Goal: Information Seeking & Learning: Learn about a topic

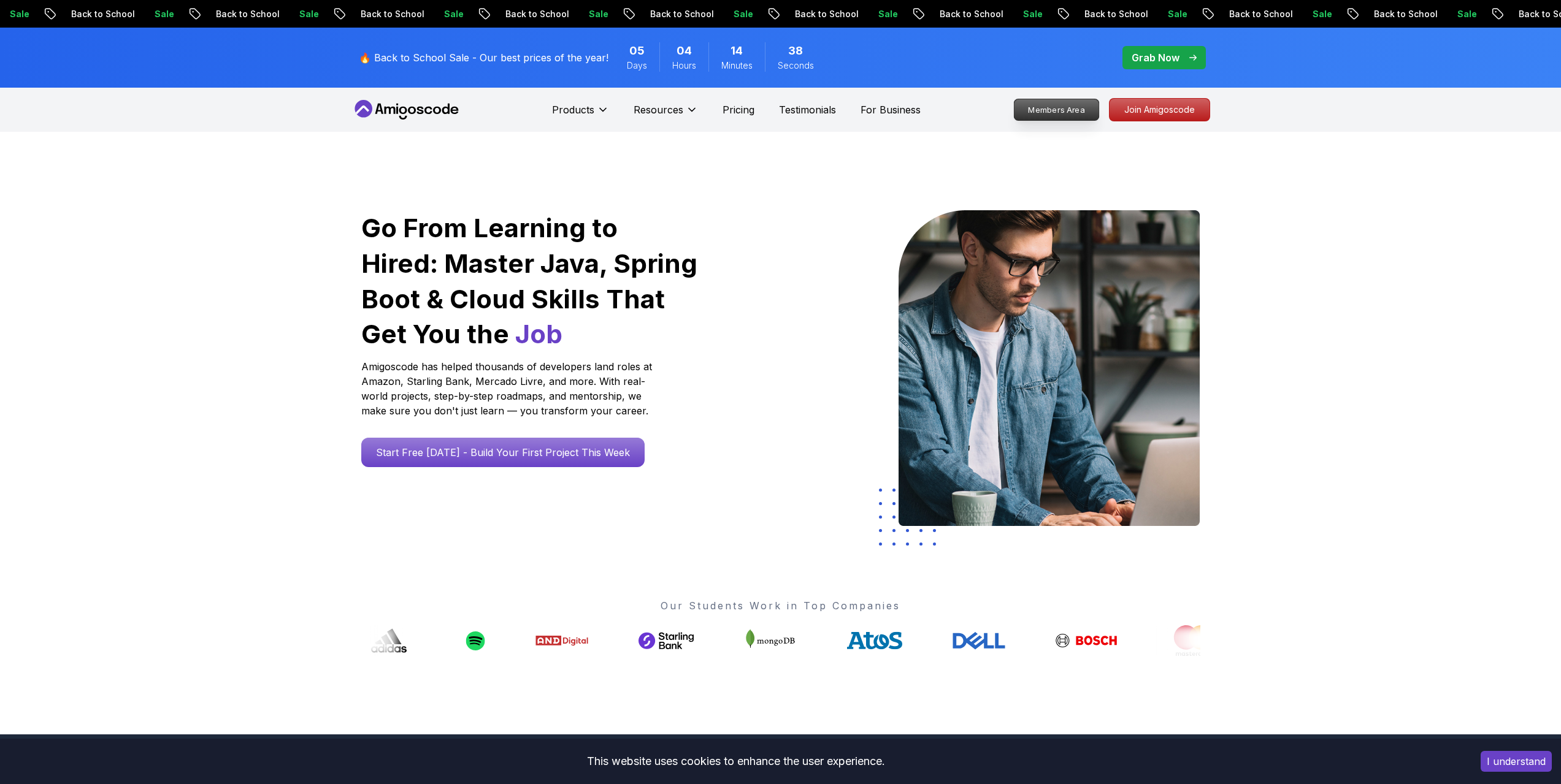
click at [1073, 105] on p "Members Area" at bounding box center [1056, 109] width 85 height 21
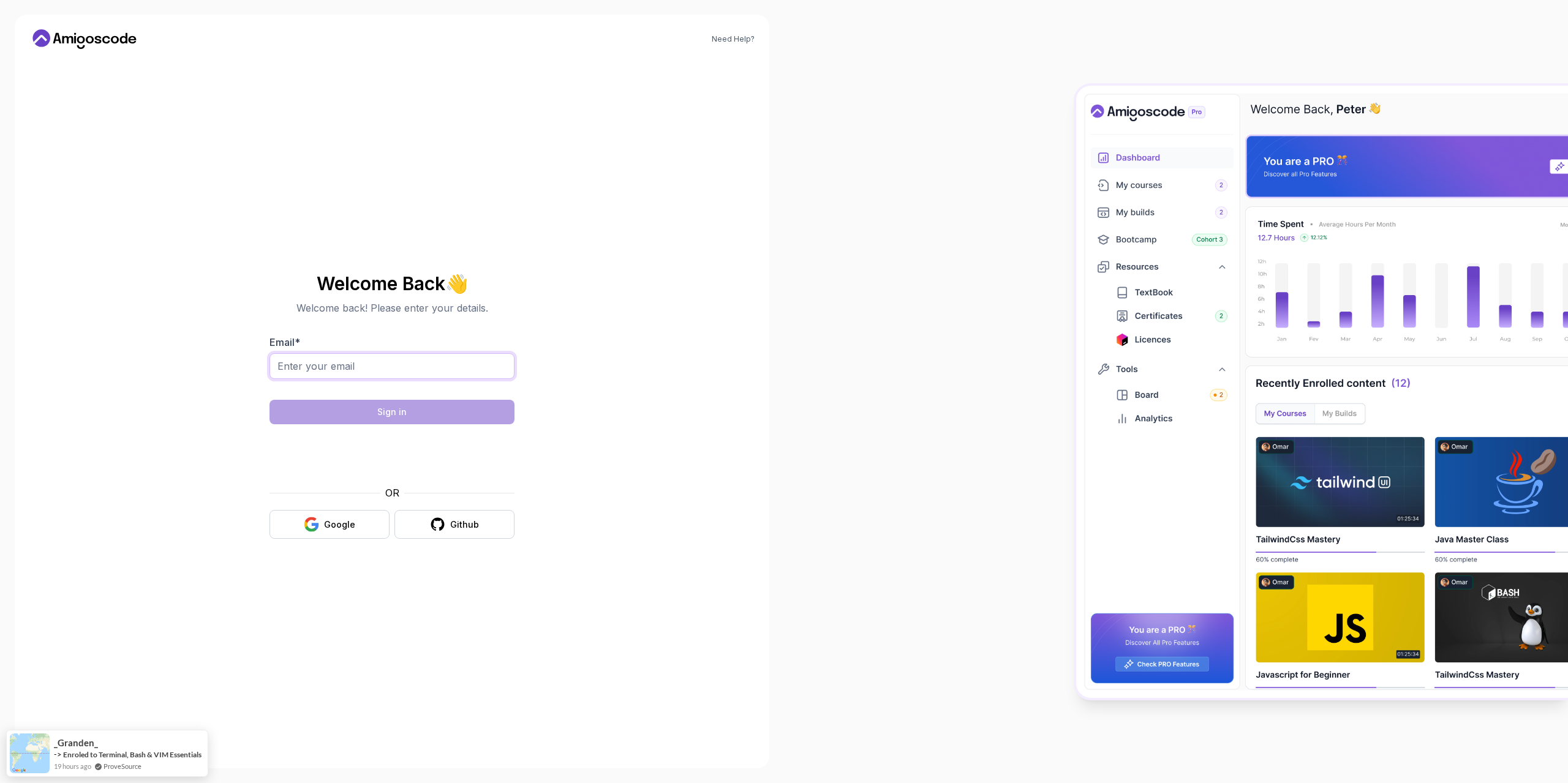
click at [437, 365] on input "Email *" at bounding box center [392, 366] width 245 height 26
type input "[EMAIL_ADDRESS][DOMAIN_NAME]"
click at [451, 388] on div at bounding box center [392, 386] width 245 height 11
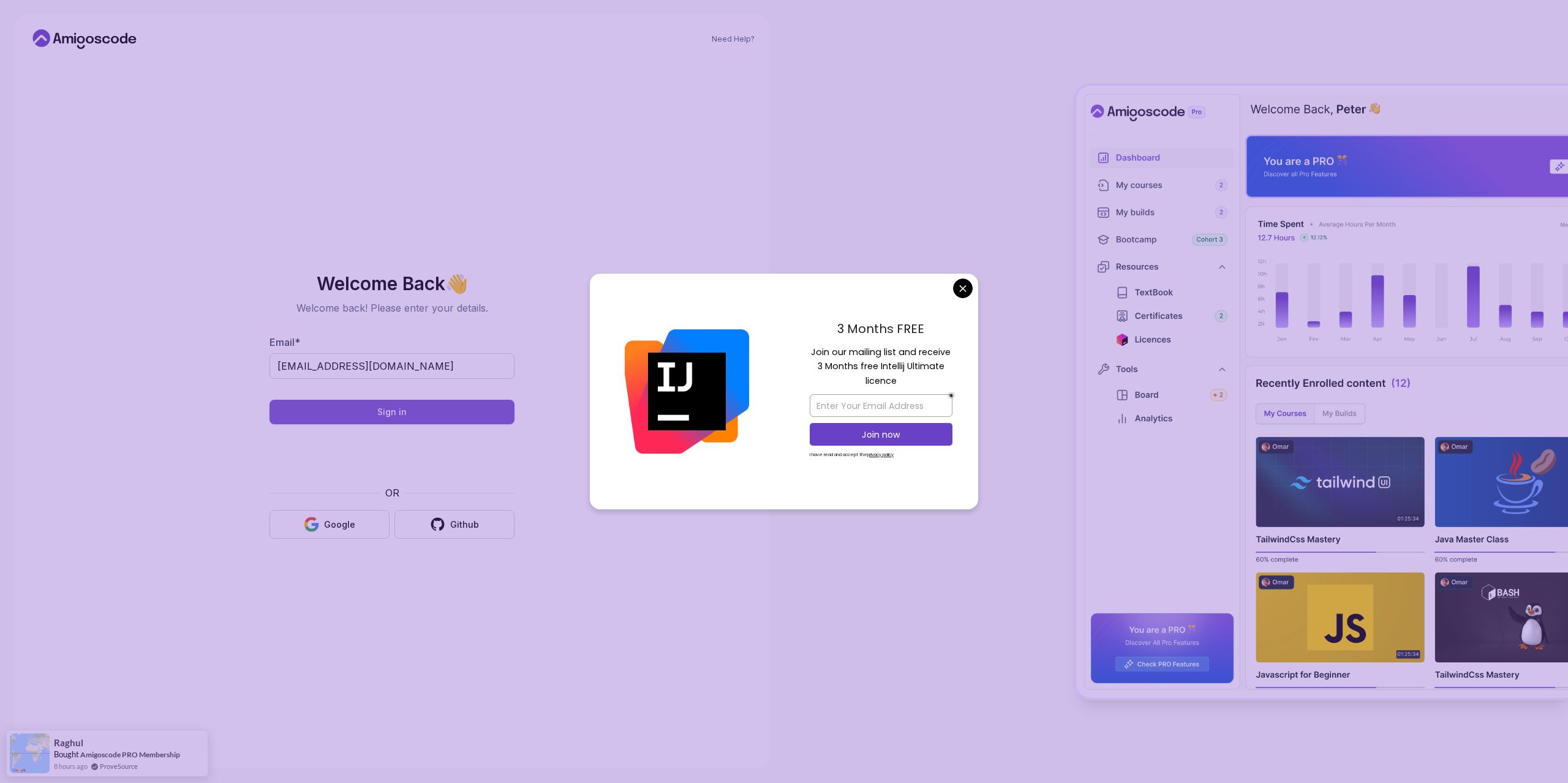
click at [434, 420] on button "Sign in" at bounding box center [392, 411] width 245 height 24
click at [959, 288] on body "Need Help? Welcome Back 👋 Welcome back! Please enter your details. Email * alex…" at bounding box center [784, 391] width 1568 height 783
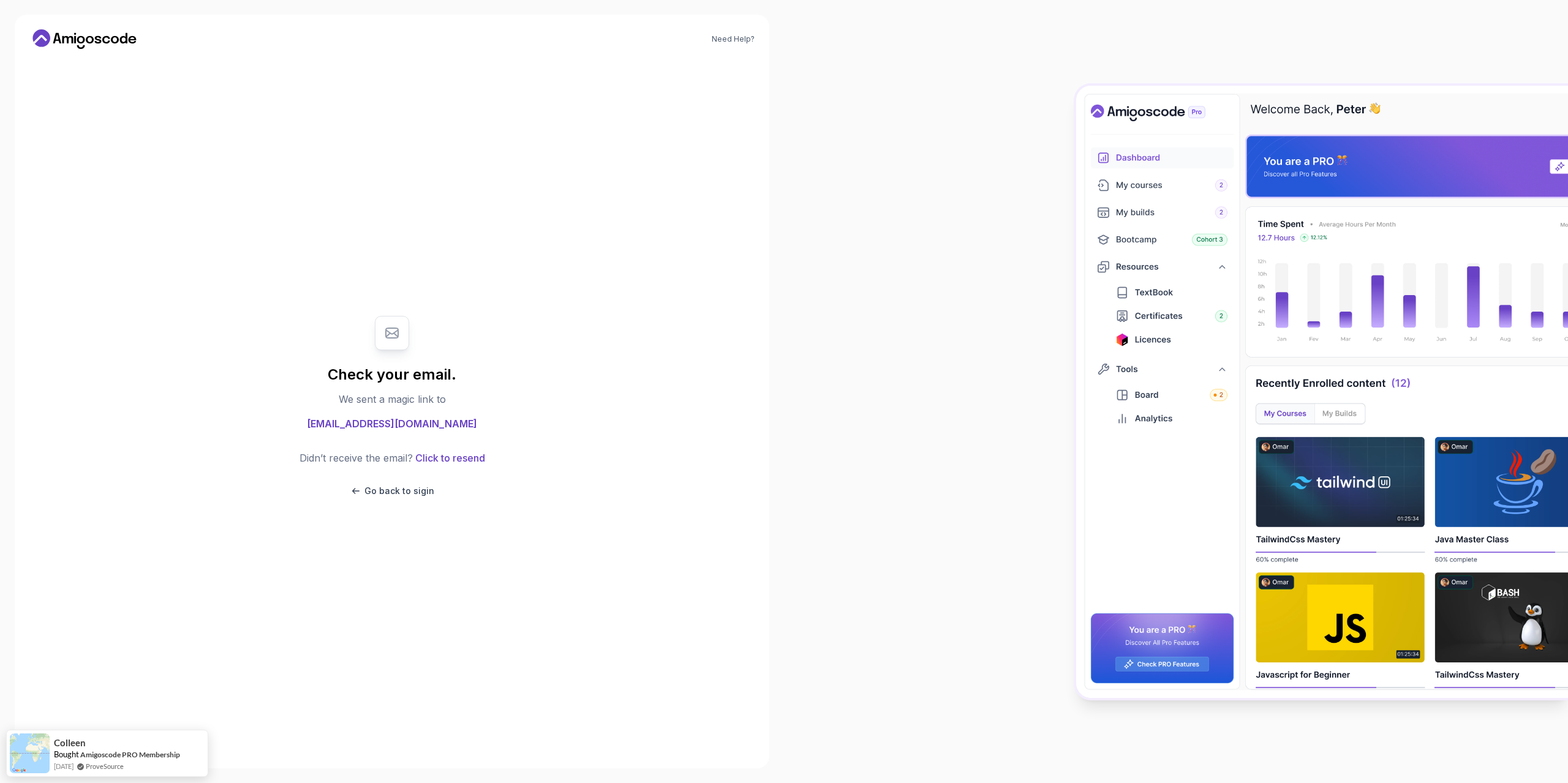
click at [80, 40] on icon at bounding box center [84, 39] width 110 height 20
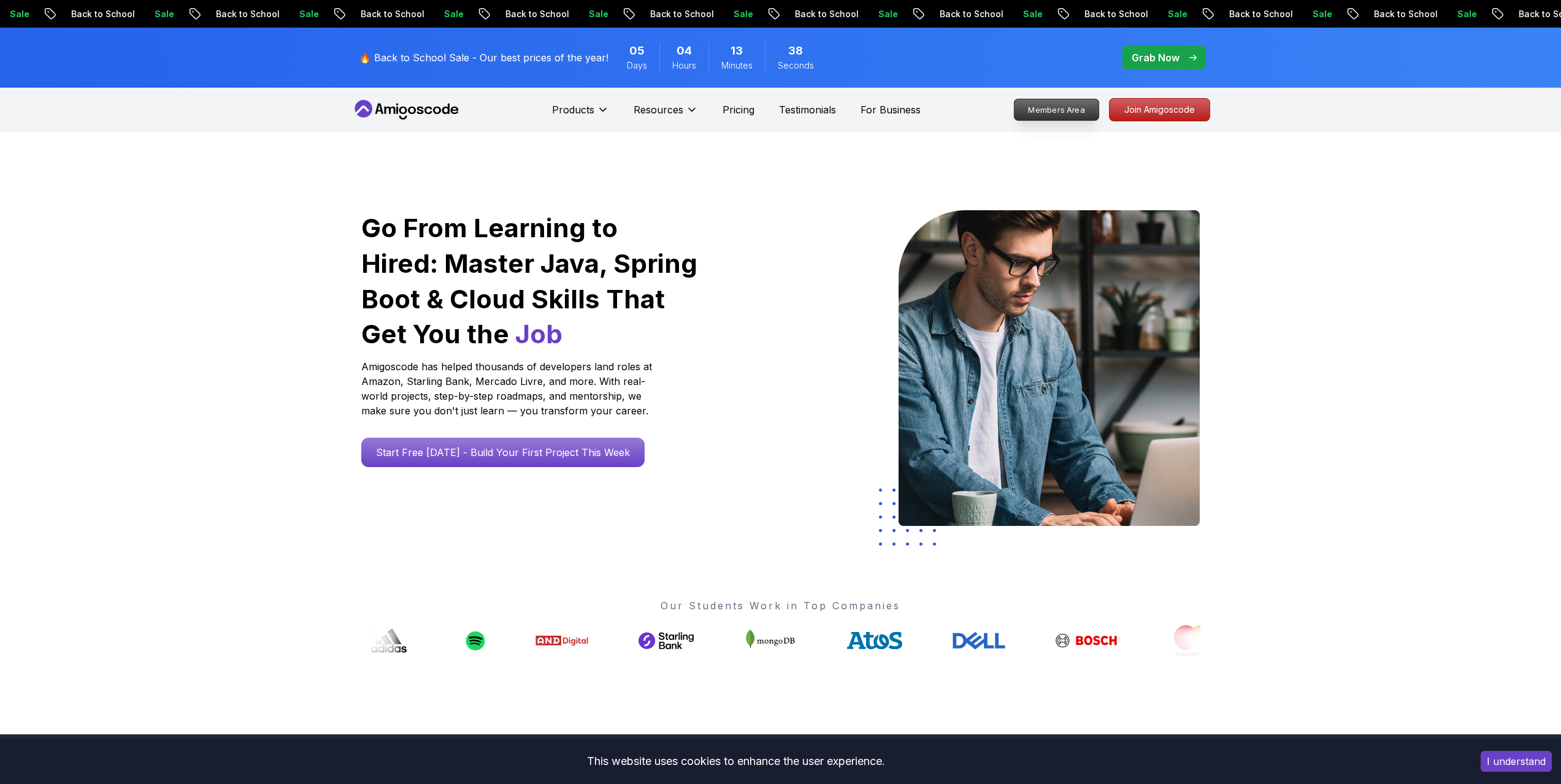
click at [1080, 104] on p "Members Area" at bounding box center [1056, 109] width 85 height 21
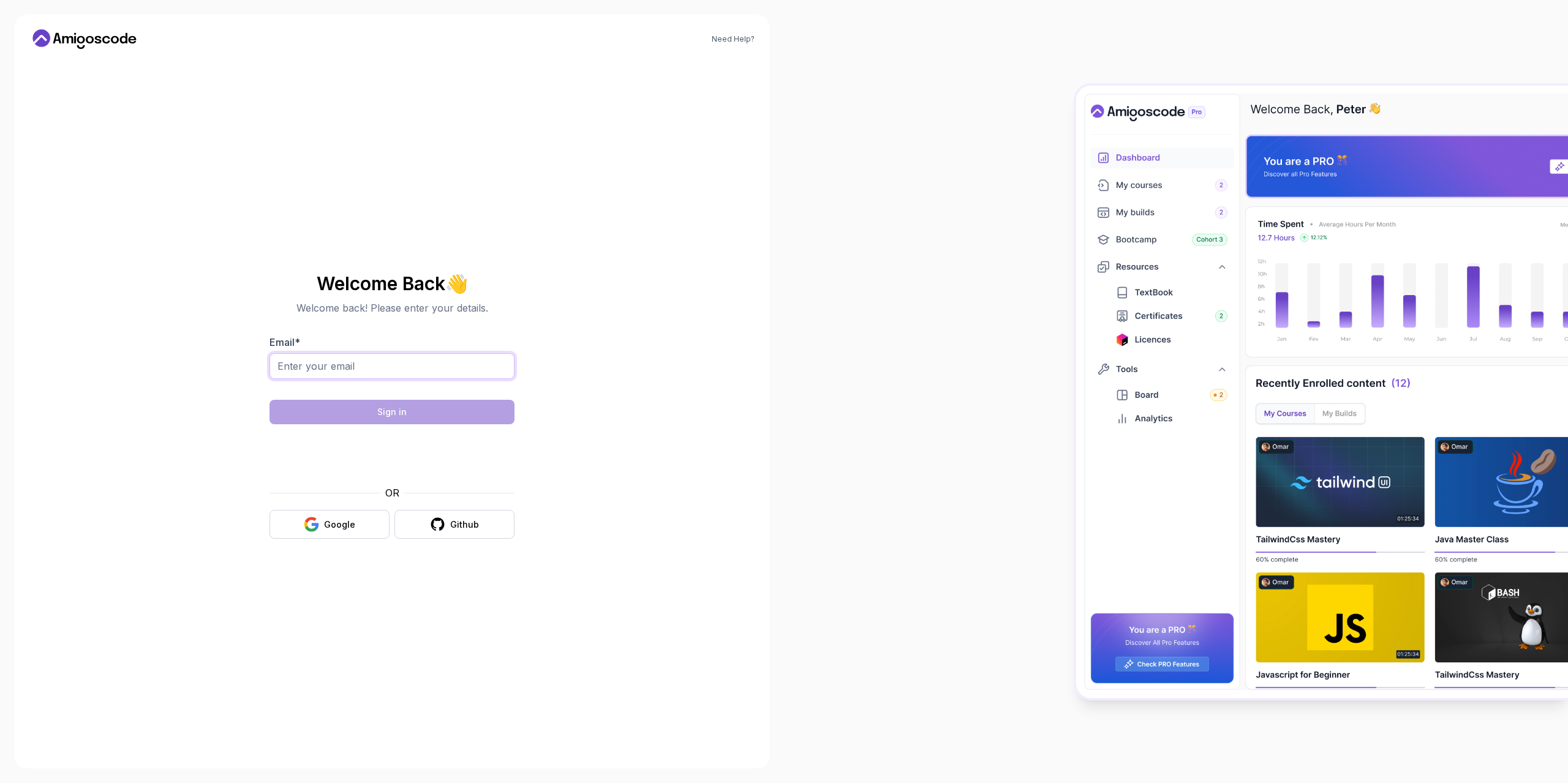
click at [435, 358] on input "Email *" at bounding box center [392, 366] width 245 height 26
type input "alexandrujantovanu@gmail.com"
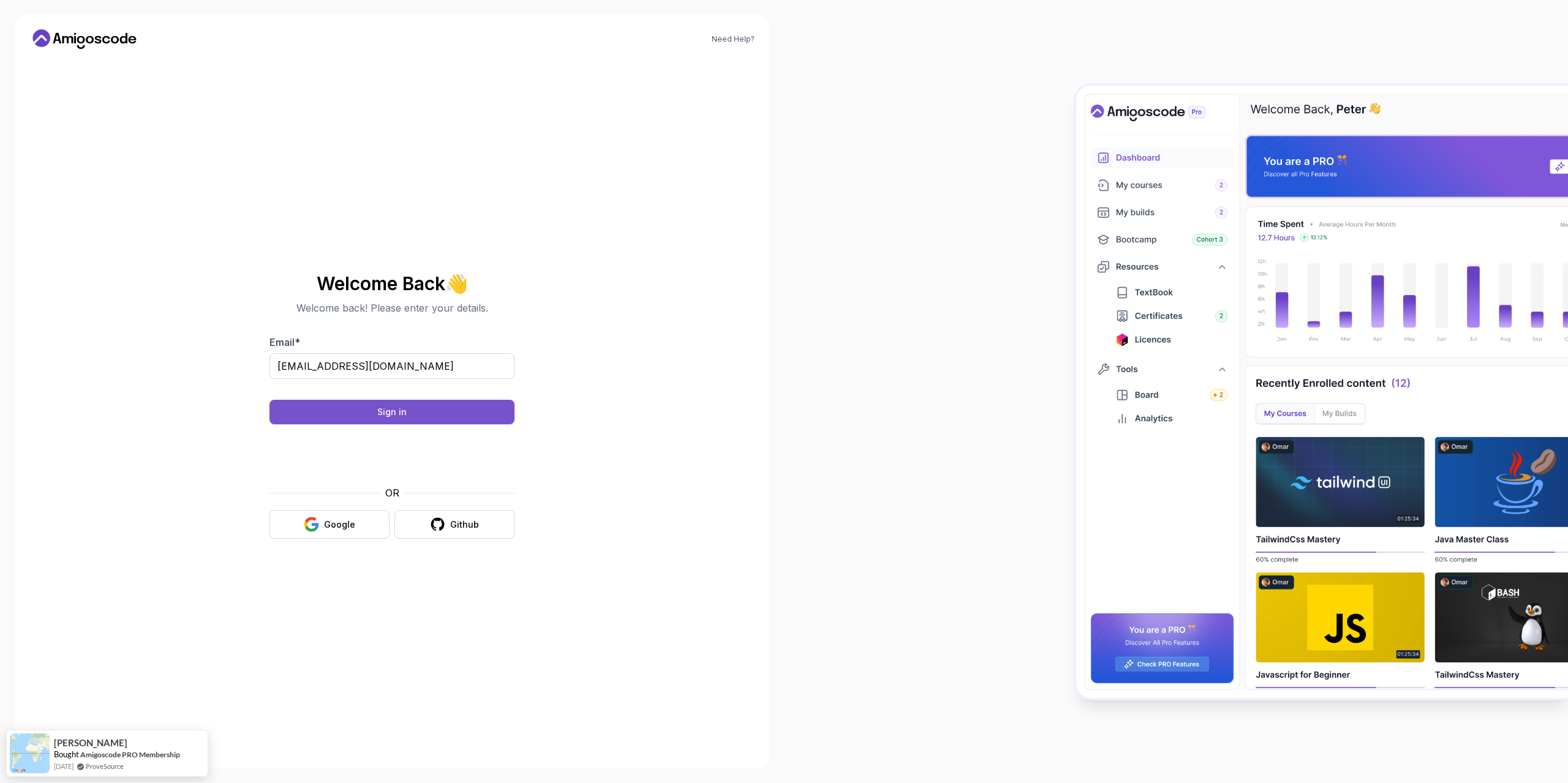
click at [416, 411] on button "Sign in" at bounding box center [392, 411] width 245 height 24
click at [404, 367] on input "Email *" at bounding box center [392, 366] width 245 height 26
type input "alexandrujantovanu@gmail.com"
click at [351, 391] on div at bounding box center [392, 386] width 245 height 11
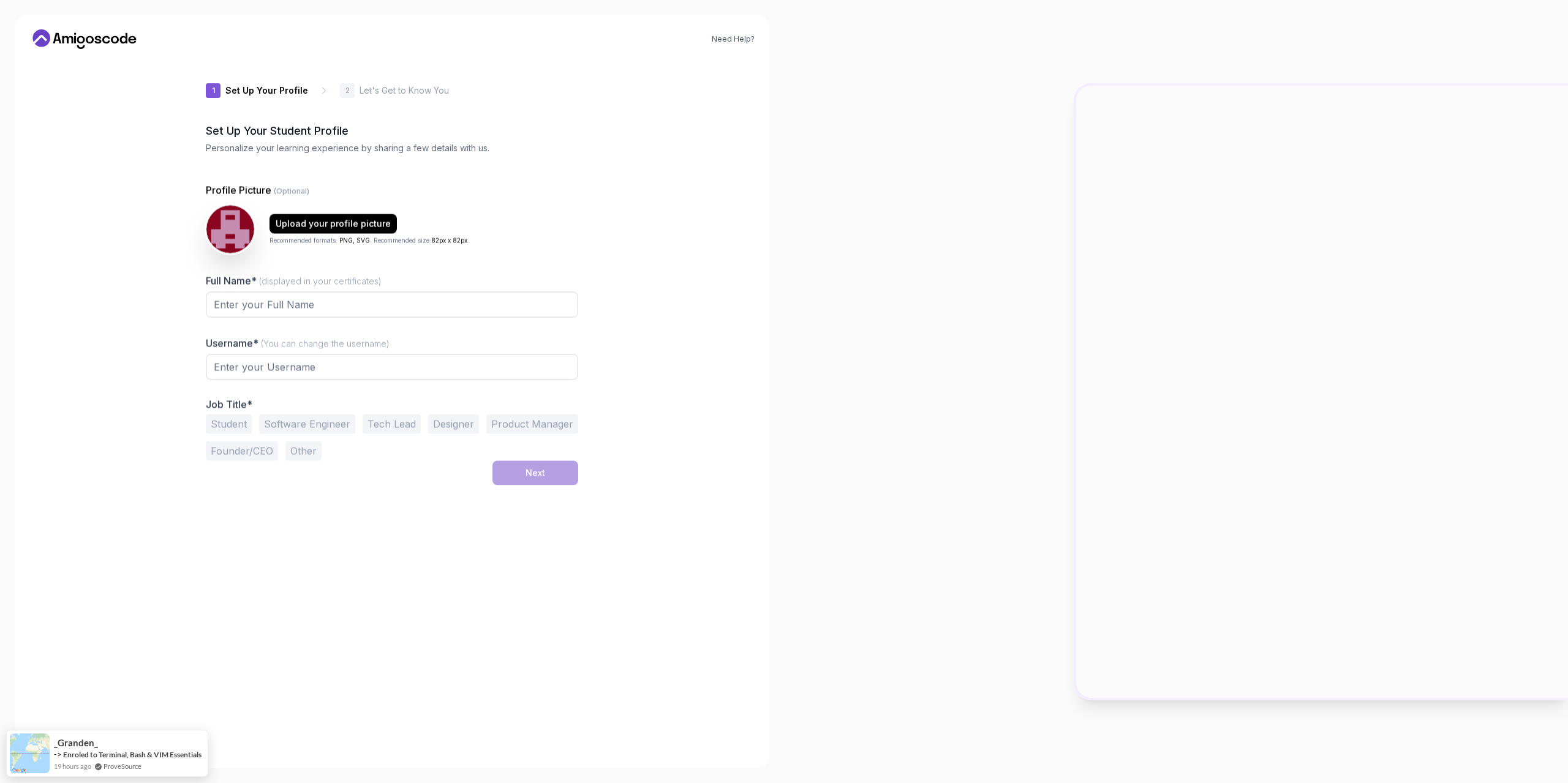
type input "swiftbearb24c8"
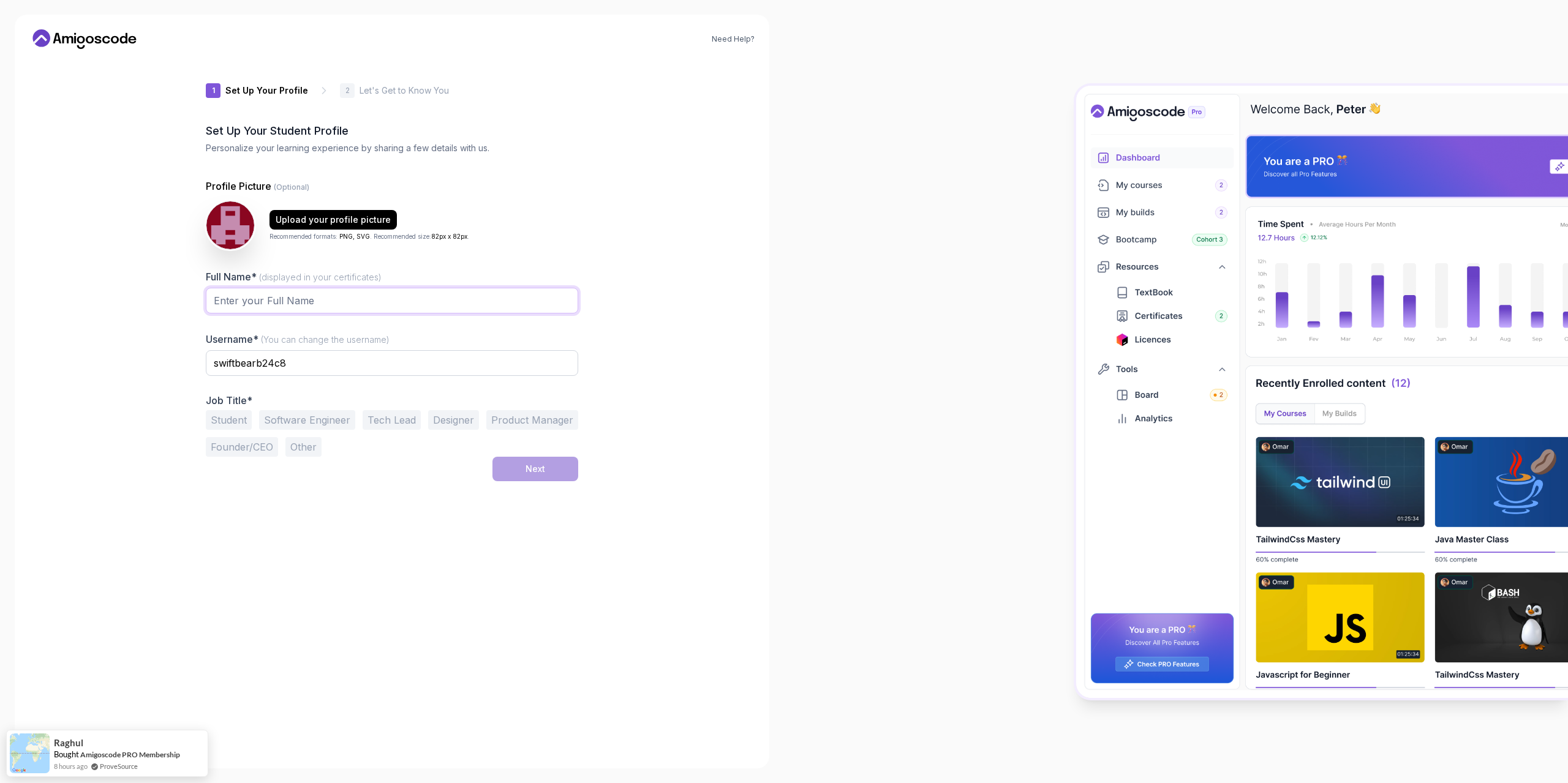
click at [307, 305] on input "Full Name* (displayed in your certificates)" at bounding box center [391, 300] width 372 height 26
type input "Alex J"
click at [283, 381] on div at bounding box center [391, 384] width 372 height 11
click at [337, 354] on input "swiftbearb24c8" at bounding box center [391, 363] width 372 height 26
type input "ajantovanu"
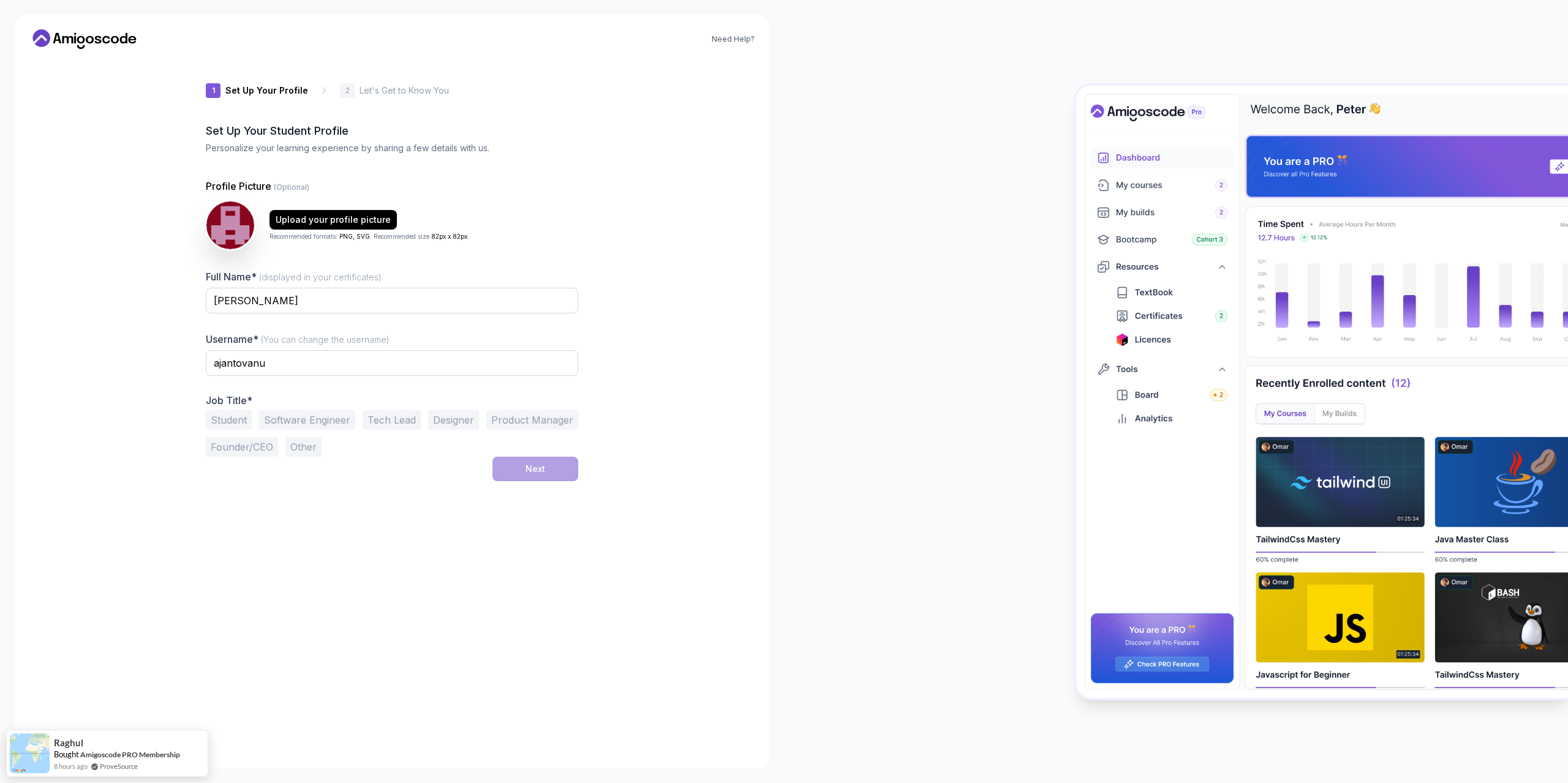
click at [333, 444] on div "Student Software Engineer Tech Lead Designer Product Manager Founder/CEO Other" at bounding box center [391, 434] width 372 height 47
click at [325, 423] on button "Software Engineer" at bounding box center [307, 420] width 97 height 20
click at [542, 474] on div "Next" at bounding box center [535, 468] width 20 height 12
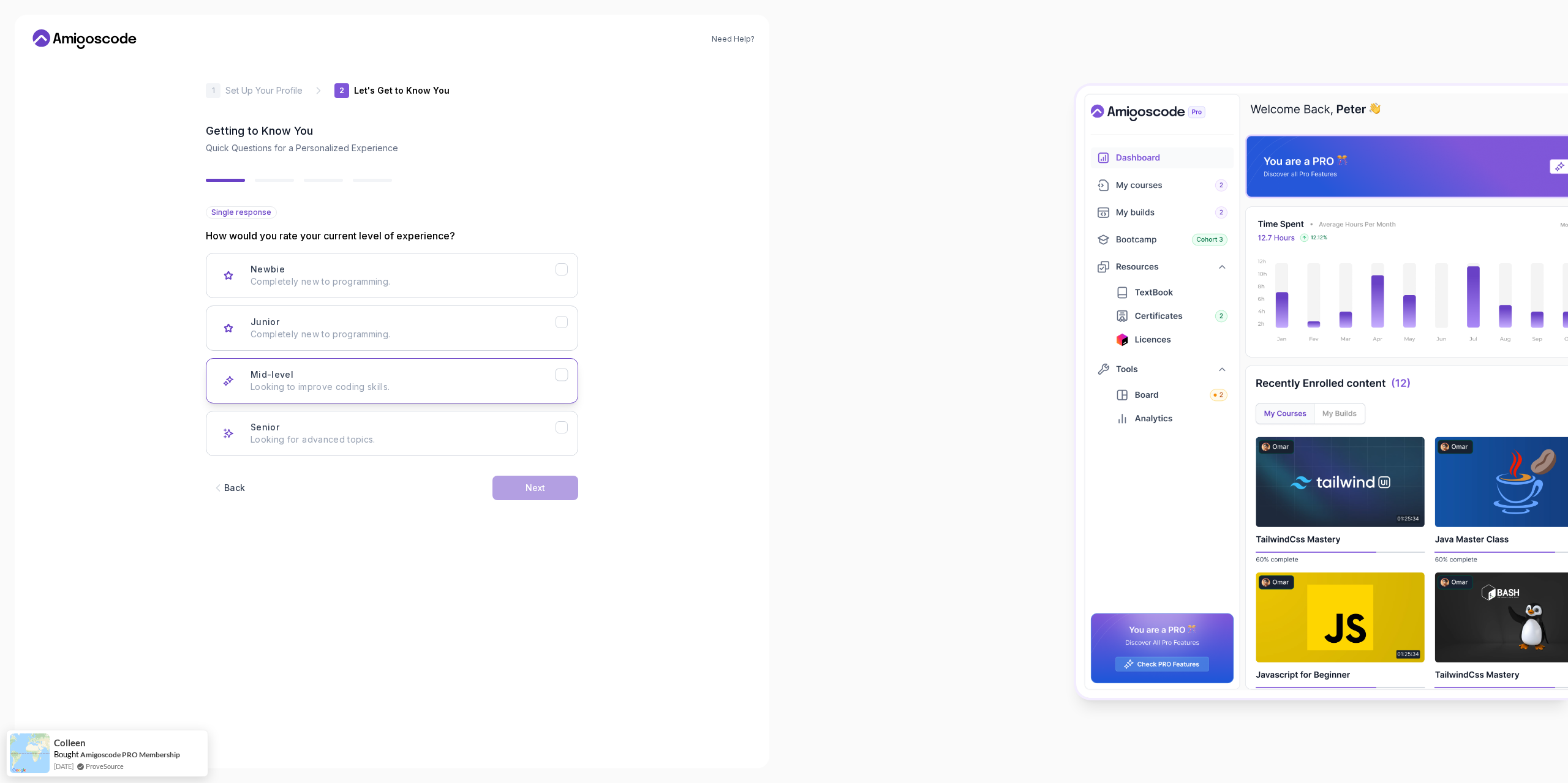
click at [476, 394] on button "Mid-level Looking to improve coding skills." at bounding box center [391, 380] width 372 height 45
click at [529, 493] on div "Next" at bounding box center [535, 488] width 20 height 12
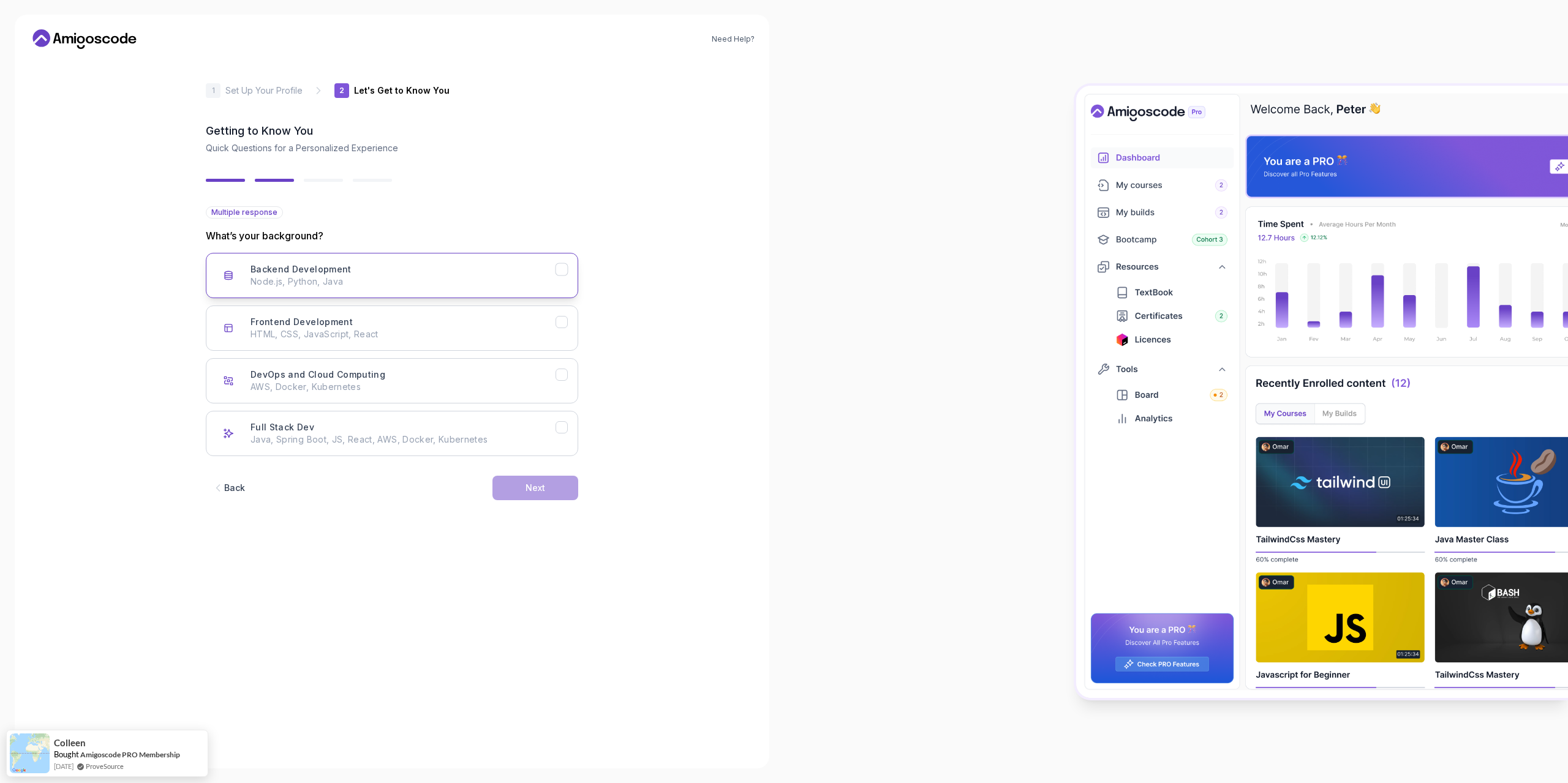
click at [444, 272] on div "Backend Development Node.js, Python, Java" at bounding box center [403, 275] width 305 height 24
click at [530, 498] on button "Next" at bounding box center [535, 488] width 86 height 24
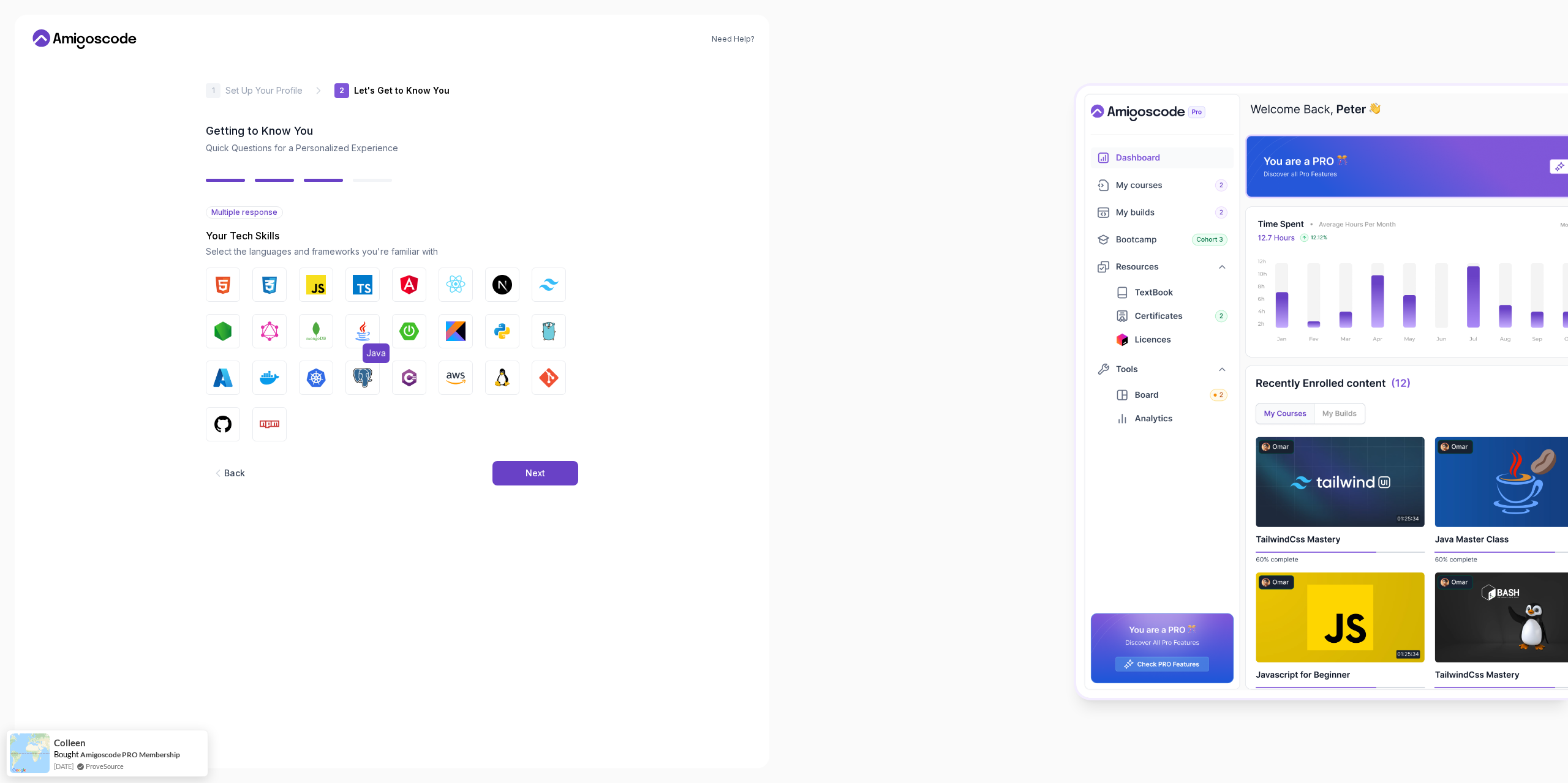
click at [371, 333] on img "button" at bounding box center [363, 331] width 20 height 20
click at [394, 330] on button "Spring Boot" at bounding box center [409, 330] width 34 height 34
click at [355, 382] on img "button" at bounding box center [363, 378] width 20 height 20
click at [526, 469] on div "Next" at bounding box center [535, 473] width 20 height 12
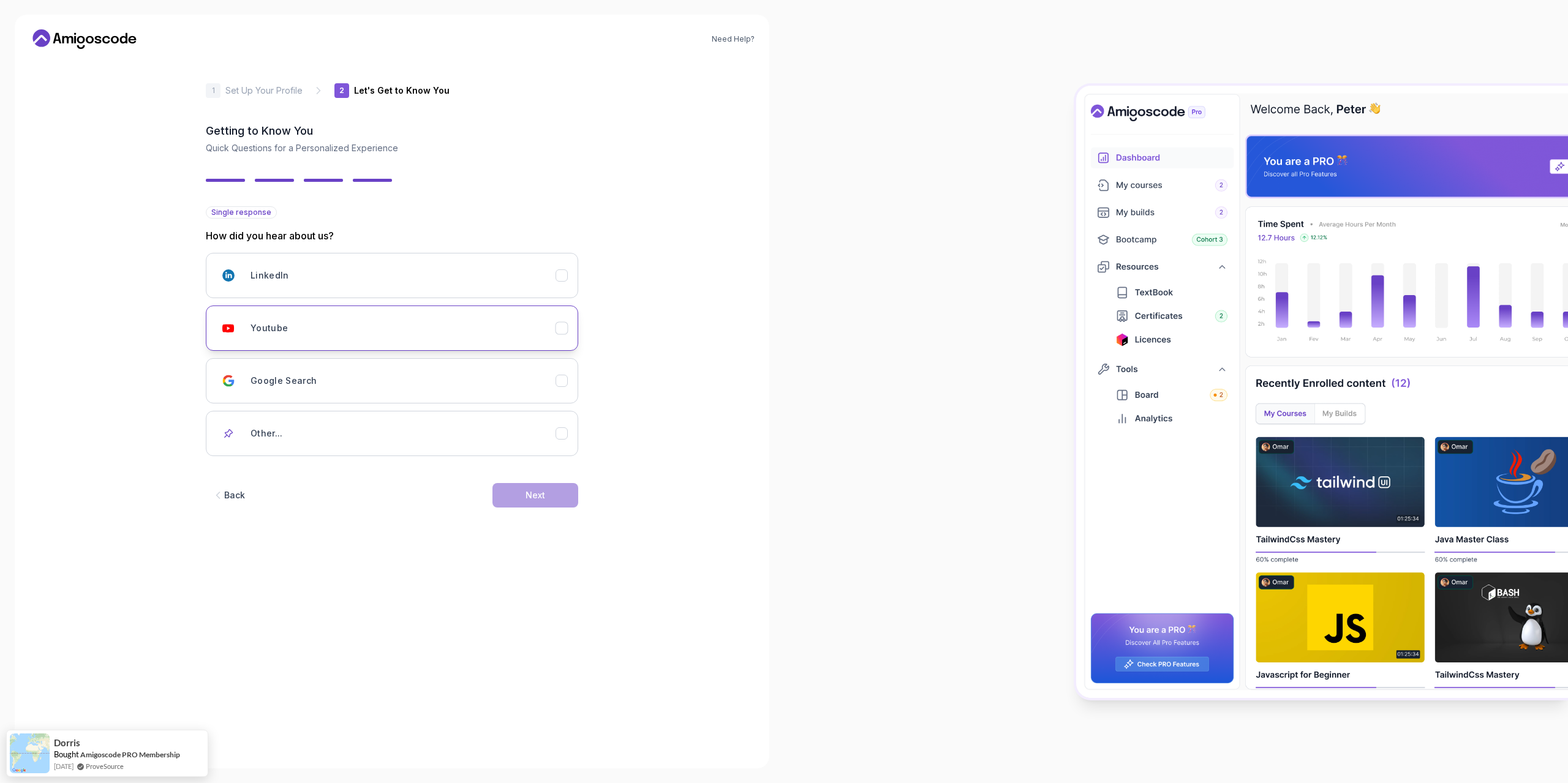
click at [564, 334] on icon "Youtube" at bounding box center [562, 329] width 12 height 12
click at [537, 488] on button "Next" at bounding box center [535, 495] width 86 height 24
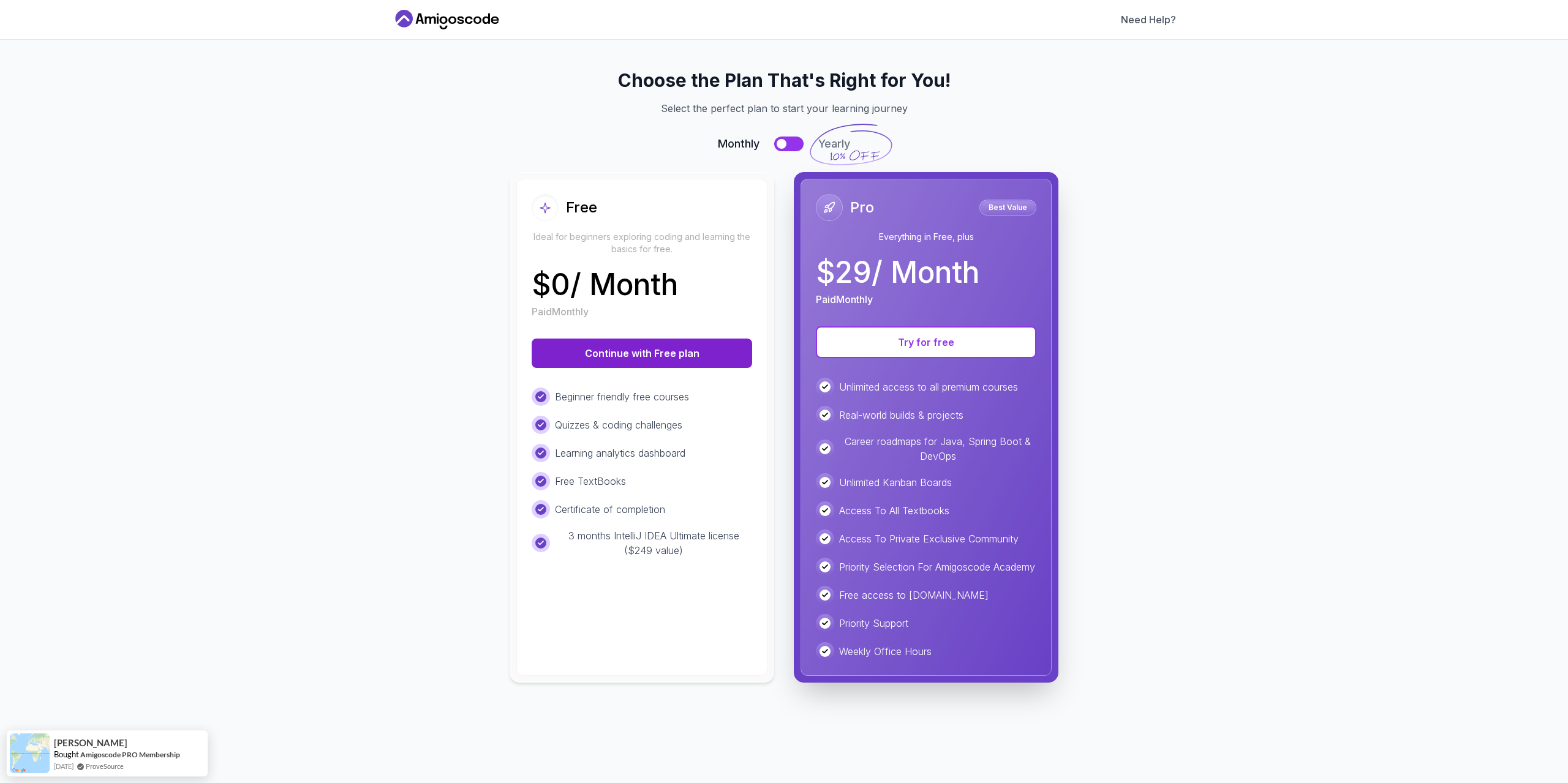
click at [680, 353] on button "Continue with Free plan" at bounding box center [642, 353] width 221 height 29
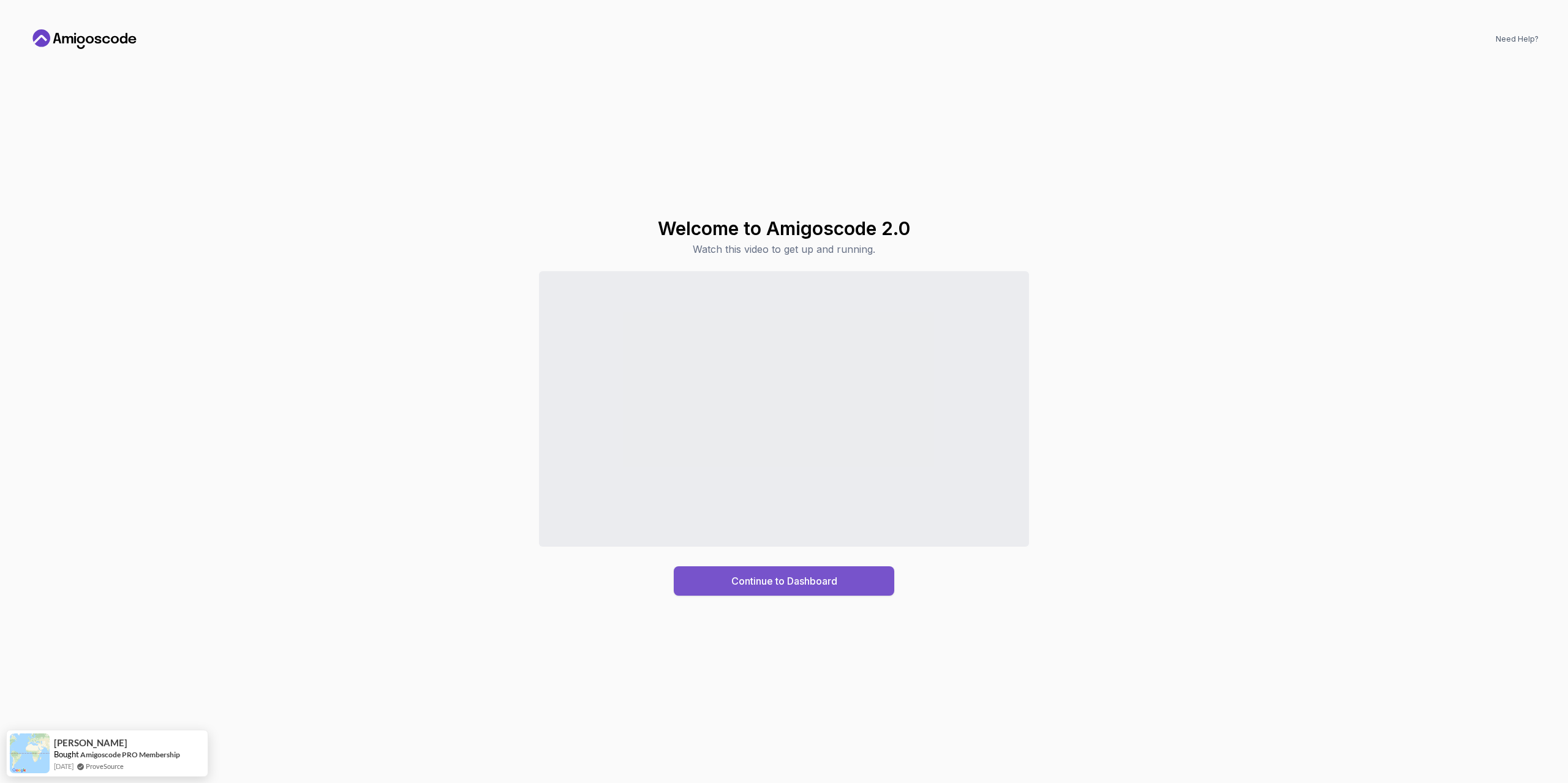
click at [811, 576] on div "Continue to Dashboard" at bounding box center [784, 581] width 106 height 15
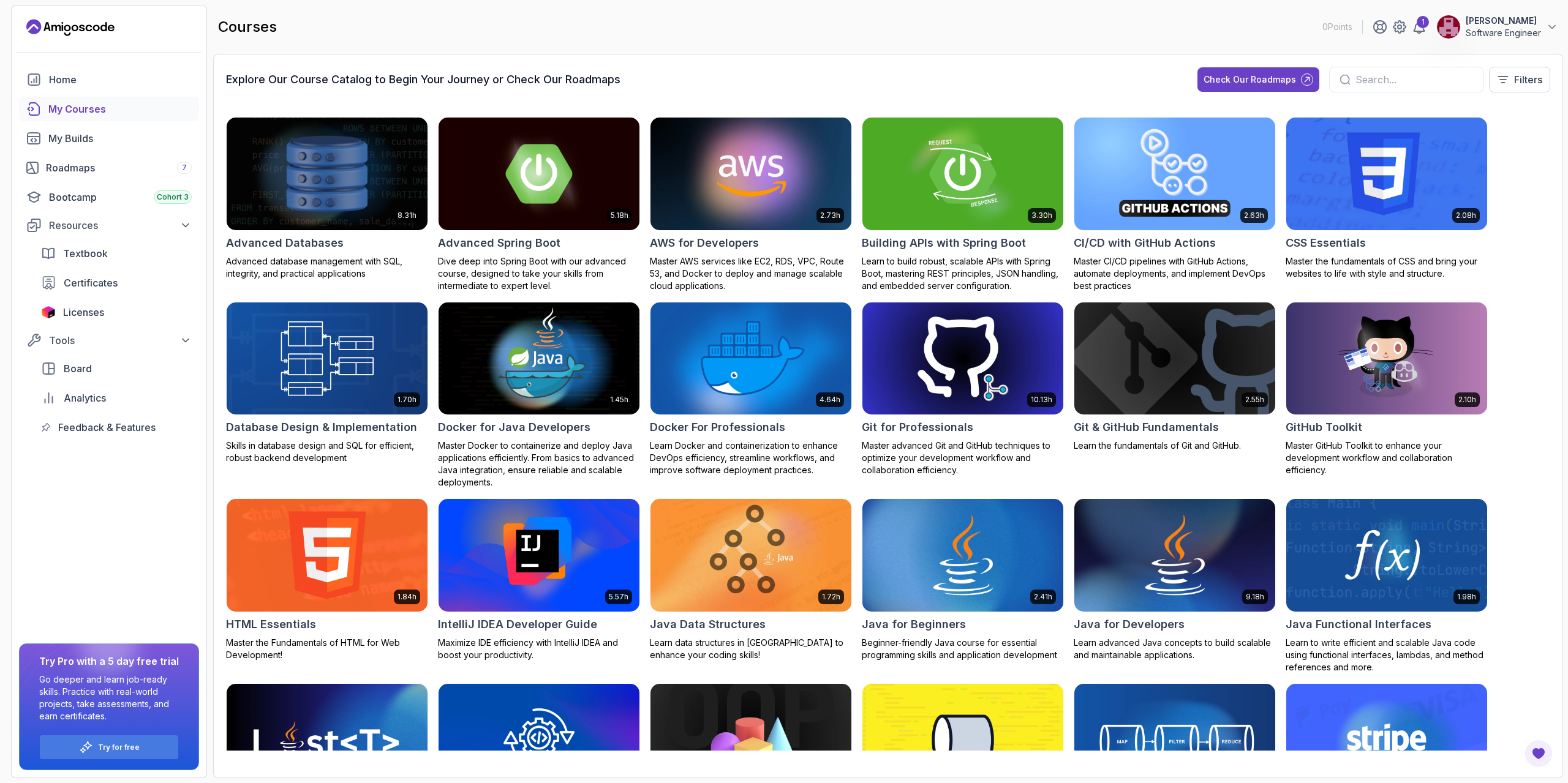
click at [80, 107] on div "My Courses" at bounding box center [120, 109] width 143 height 15
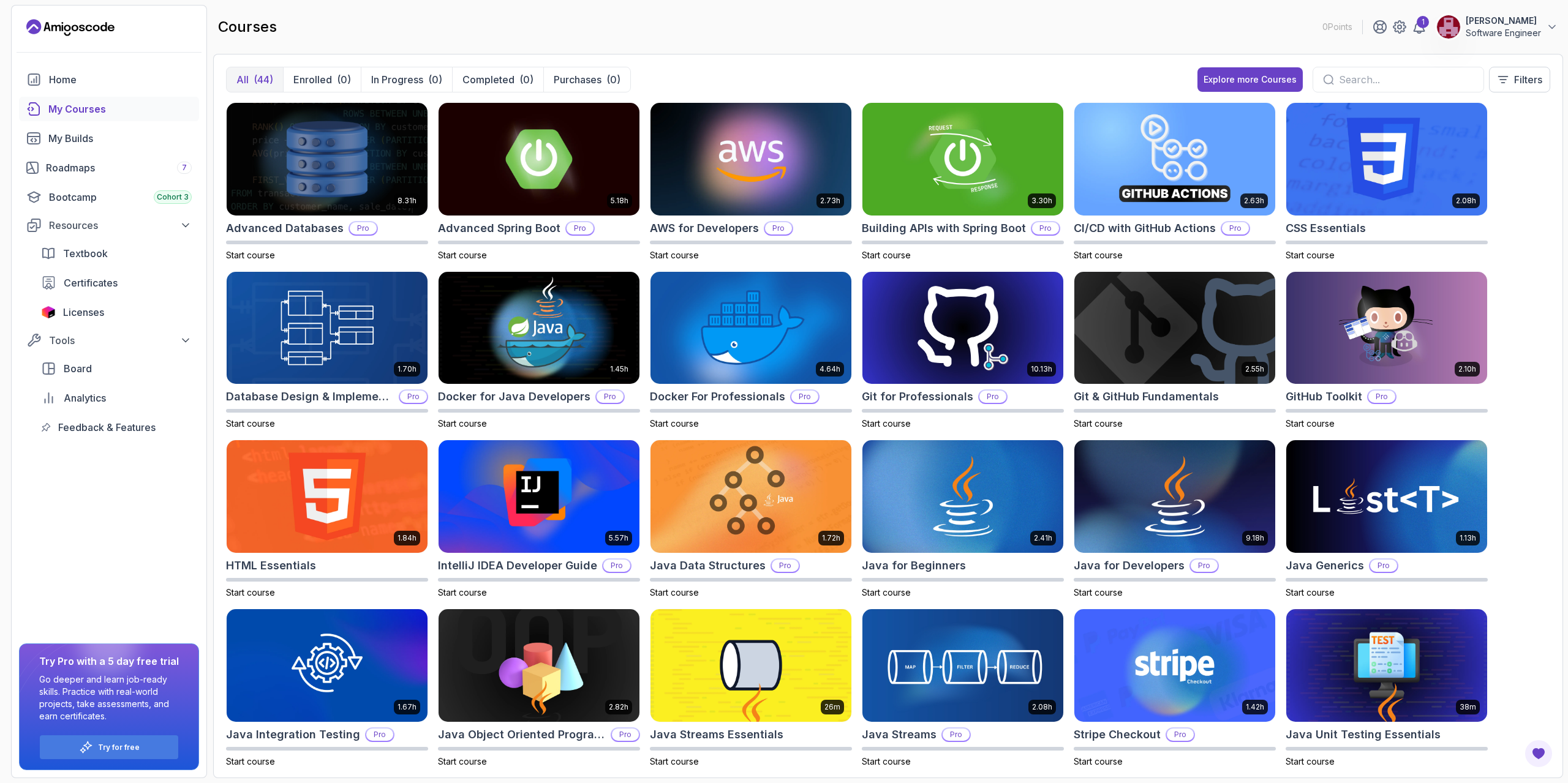
click at [907, 26] on div "courses 0 Points 1 Alex J Software Engineer" at bounding box center [888, 27] width 1350 height 44
click at [1119, 68] on div "All (44) Enrolled (0) In Progress (0) Completed (0) Purchases (0) Explore more …" at bounding box center [888, 84] width 1324 height 36
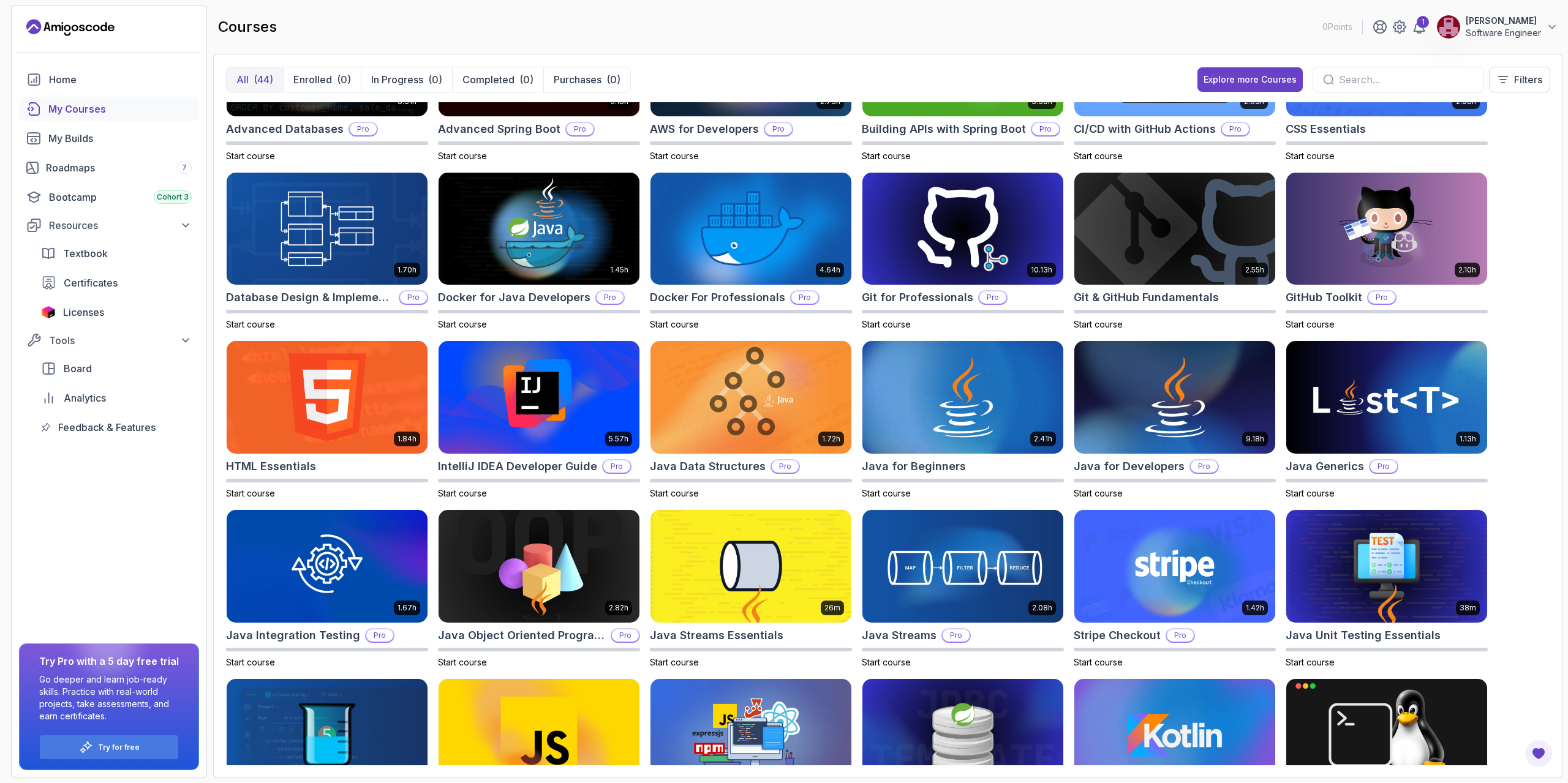
scroll to position [100, 0]
click at [117, 134] on div "My Builds" at bounding box center [120, 138] width 143 height 15
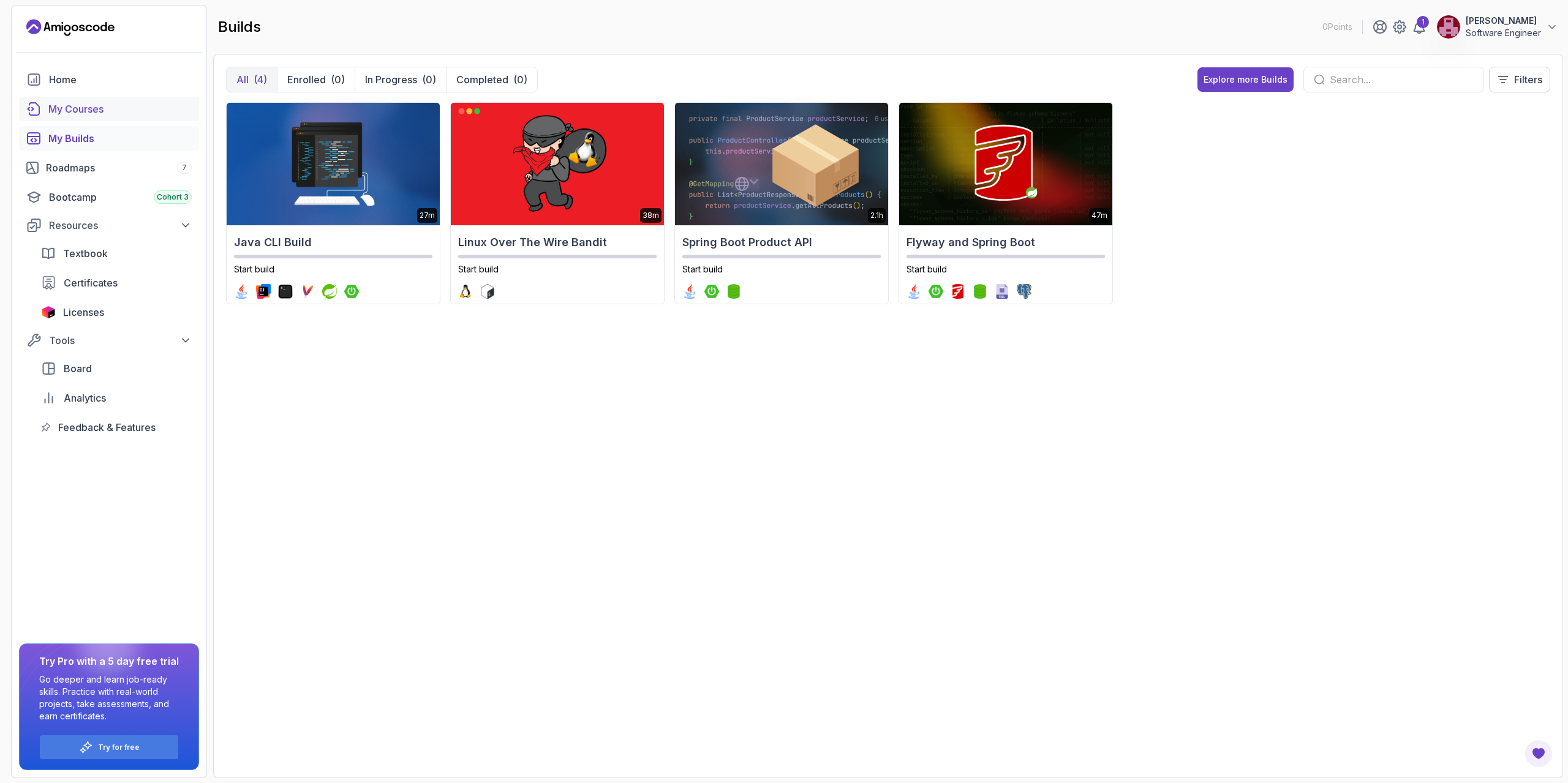
click at [113, 101] on link "My Courses" at bounding box center [109, 108] width 180 height 24
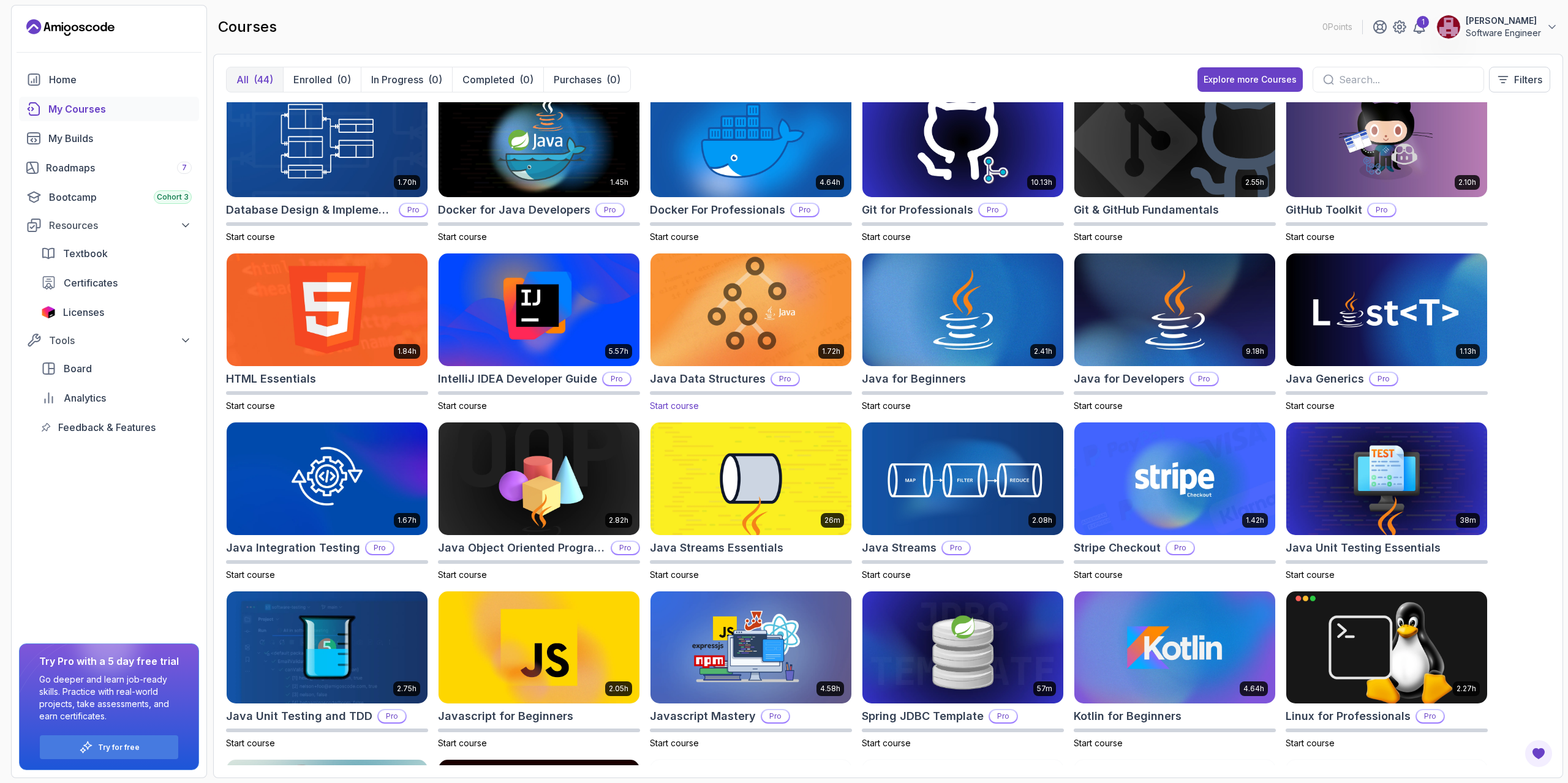
scroll to position [187, 0]
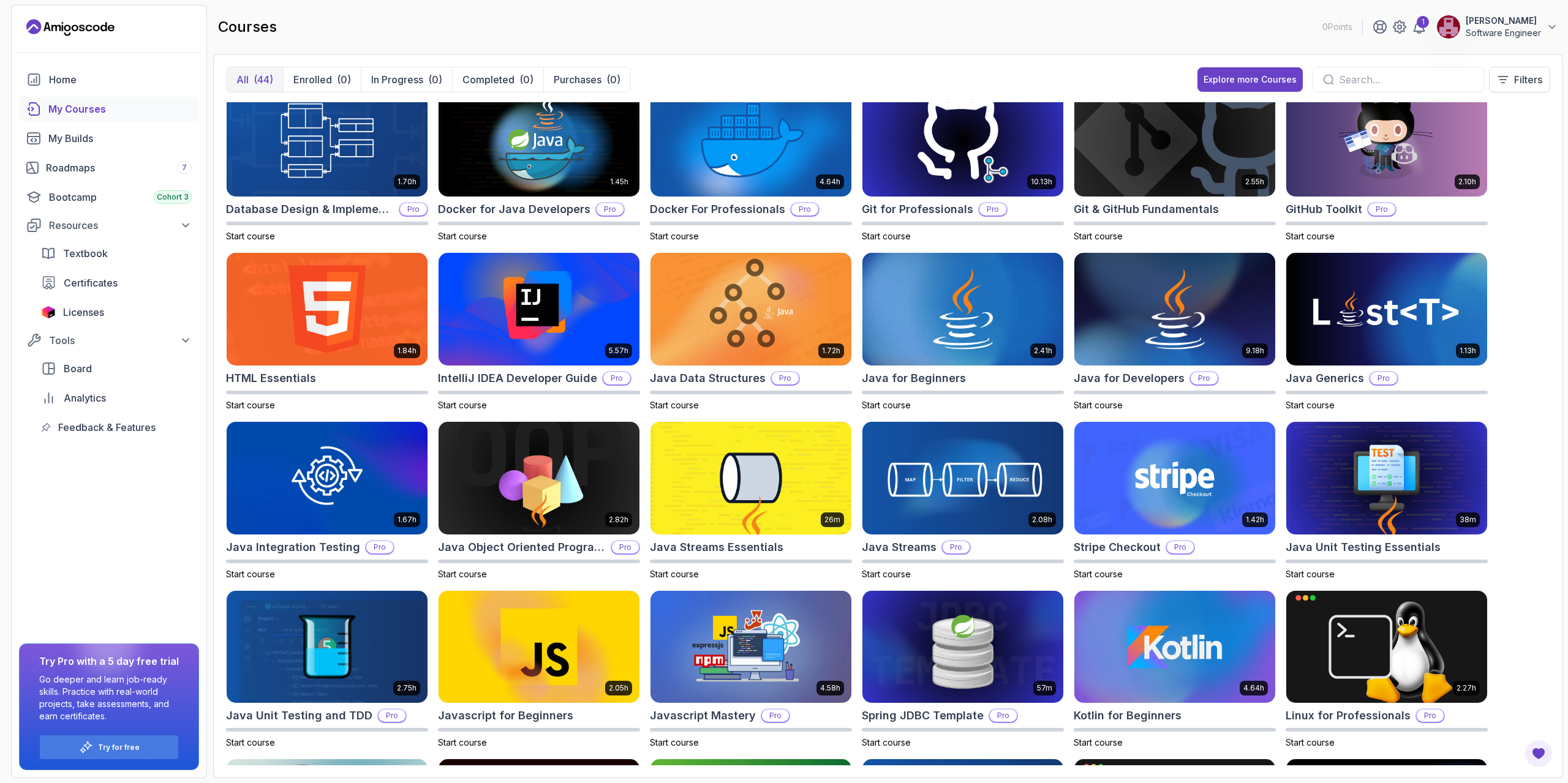
click at [1383, 79] on input "text" at bounding box center [1406, 80] width 135 height 15
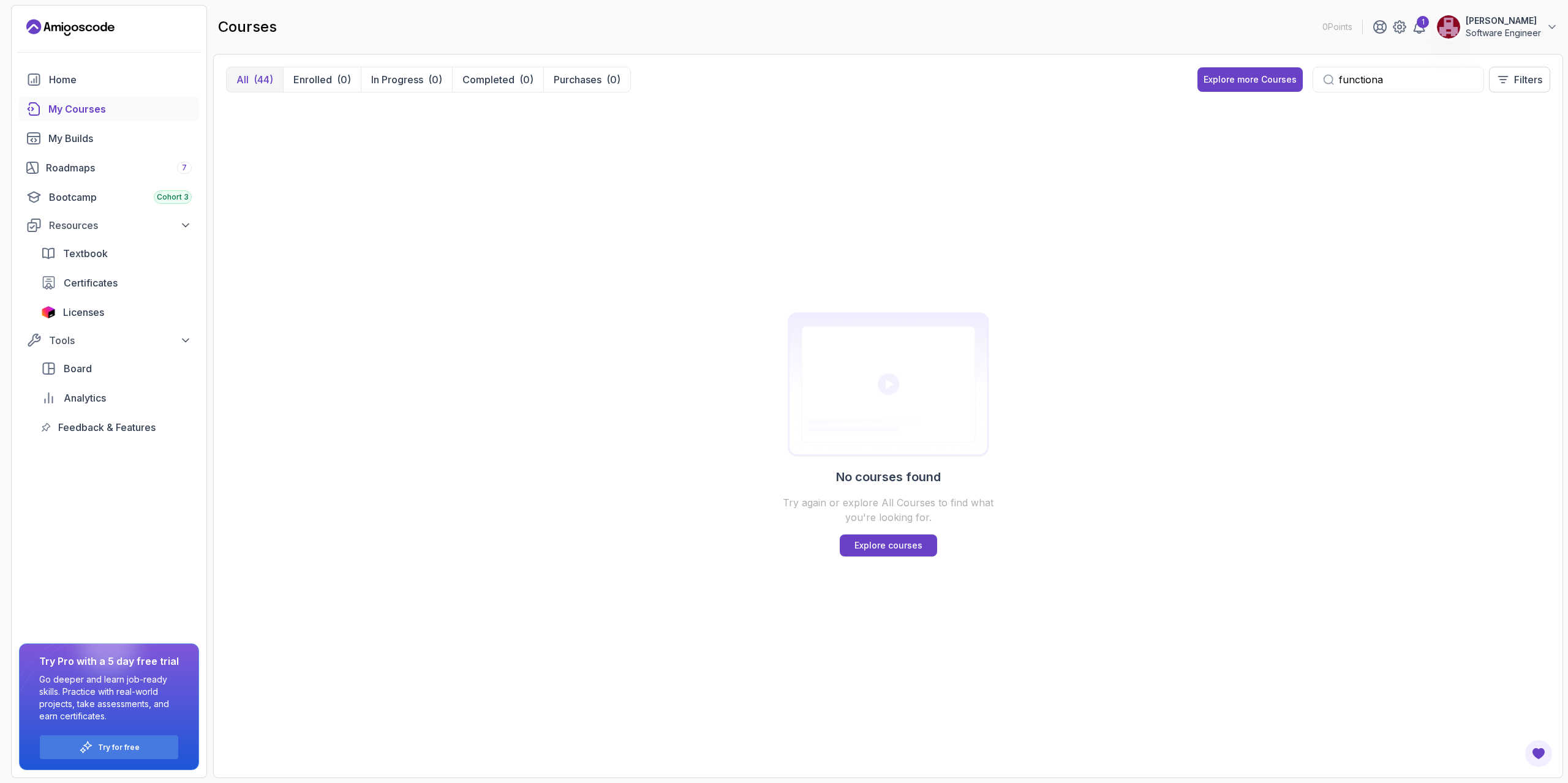
type input "functional"
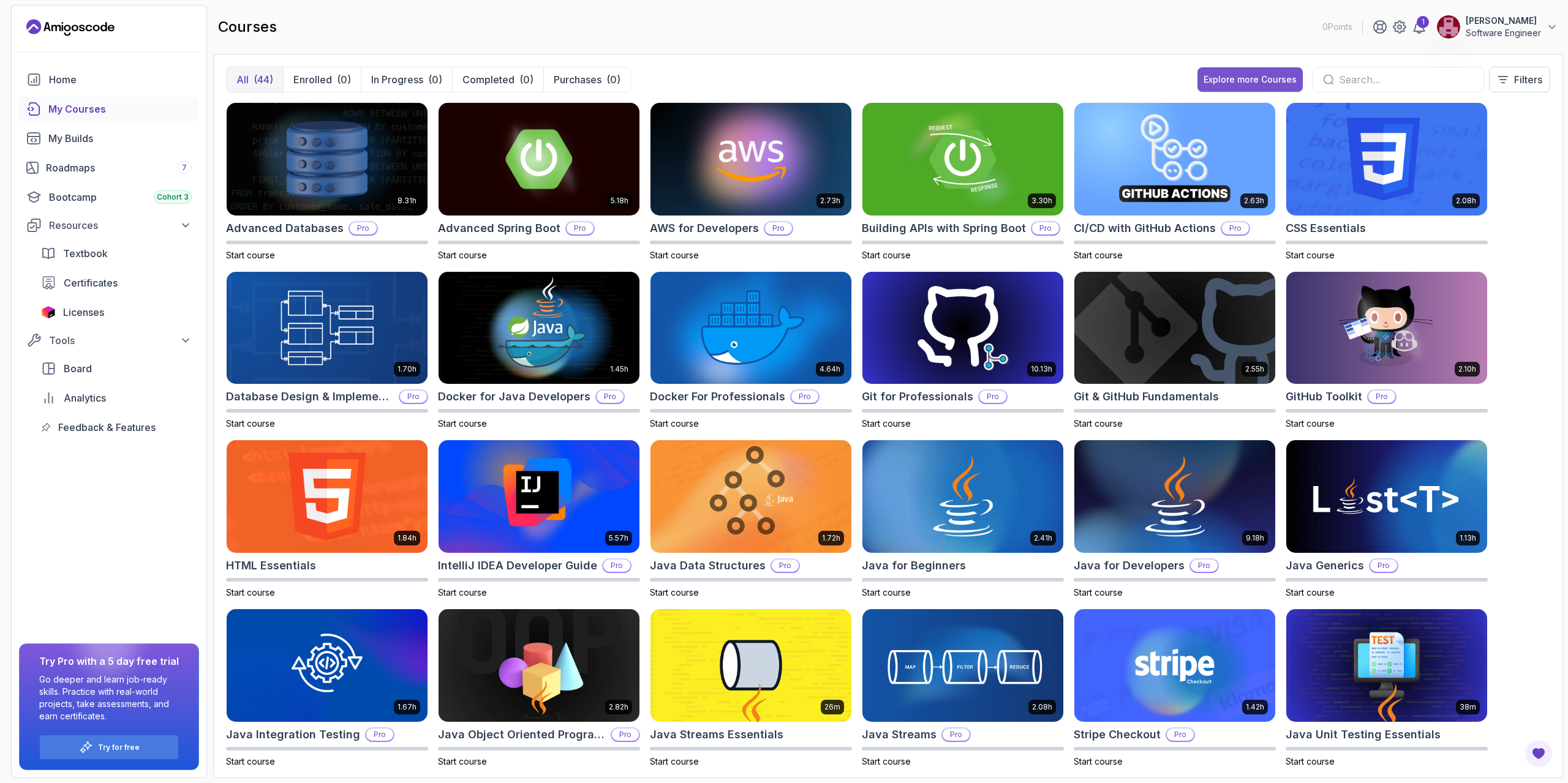
click at [1285, 77] on div "Explore more Courses" at bounding box center [1250, 79] width 93 height 12
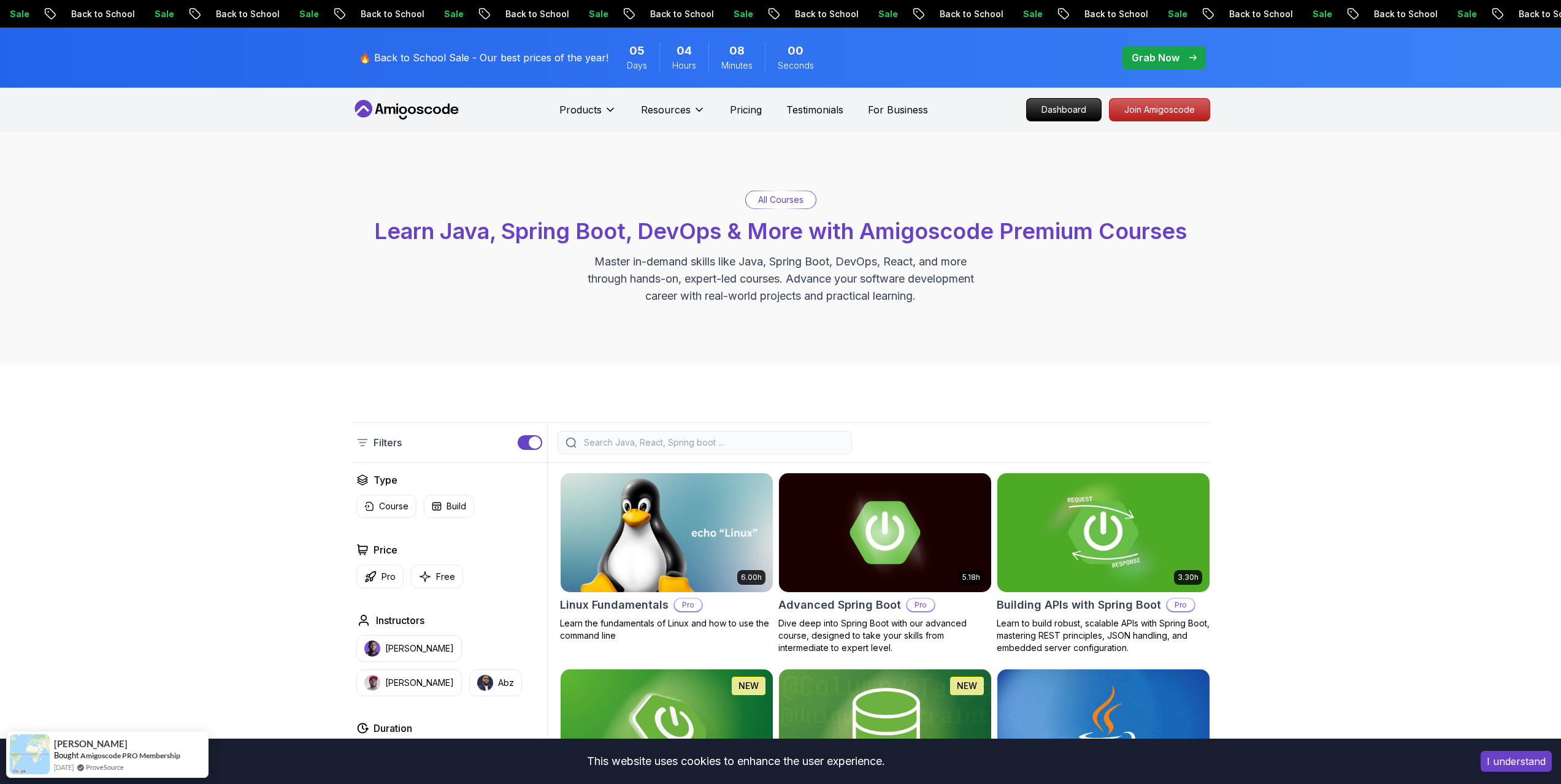
scroll to position [260, 0]
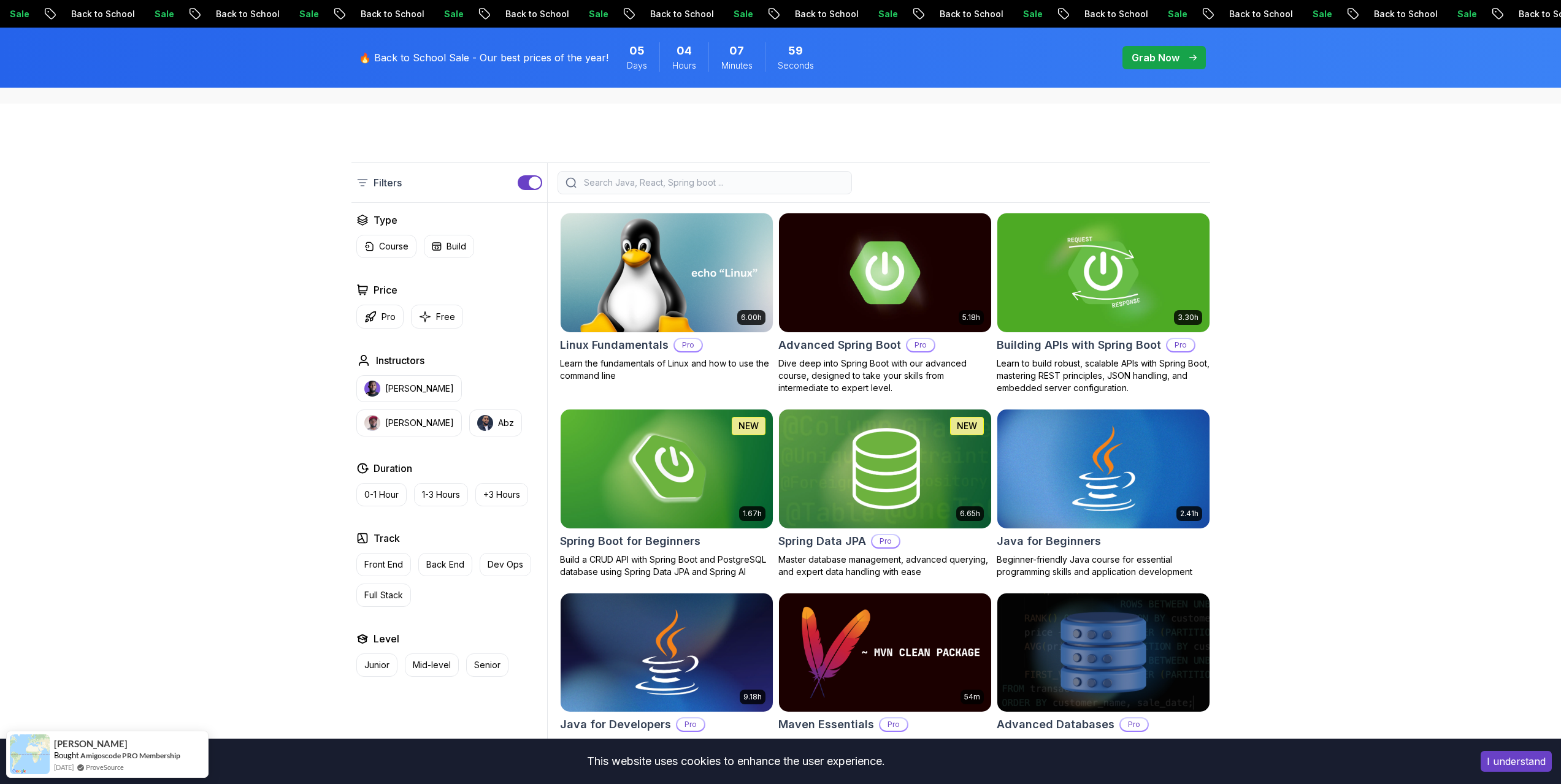
click at [752, 178] on input "search" at bounding box center [713, 182] width 263 height 12
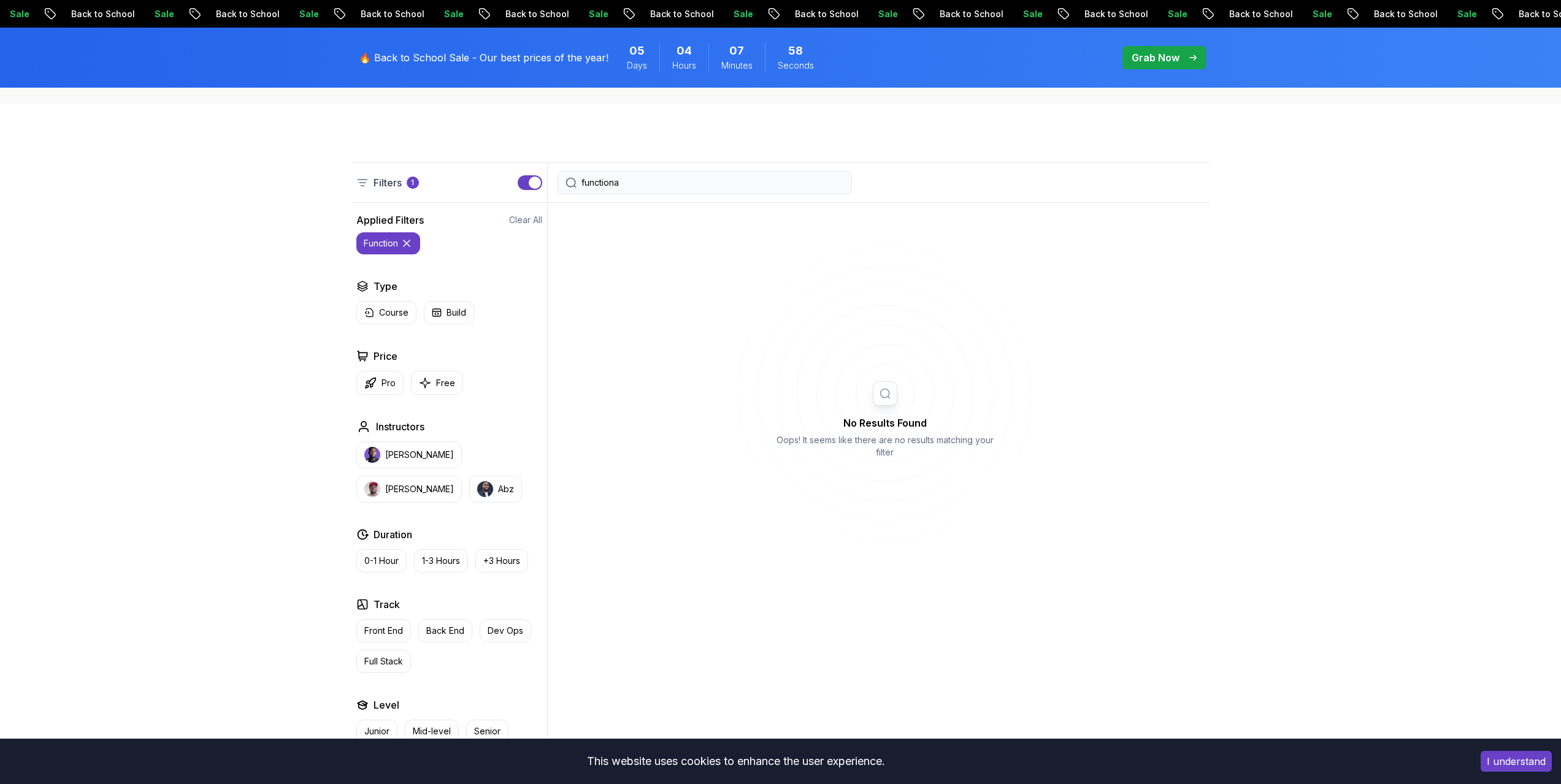
type input "functional"
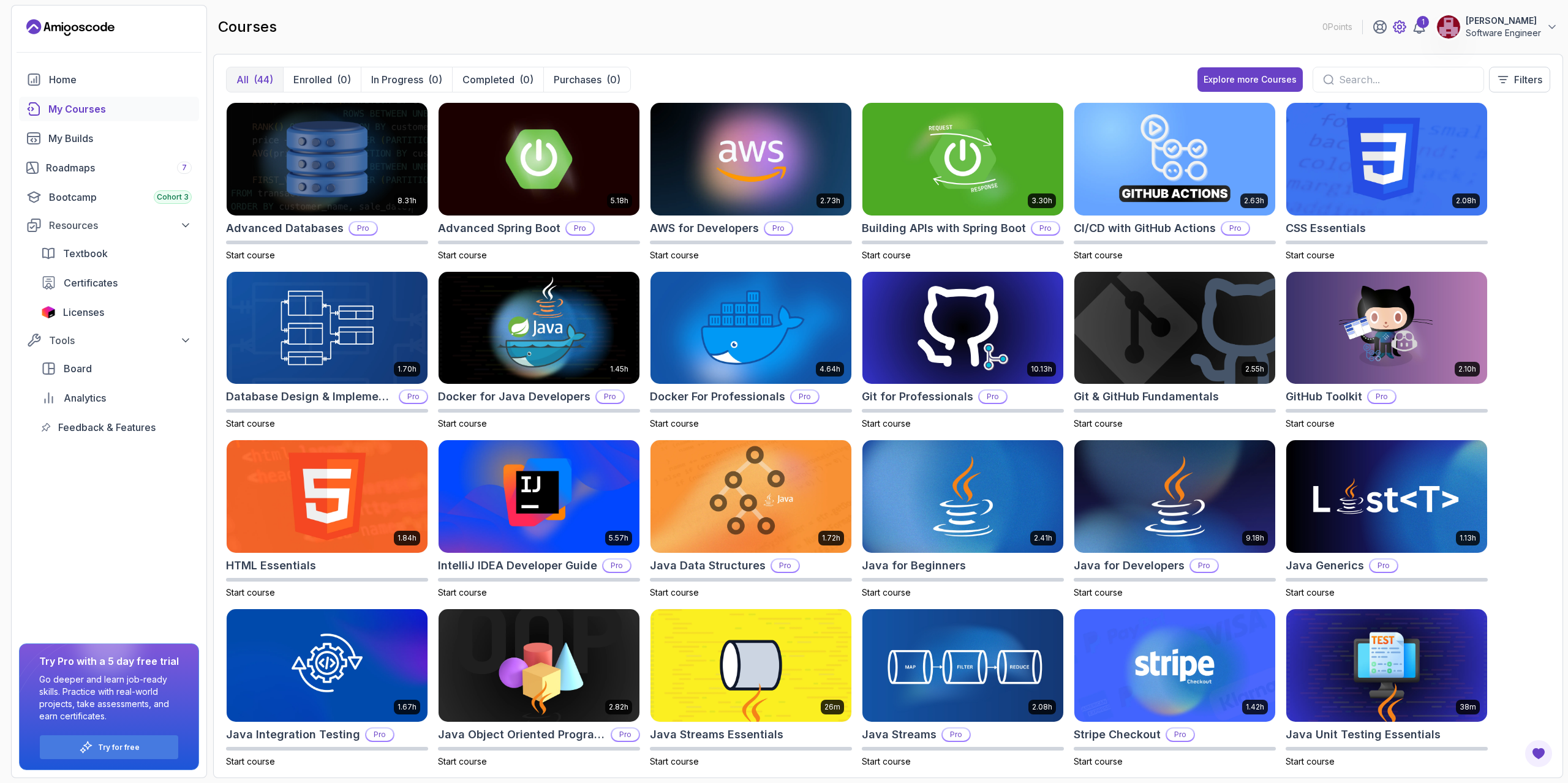
click at [1407, 24] on icon at bounding box center [1399, 27] width 15 height 15
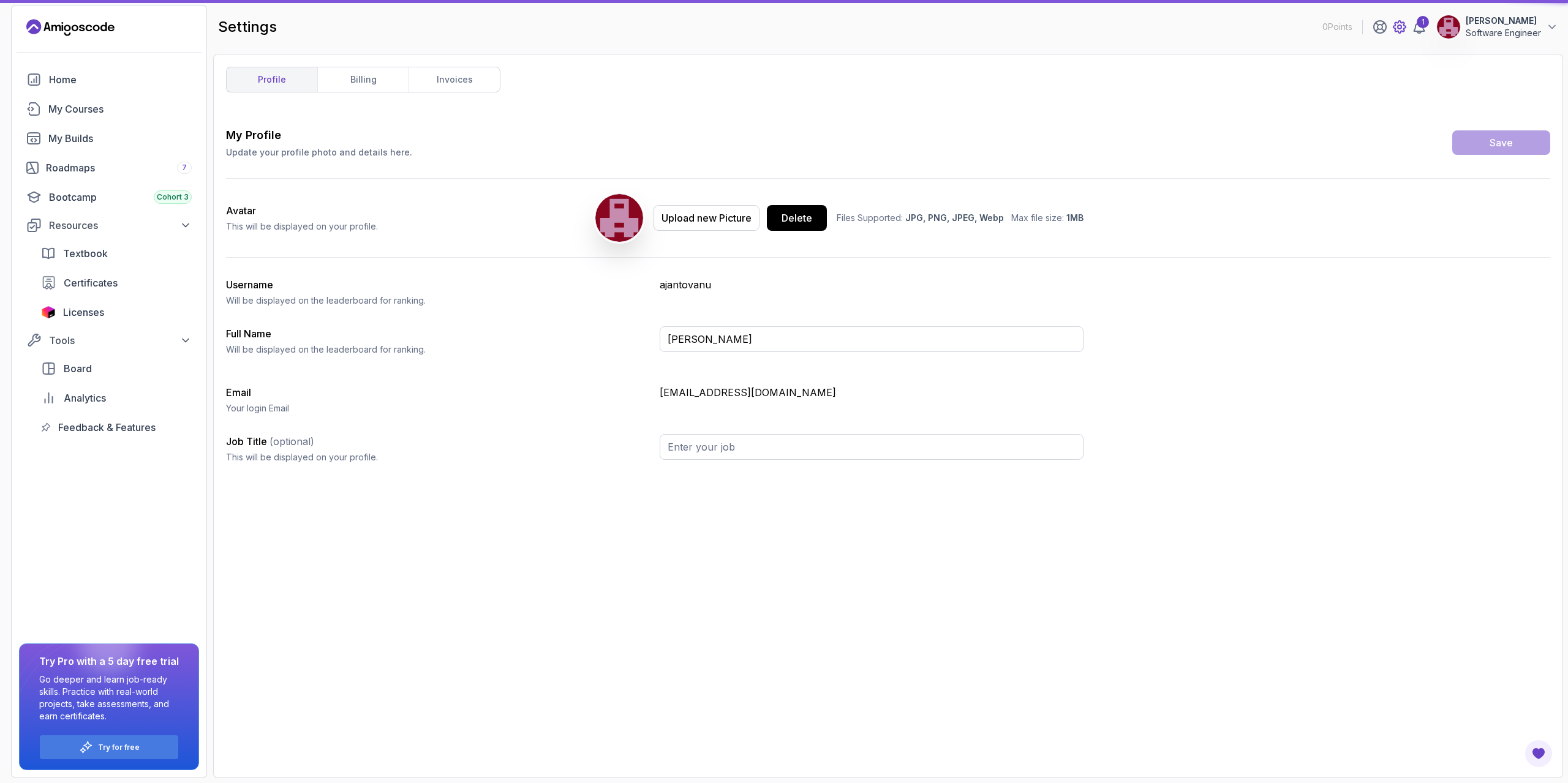
type input "Software Engineer"
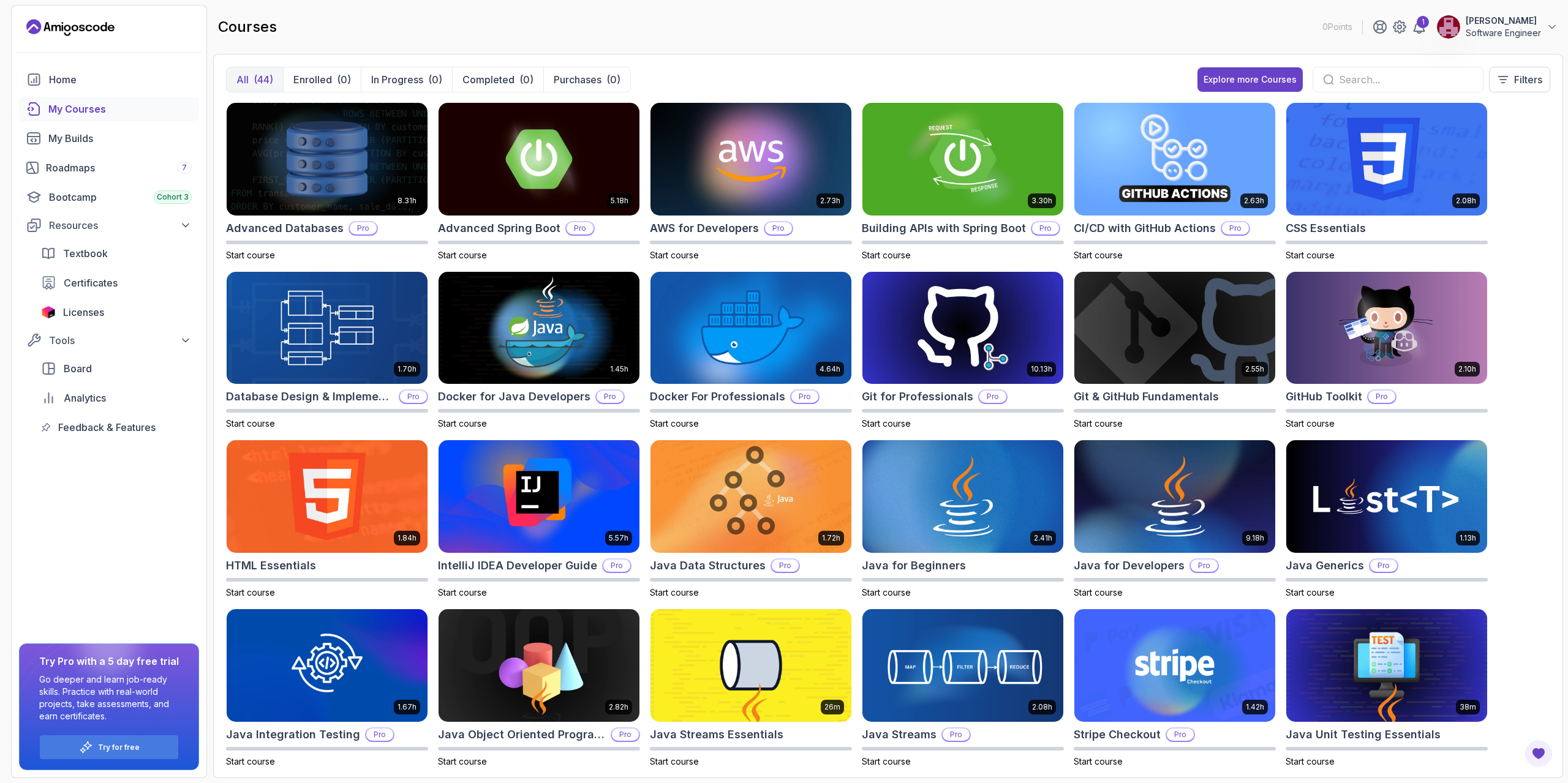
click at [97, 25] on icon "Landing page" at bounding box center [97, 27] width 7 height 7
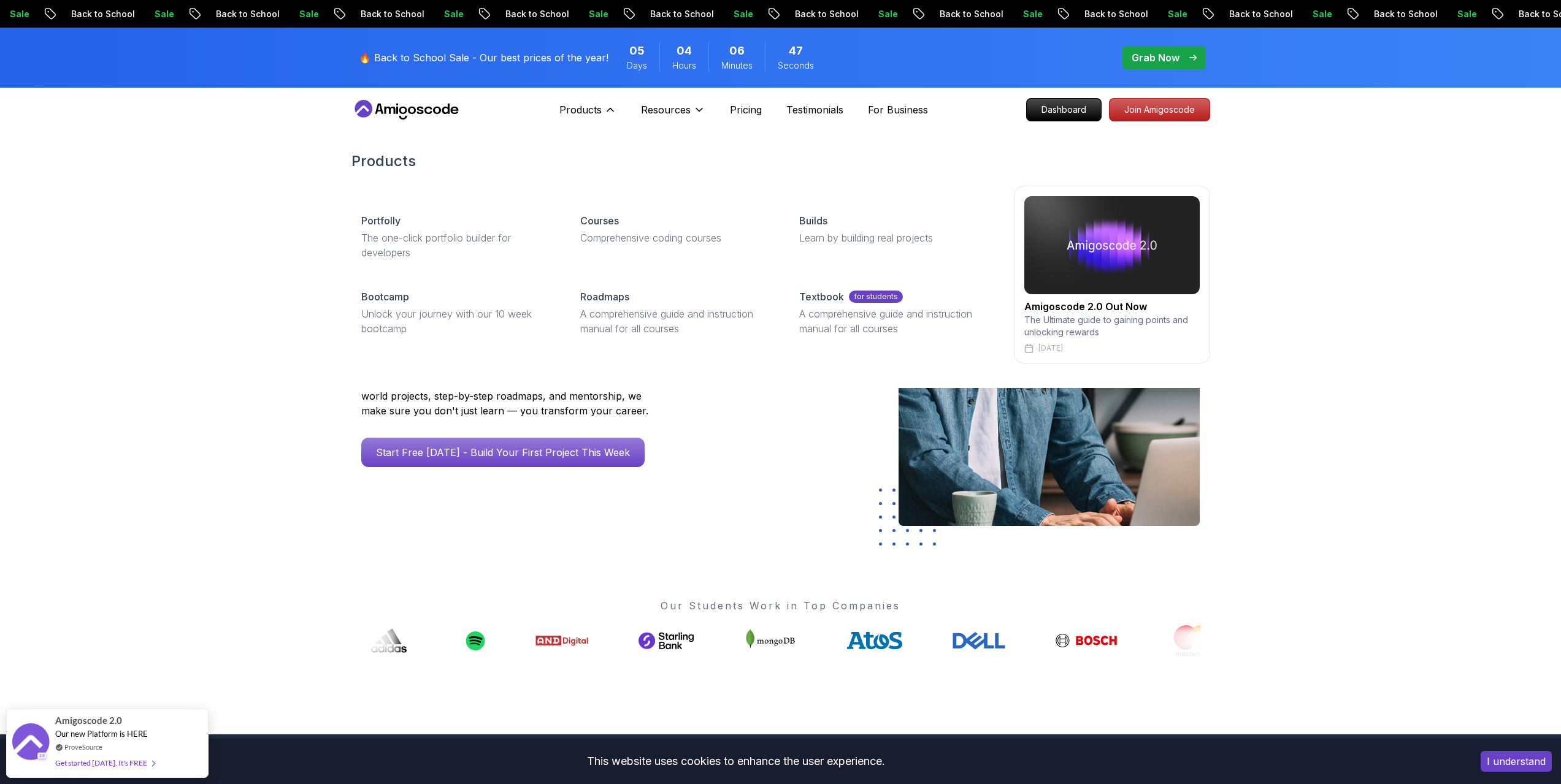
click at [680, 387] on div "Products Portfolly The one-click portfolio builder for developers Courses Compr…" at bounding box center [781, 257] width 858 height 261
click at [648, 237] on p "Comprehensive coding courses" at bounding box center [674, 238] width 189 height 15
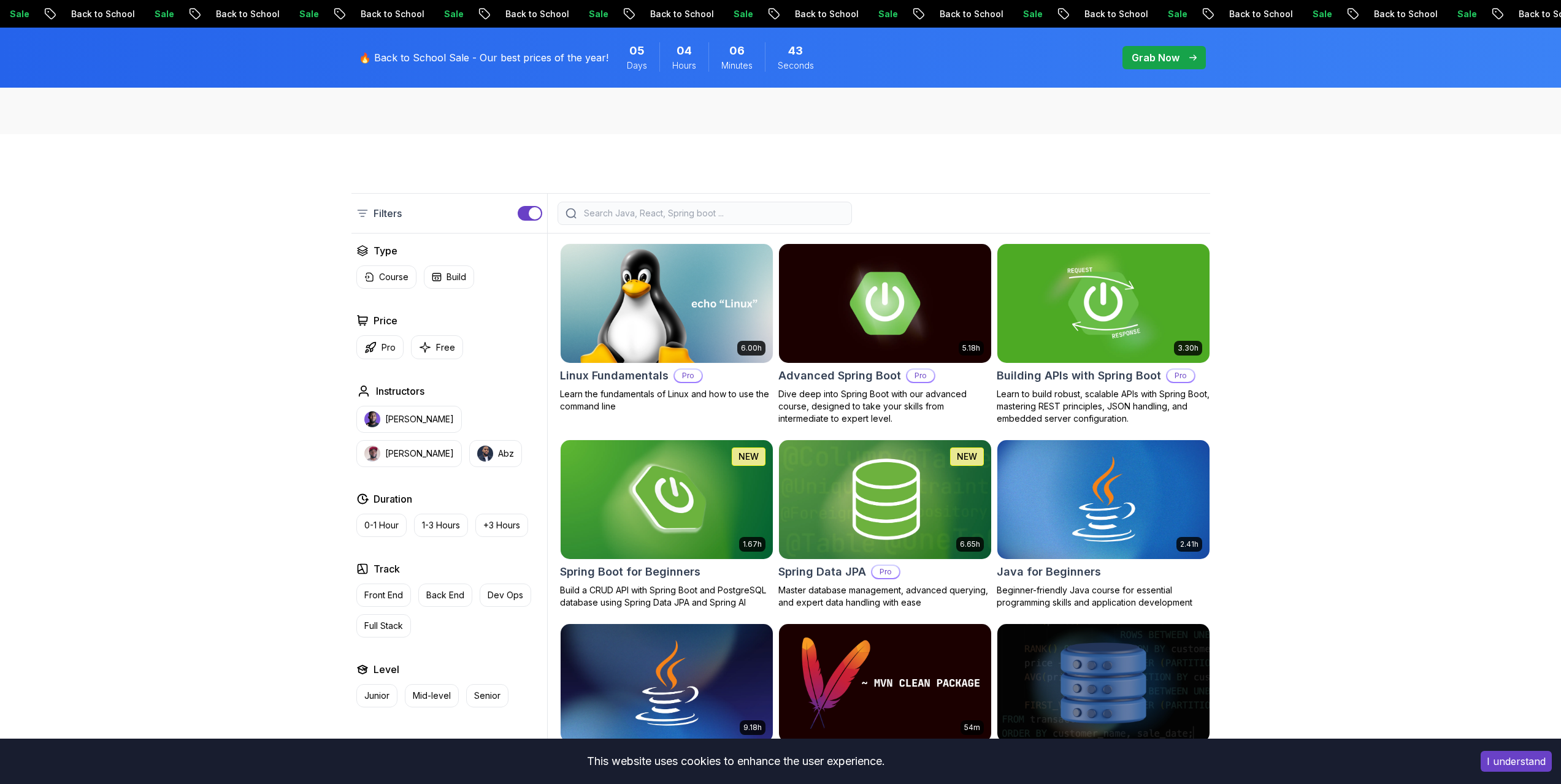
scroll to position [230, 0]
click at [755, 205] on div at bounding box center [704, 212] width 294 height 23
click at [751, 215] on input "search" at bounding box center [713, 212] width 263 height 12
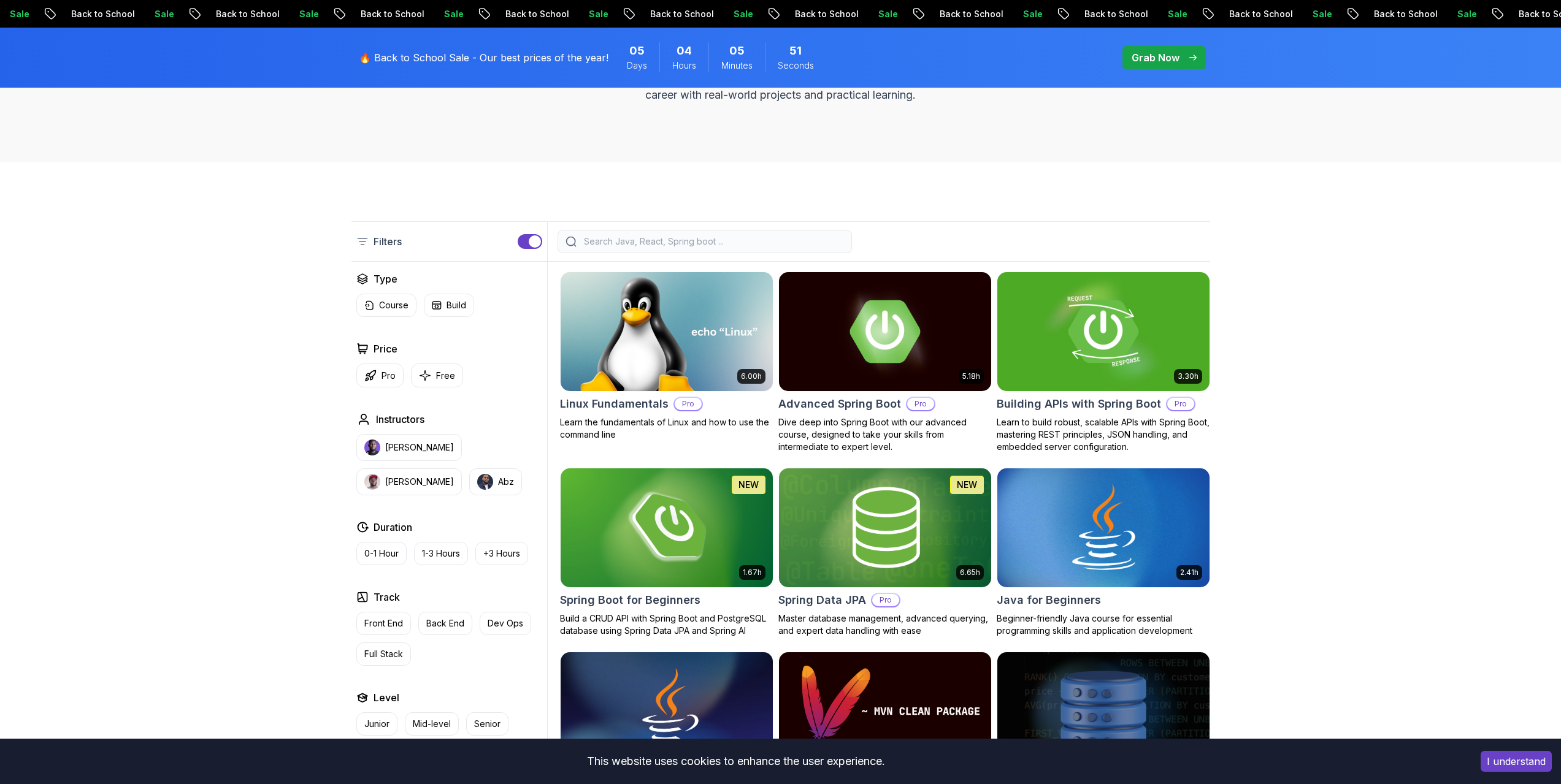
scroll to position [291, 0]
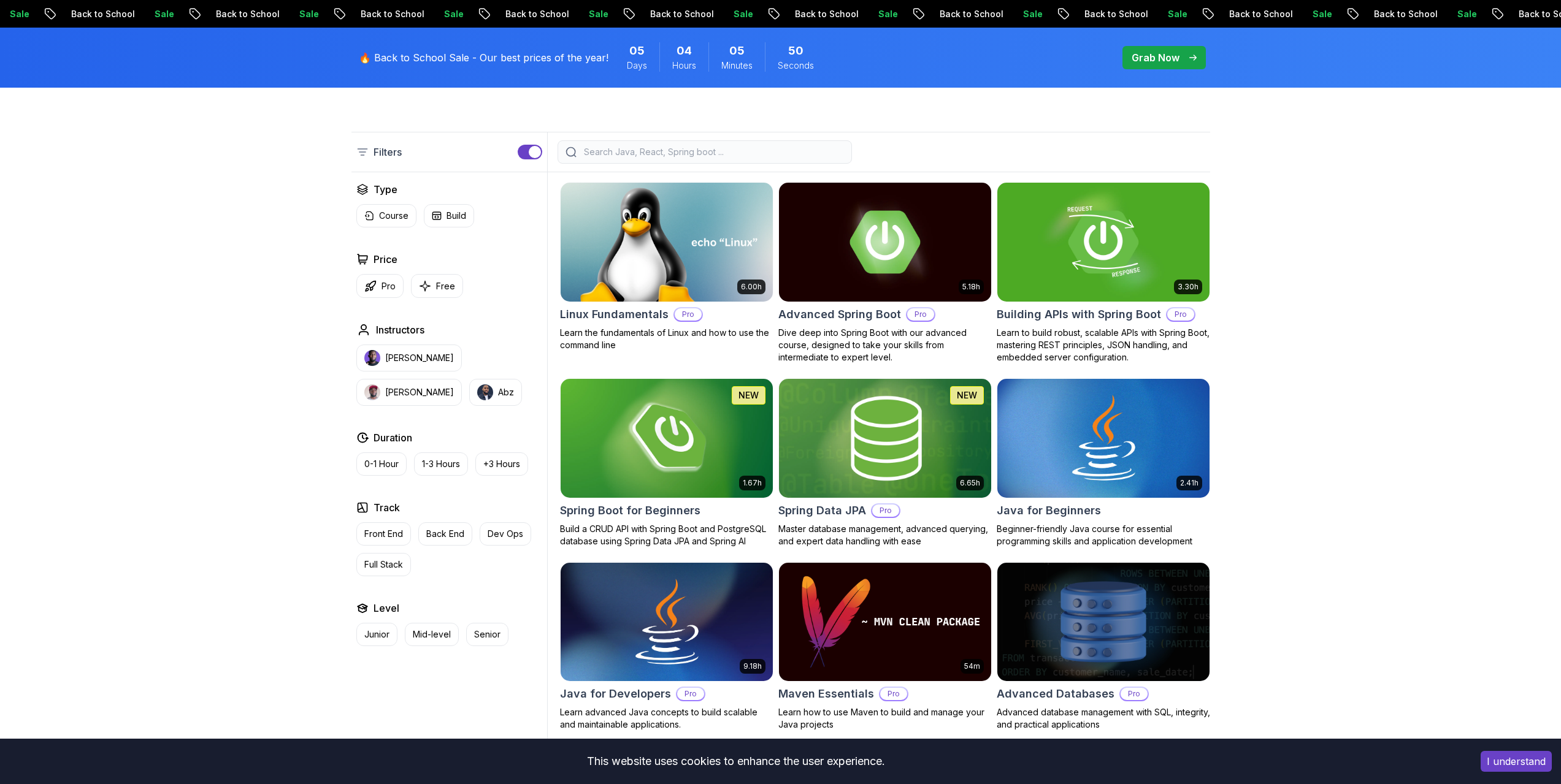
click at [977, 472] on img at bounding box center [884, 437] width 223 height 124
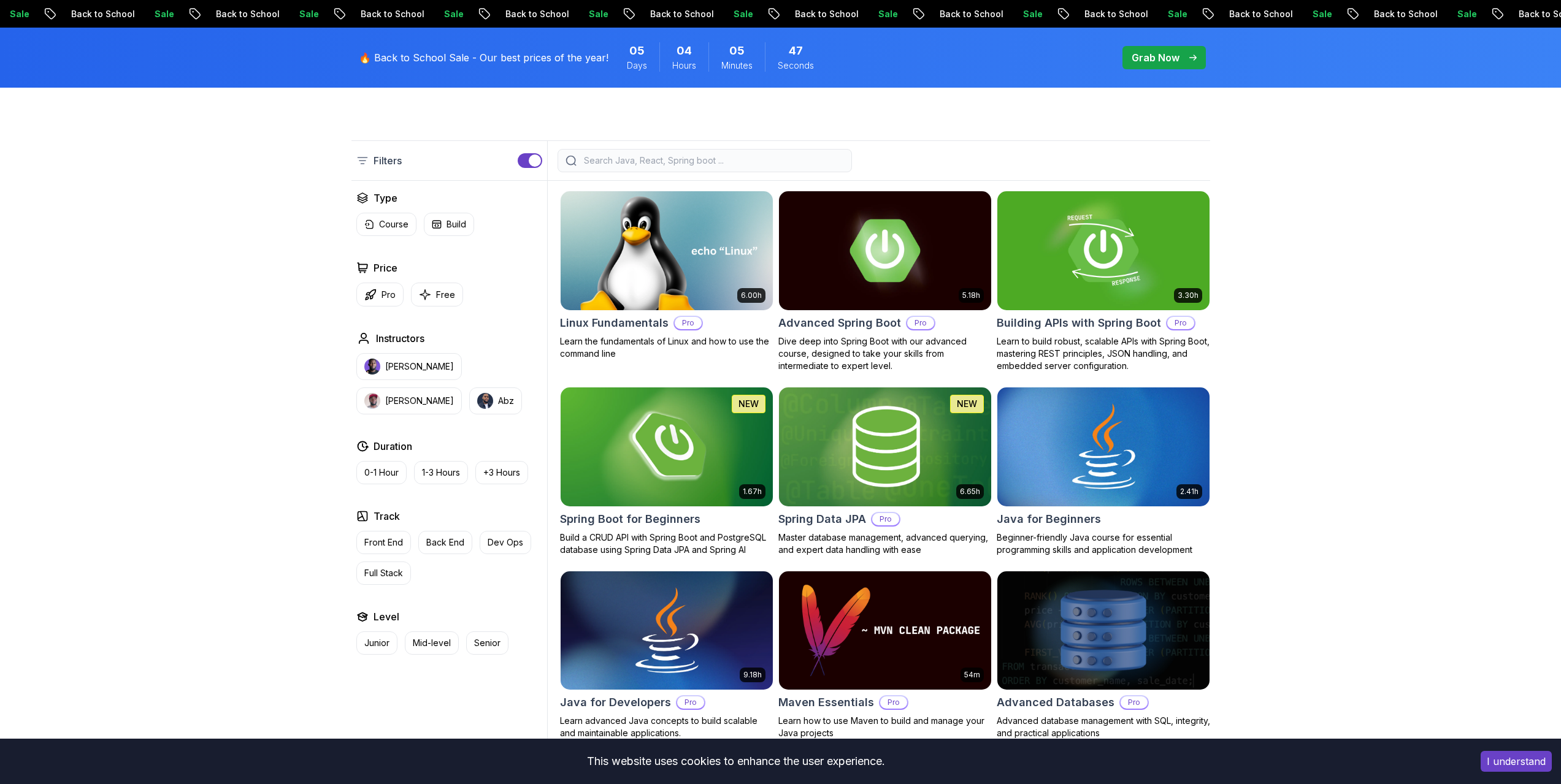
scroll to position [291, 0]
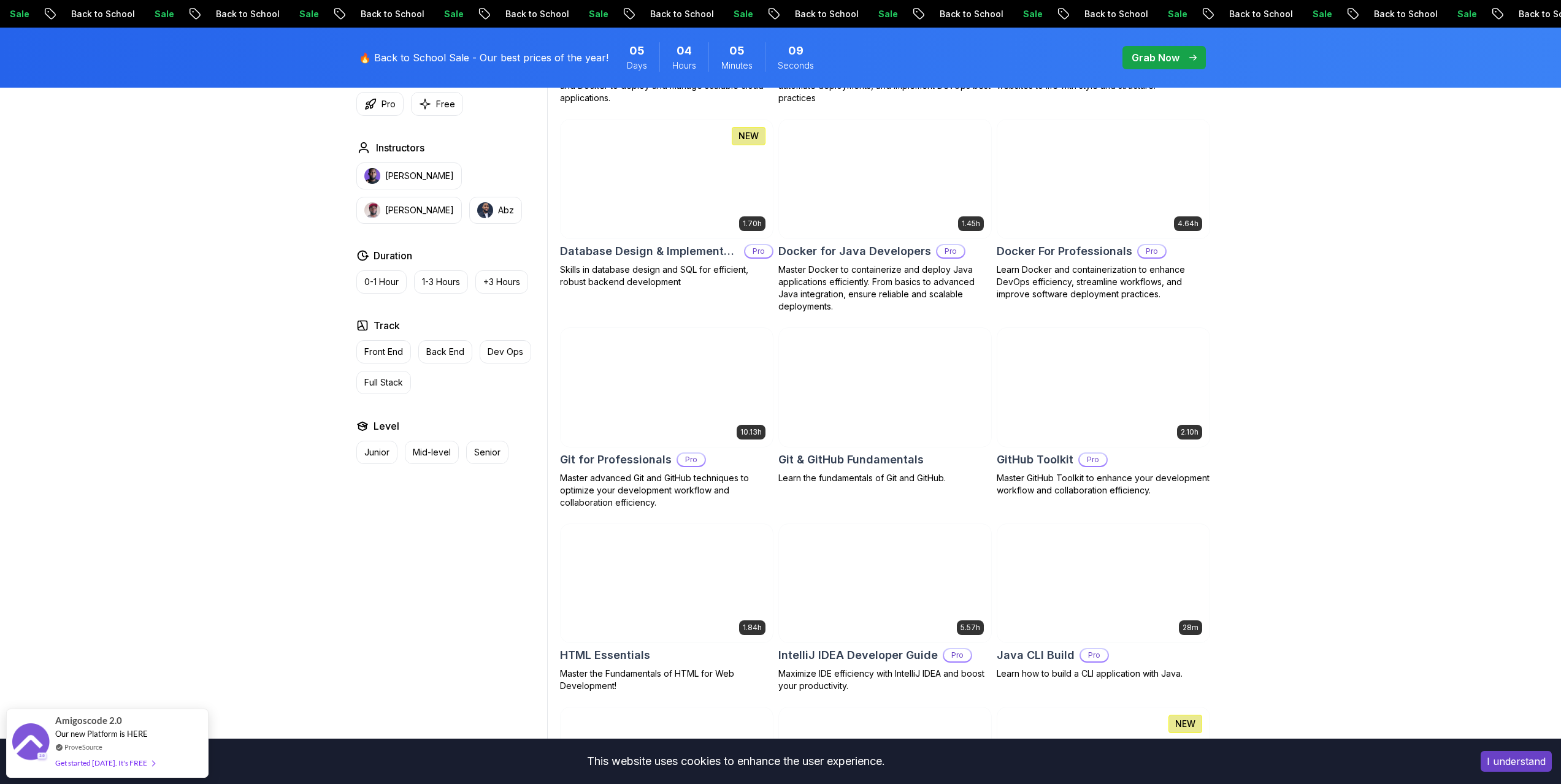
scroll to position [1114, 0]
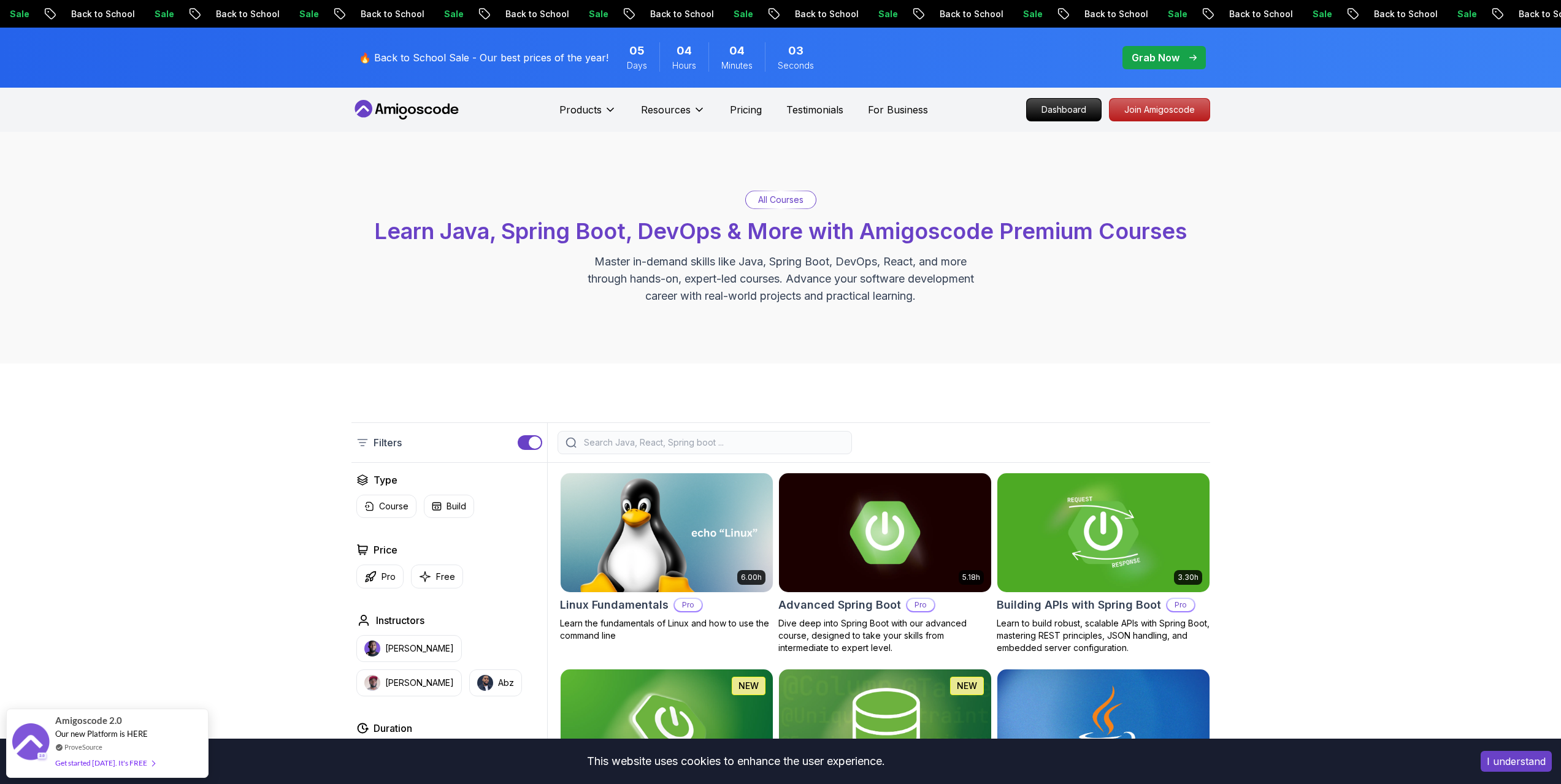
click at [1099, 231] on span "Learn Java, Spring Boot, DevOps & More with Amigoscode Premium Courses" at bounding box center [780, 231] width 813 height 27
click at [418, 100] on icon at bounding box center [407, 110] width 110 height 20
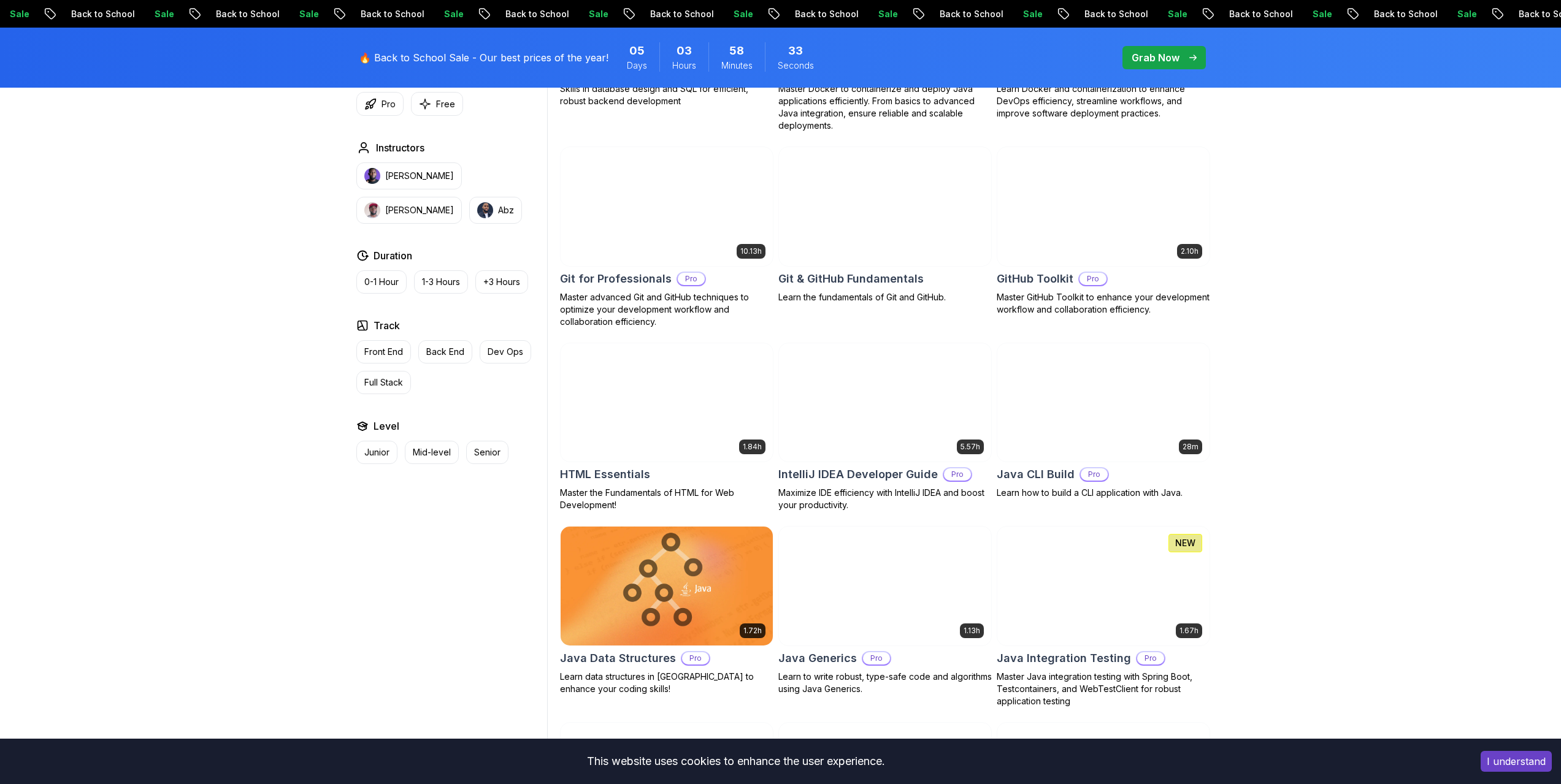
scroll to position [1464, 0]
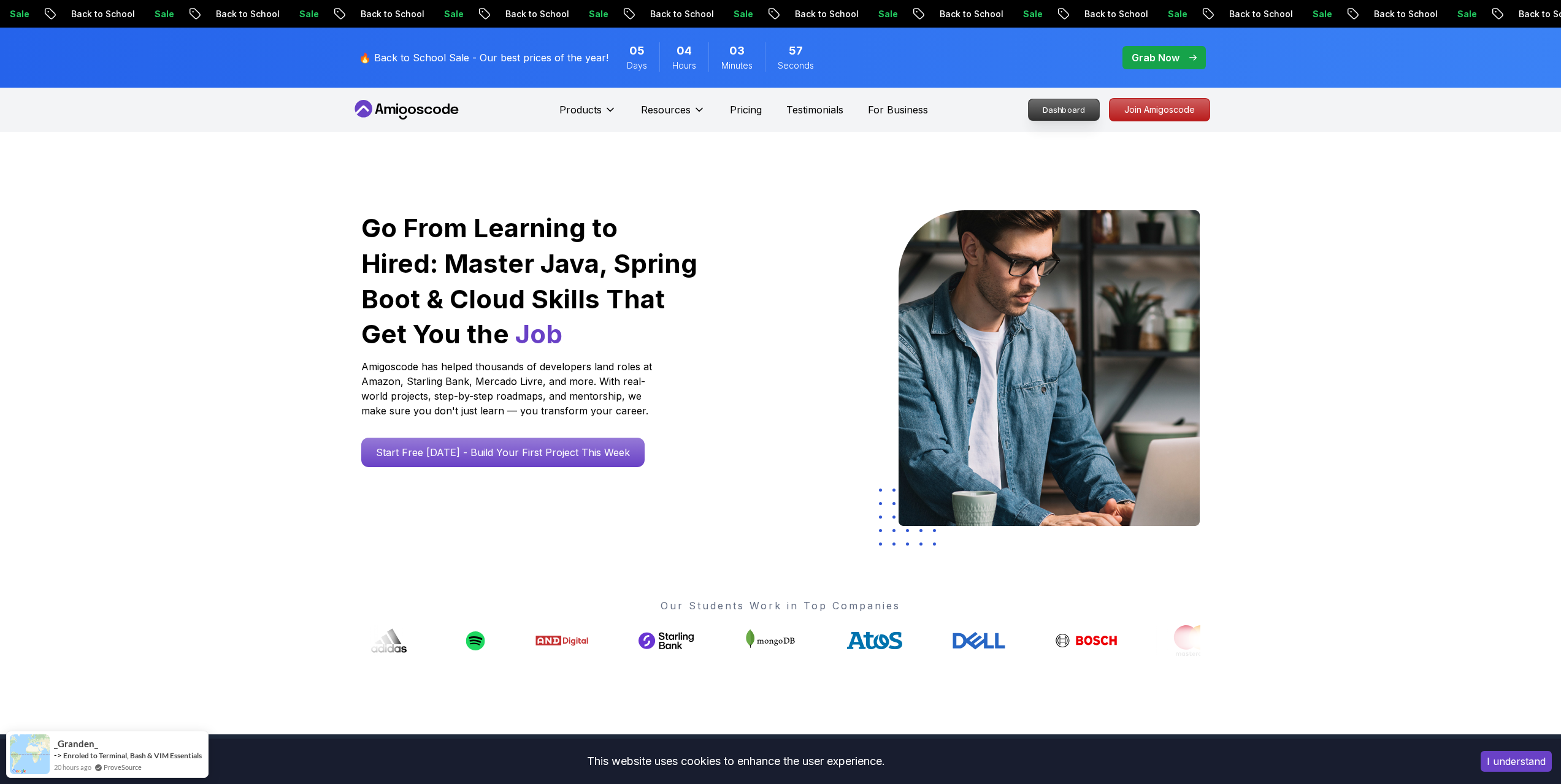
click at [1074, 117] on p "Dashboard" at bounding box center [1063, 109] width 71 height 21
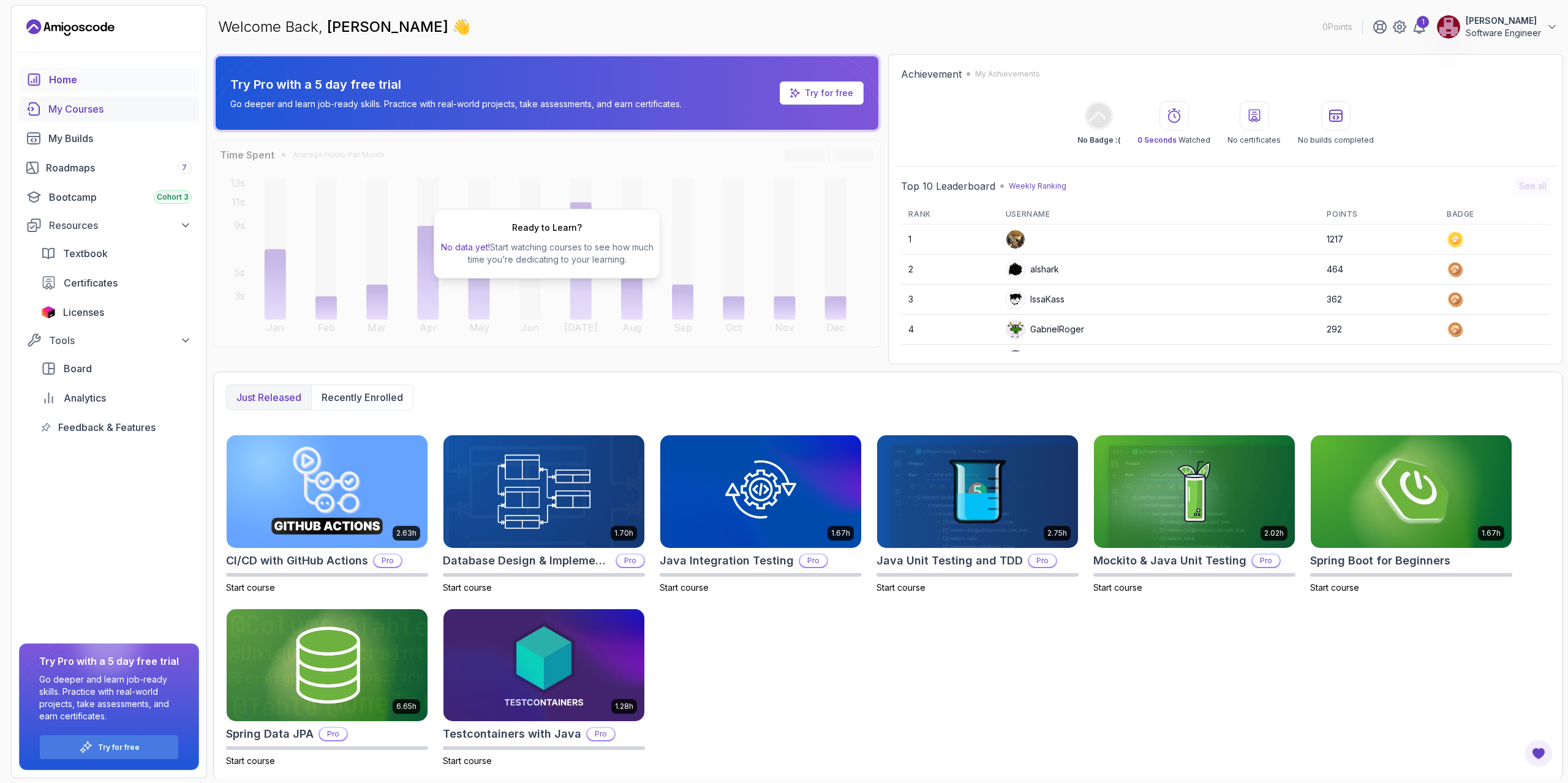
click at [62, 109] on div "My Courses" at bounding box center [120, 109] width 143 height 15
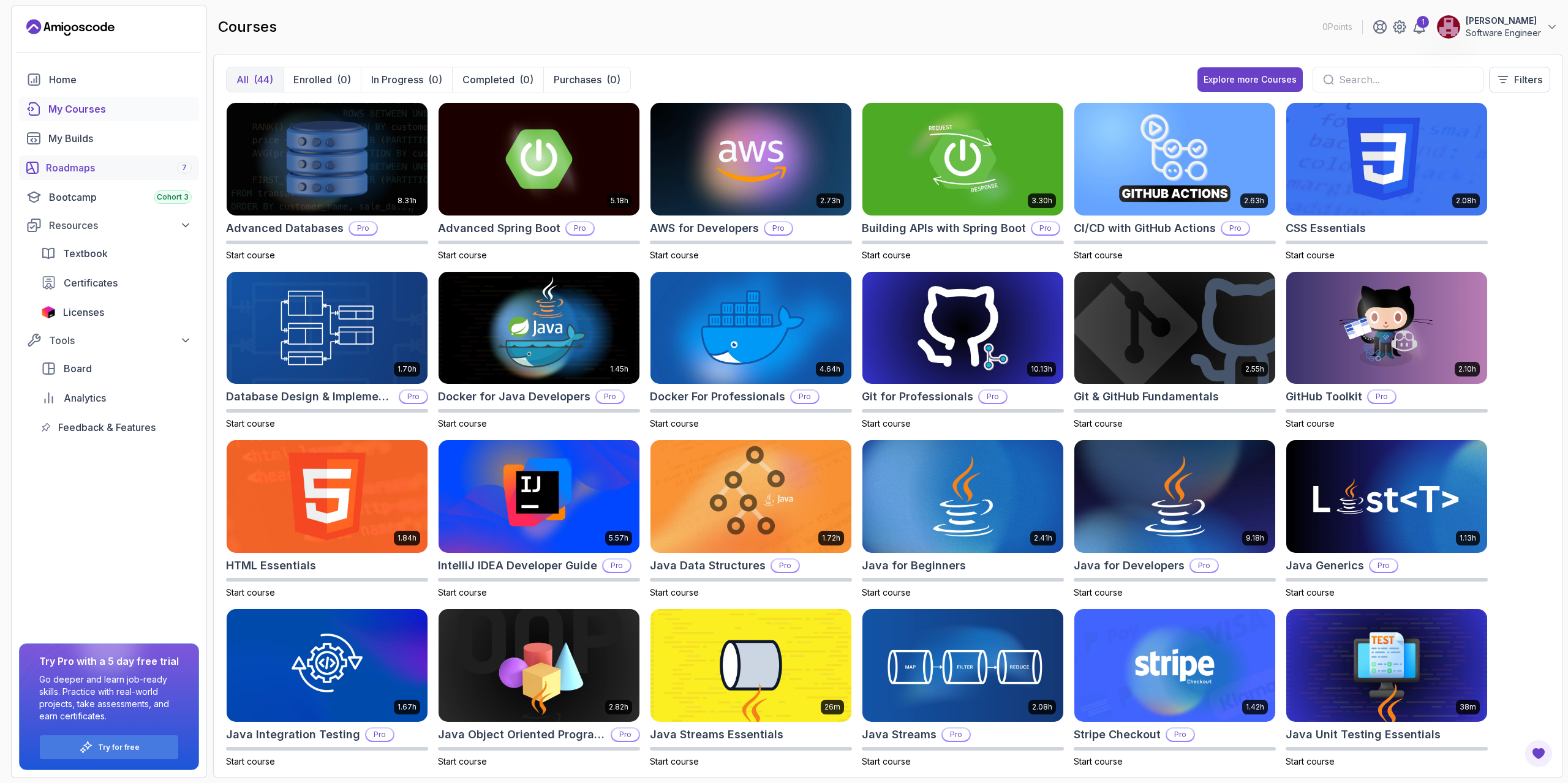
click at [136, 168] on div "Roadmaps 7" at bounding box center [118, 168] width 146 height 15
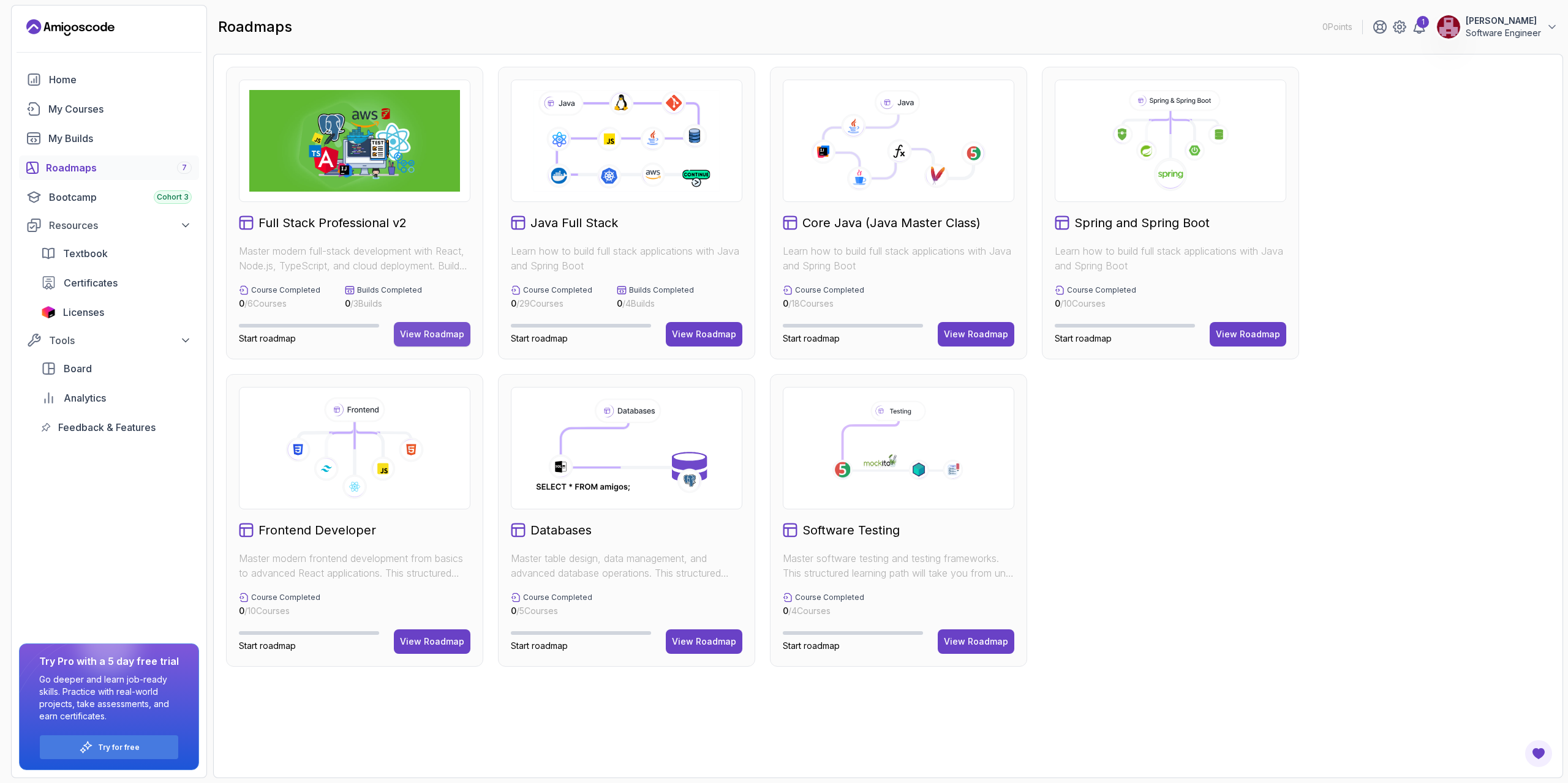
click at [417, 339] on div "View Roadmap" at bounding box center [431, 334] width 64 height 12
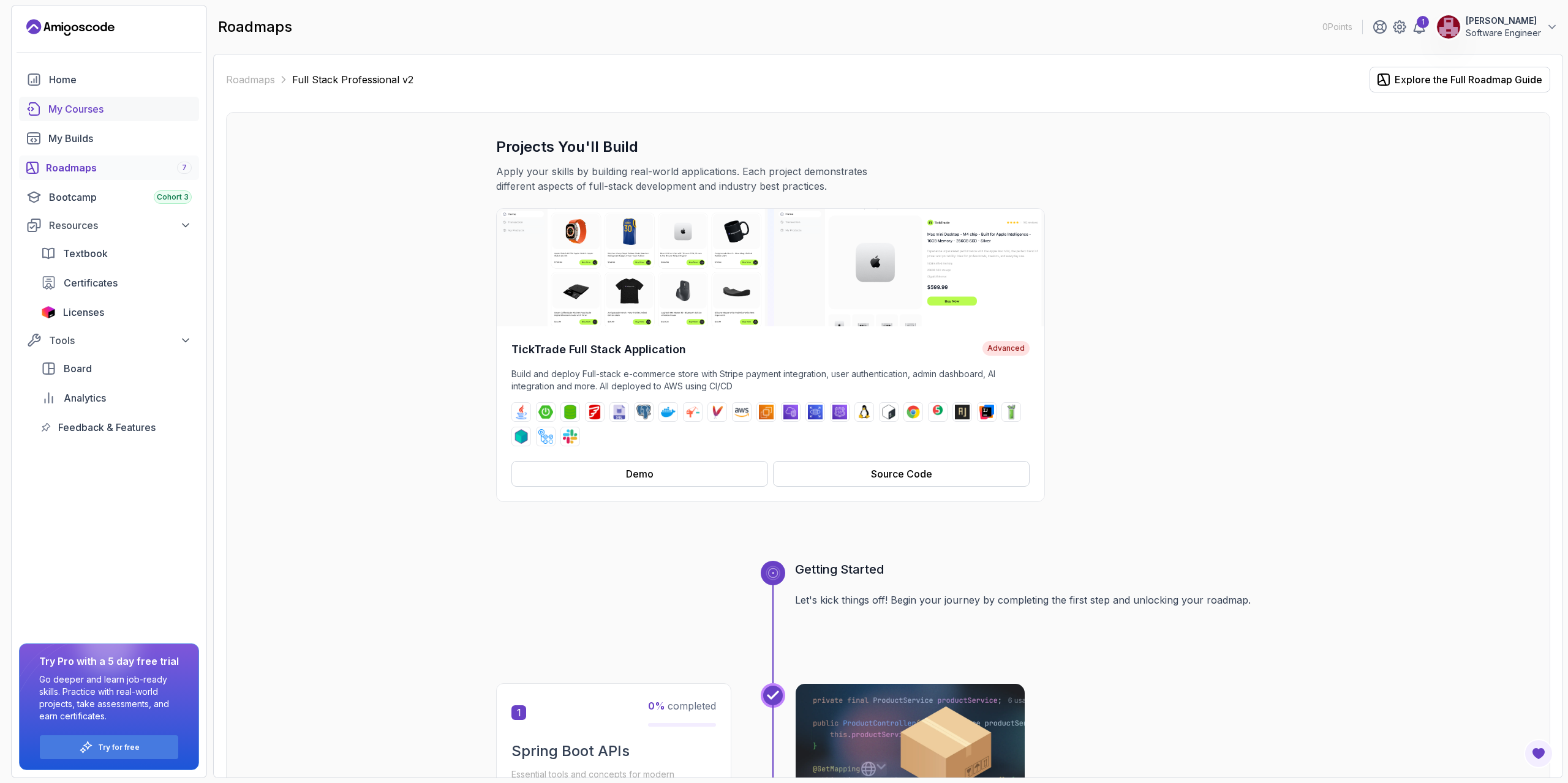
click at [87, 102] on div "My Courses" at bounding box center [120, 109] width 143 height 15
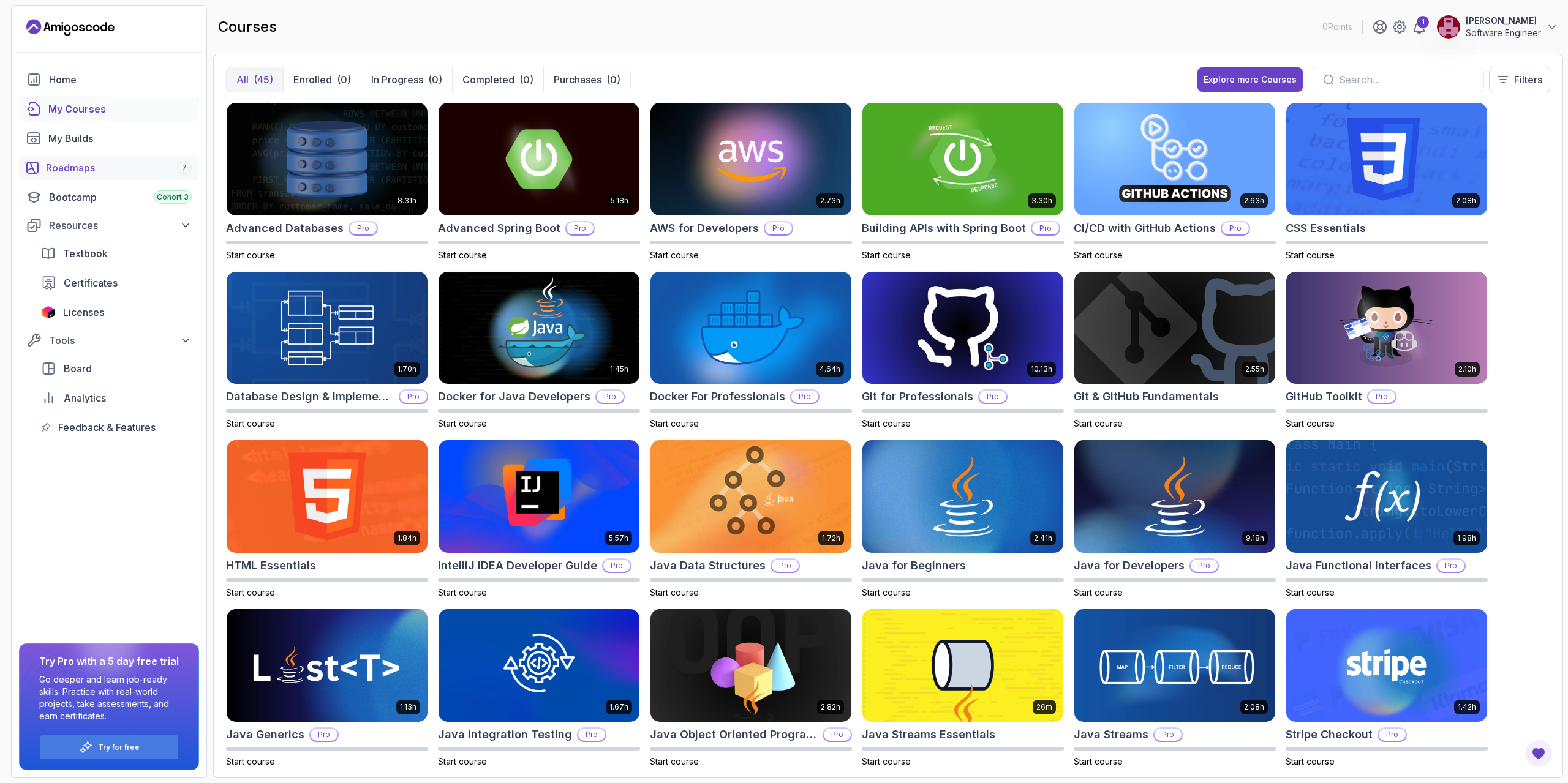
click at [95, 168] on div "Roadmaps 7" at bounding box center [118, 168] width 146 height 15
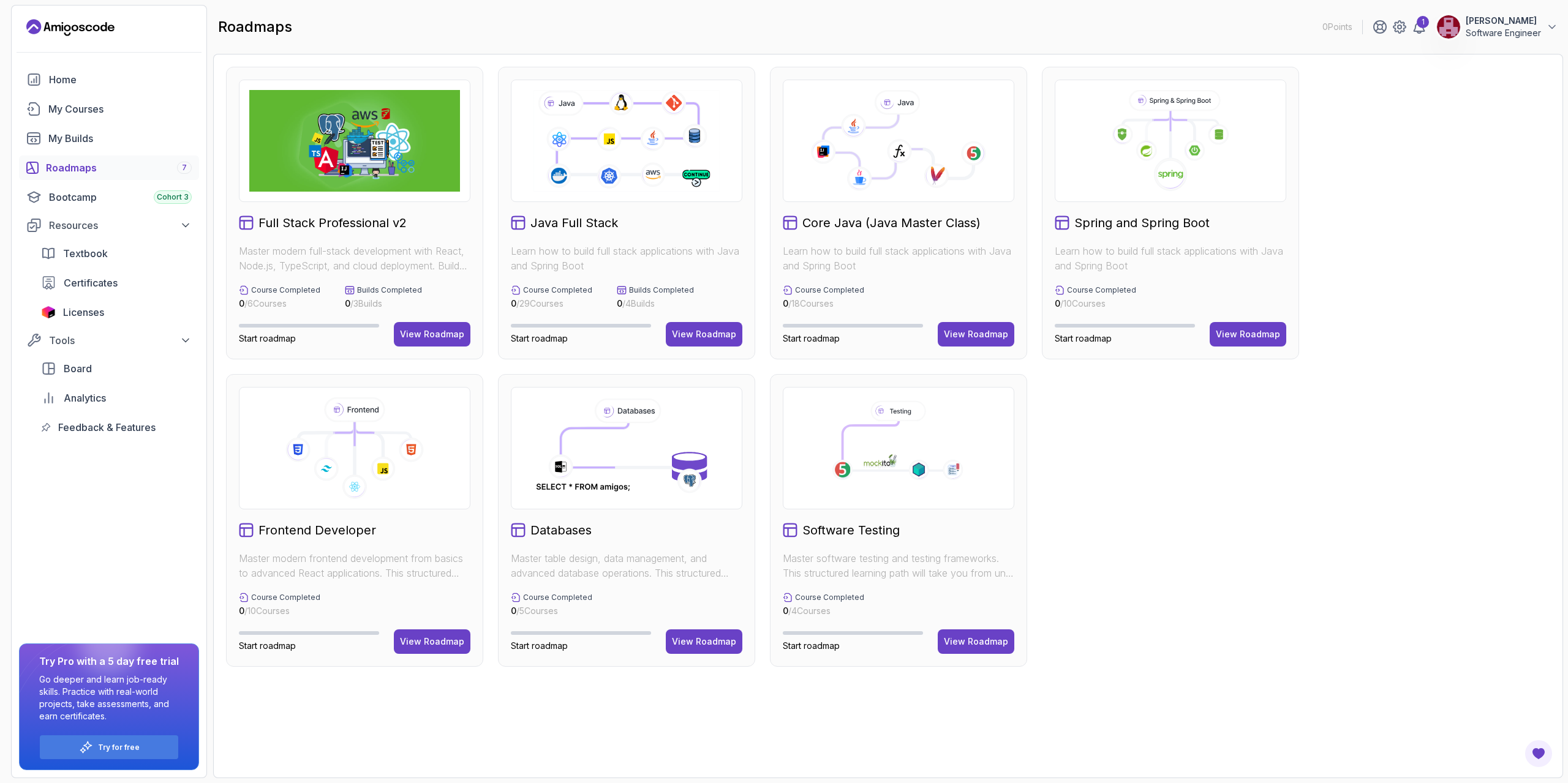
click at [96, 162] on div "Roadmaps 7" at bounding box center [118, 168] width 146 height 15
click div "My Courses"
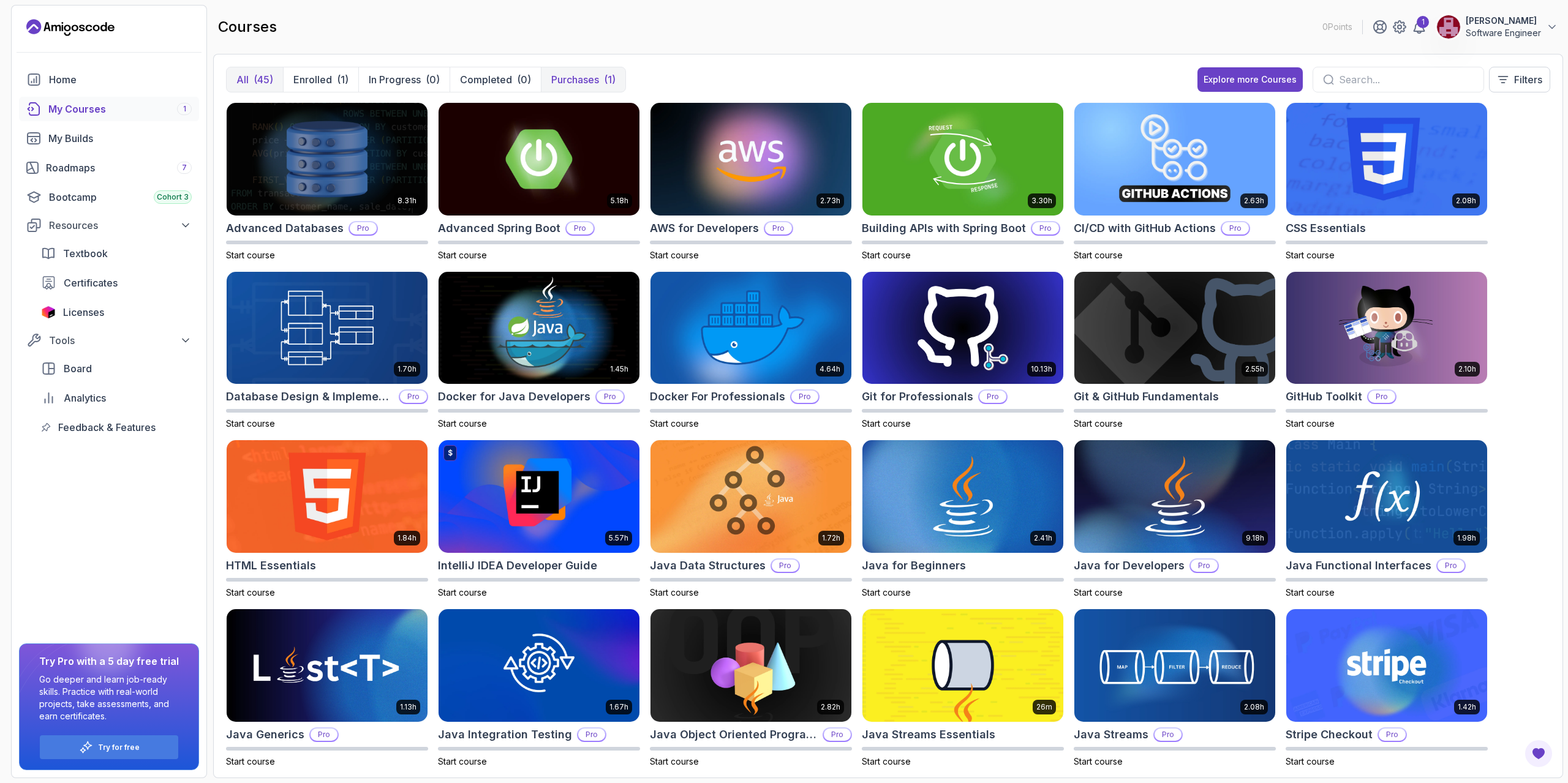
click at [599, 85] on button "Purchases (1)" at bounding box center [583, 79] width 85 height 24
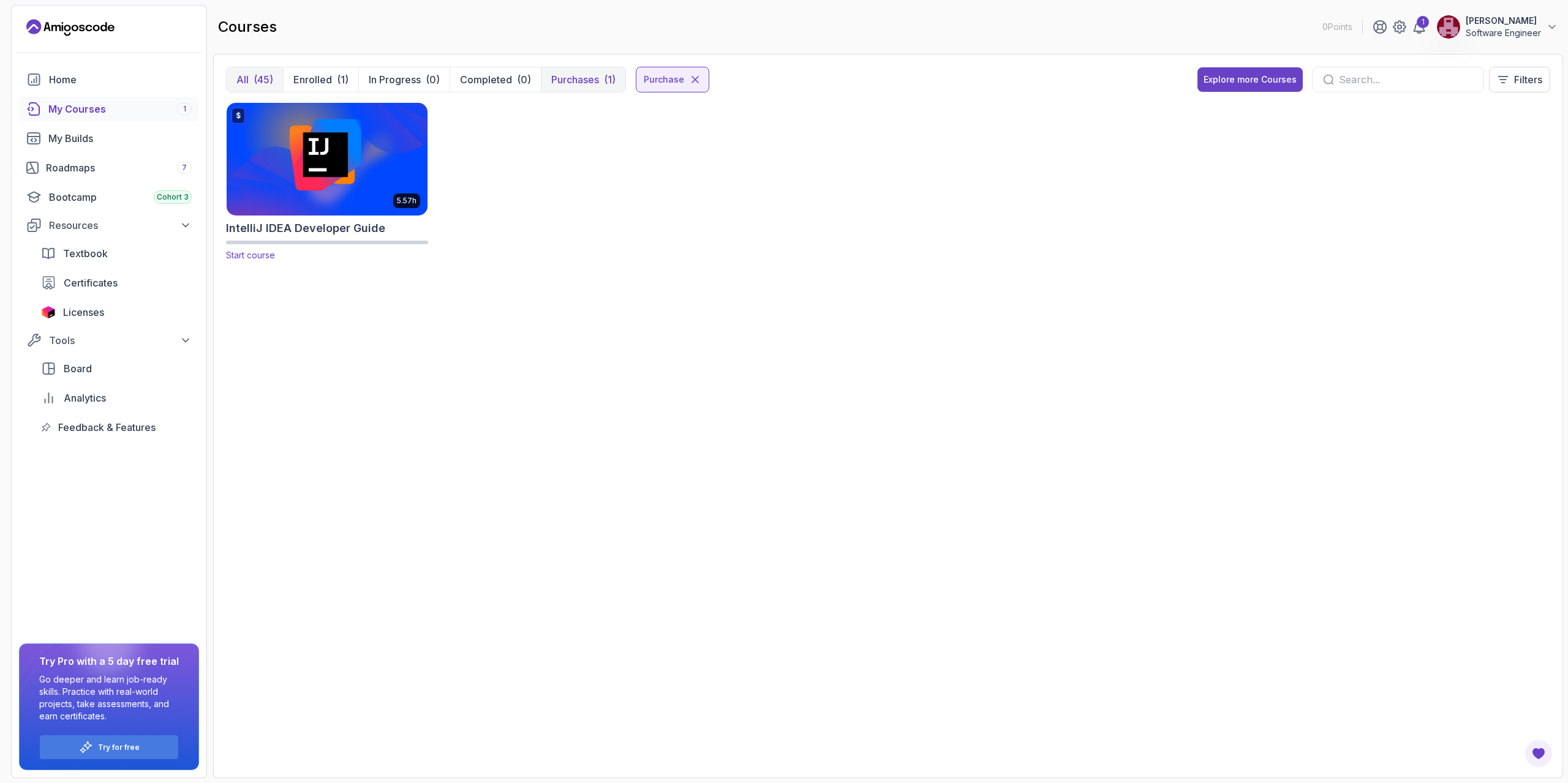
click at [379, 216] on div "$ 5.57h" at bounding box center [327, 159] width 202 height 114
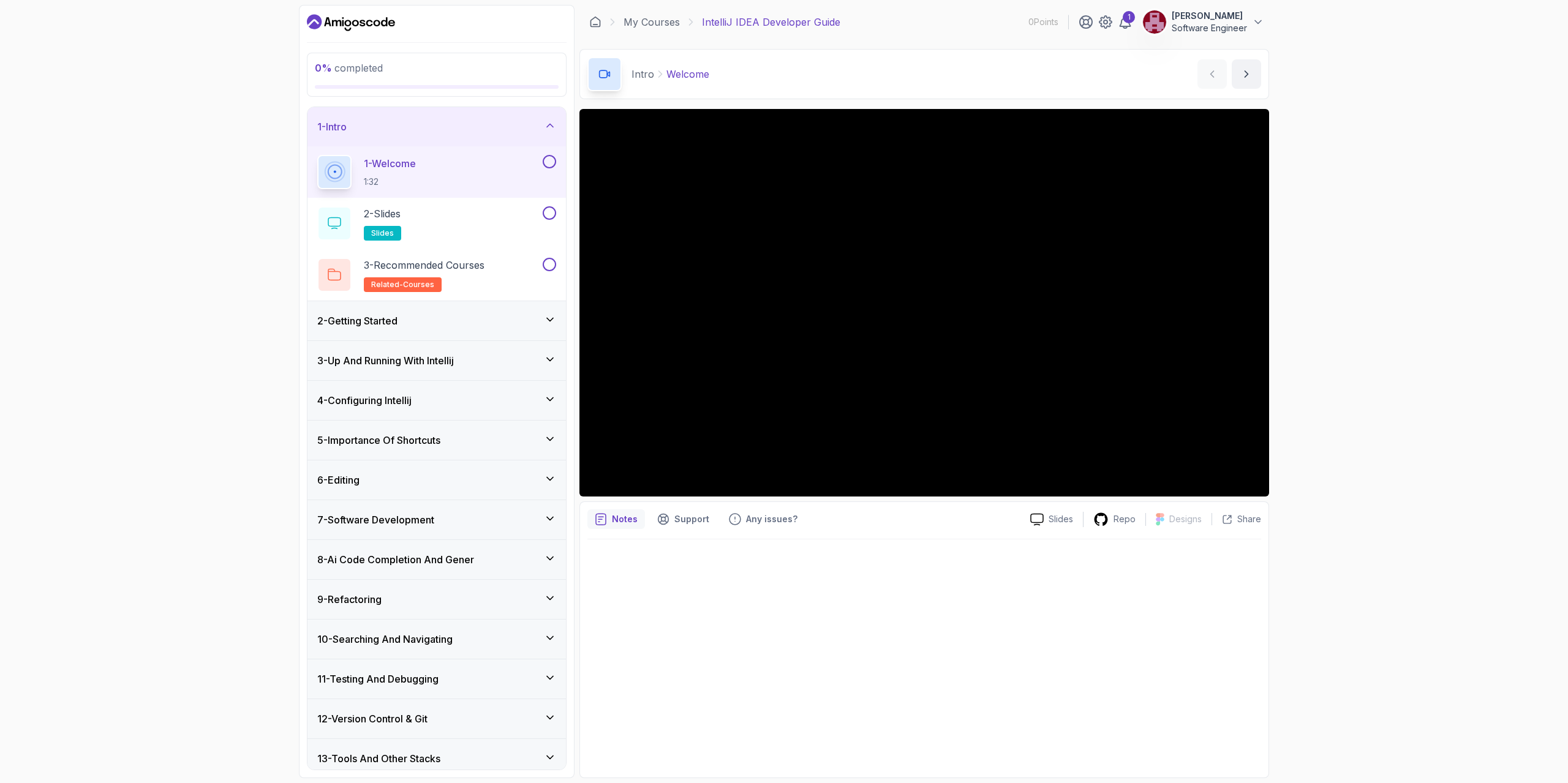
click at [385, 22] on icon "Dashboard" at bounding box center [351, 22] width 88 height 20
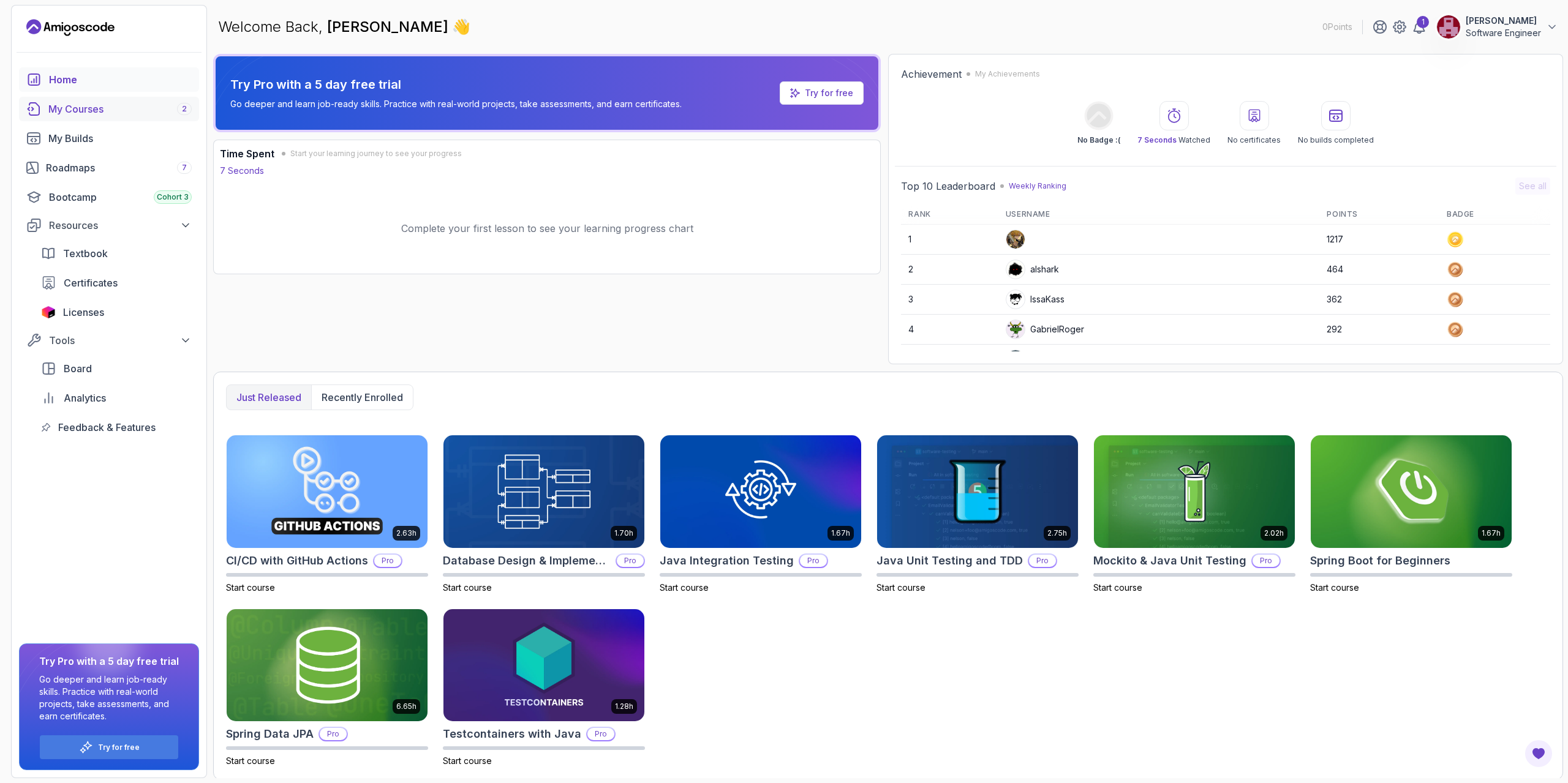
click at [106, 110] on div "My Courses 2" at bounding box center [120, 109] width 143 height 15
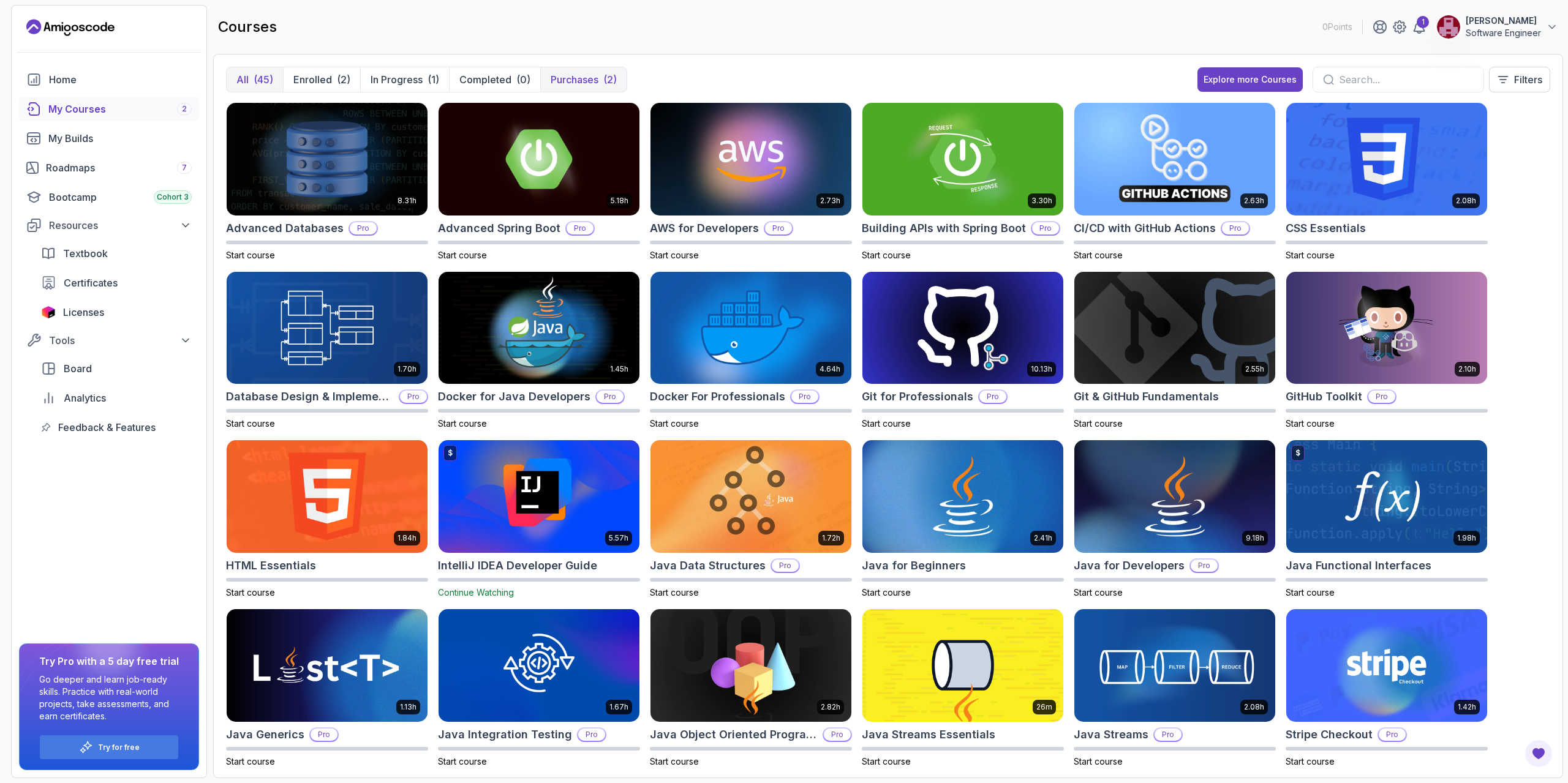
click at [555, 80] on p "Purchases" at bounding box center [573, 80] width 47 height 15
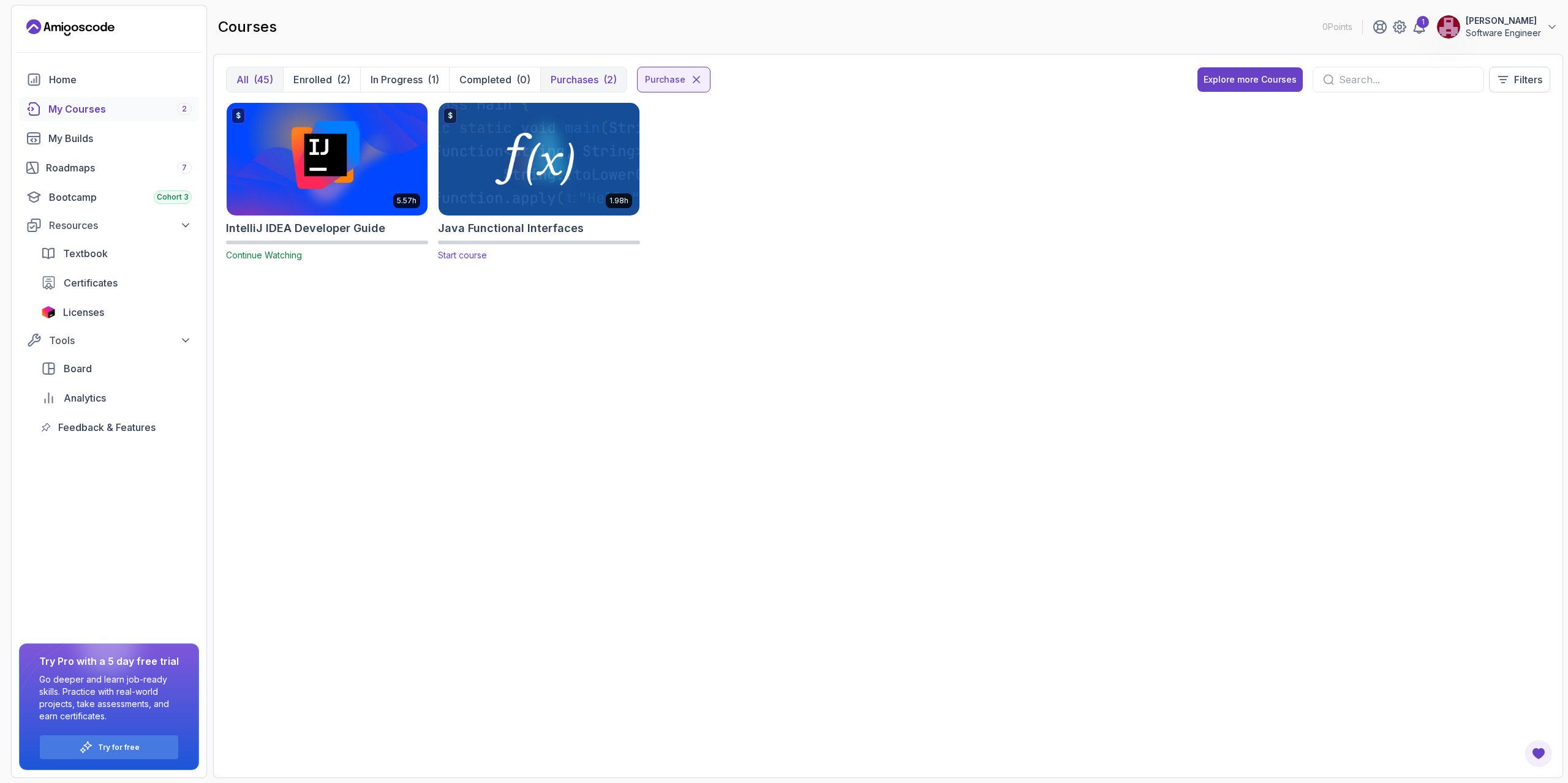
click at [541, 216] on div "$ 1.98h" at bounding box center [538, 159] width 202 height 114
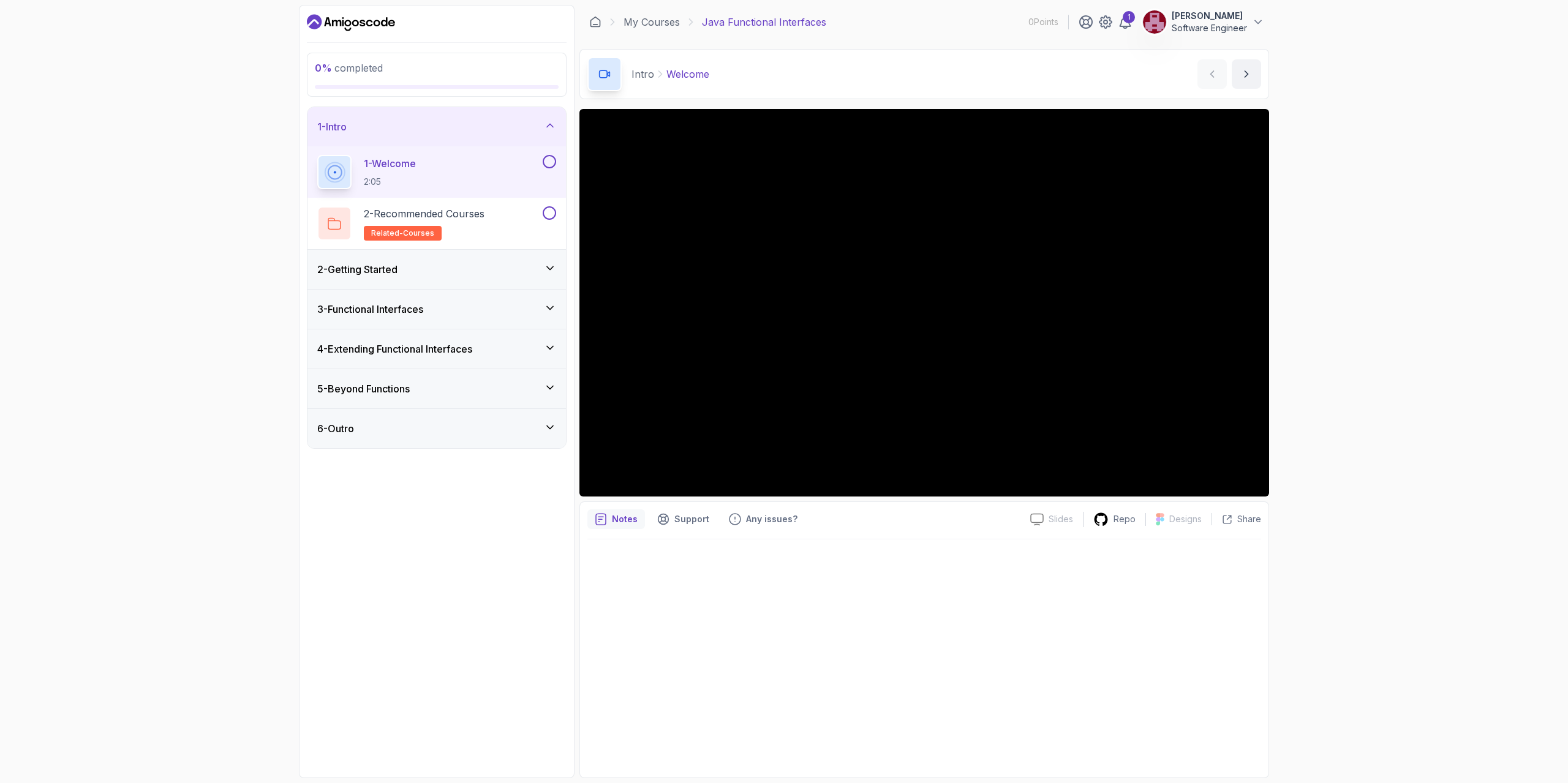
click at [550, 343] on icon at bounding box center [549, 348] width 12 height 12
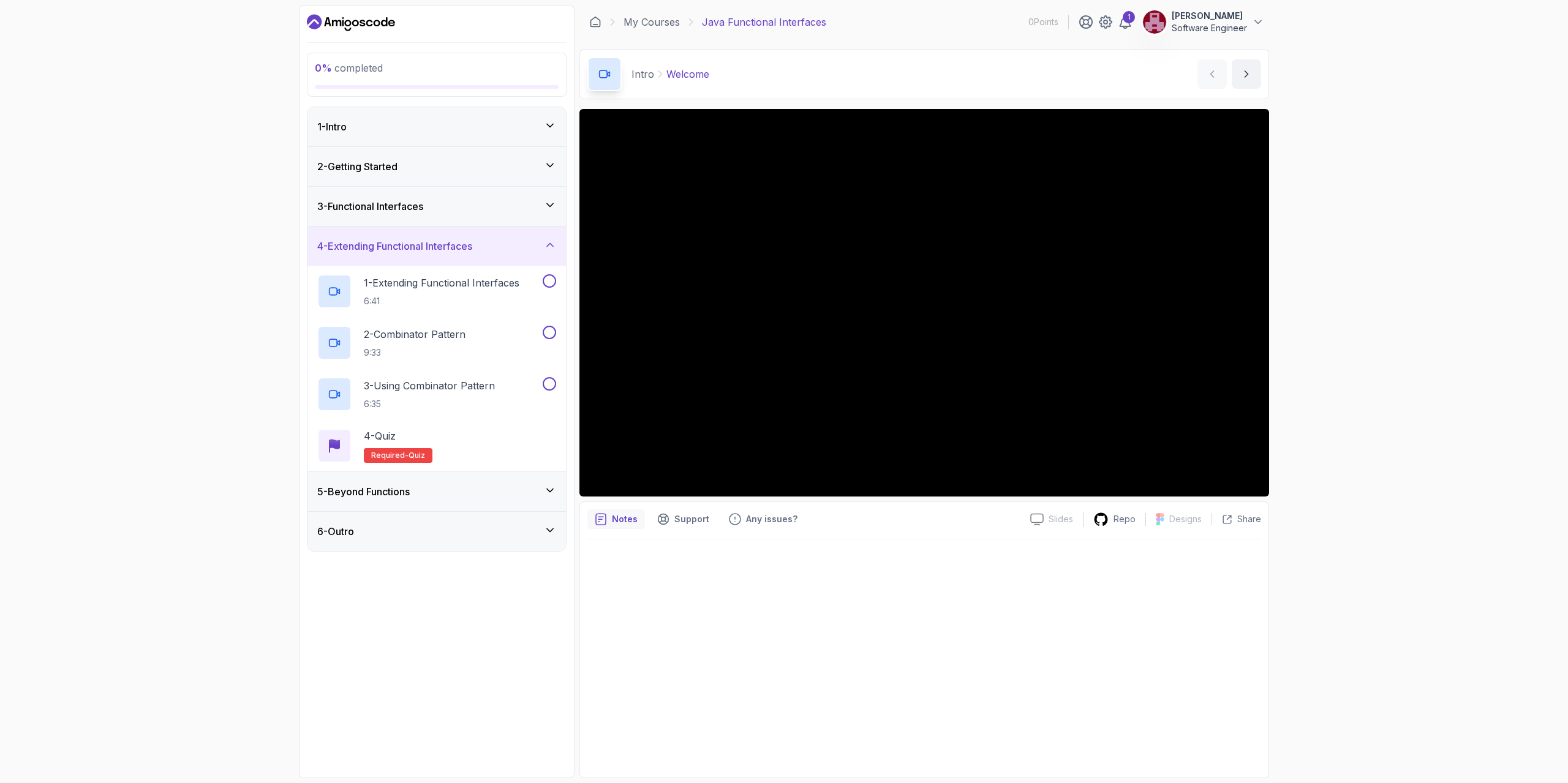
click at [551, 204] on icon at bounding box center [549, 205] width 12 height 12
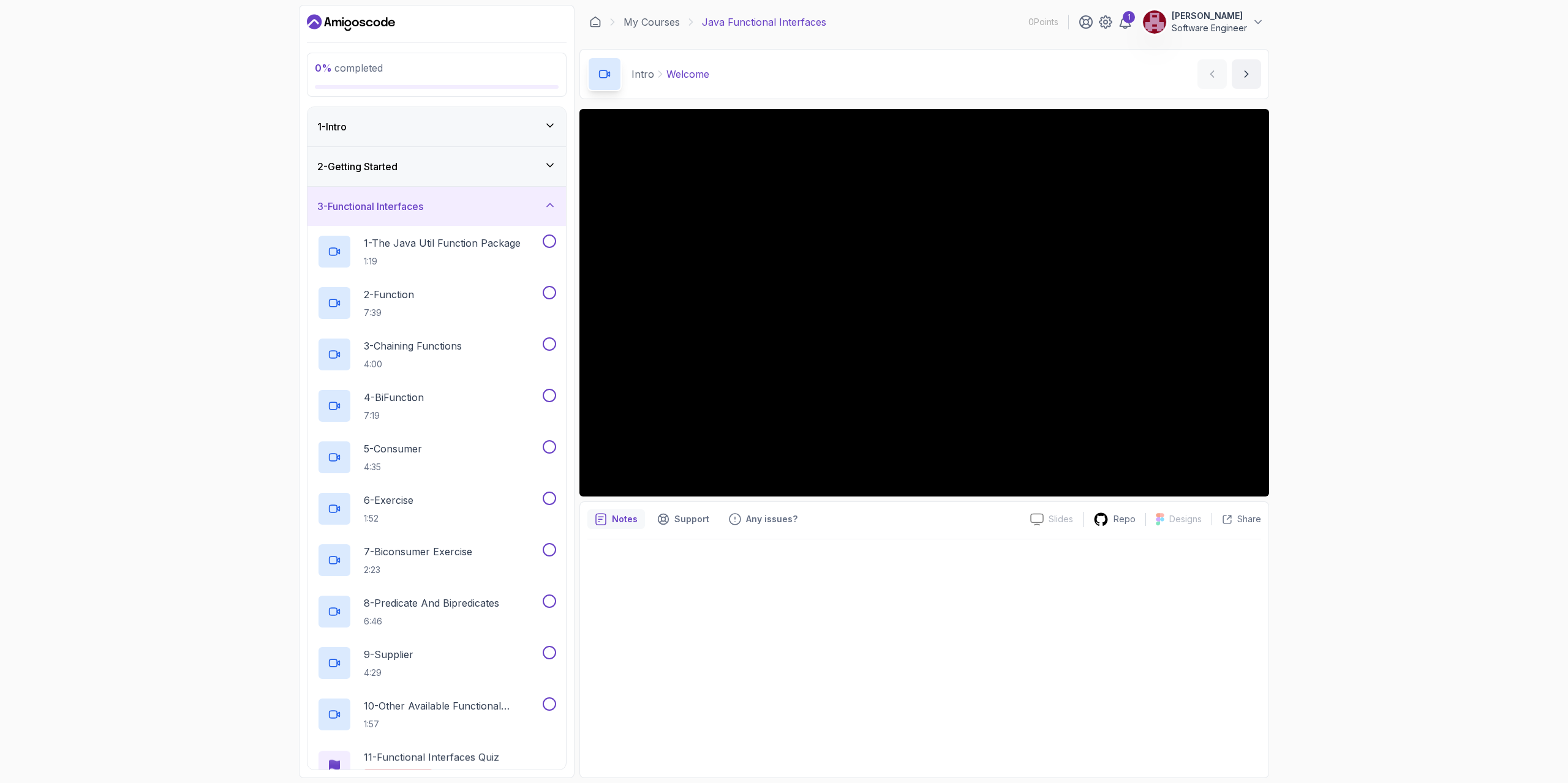
click at [549, 166] on icon at bounding box center [549, 165] width 12 height 12
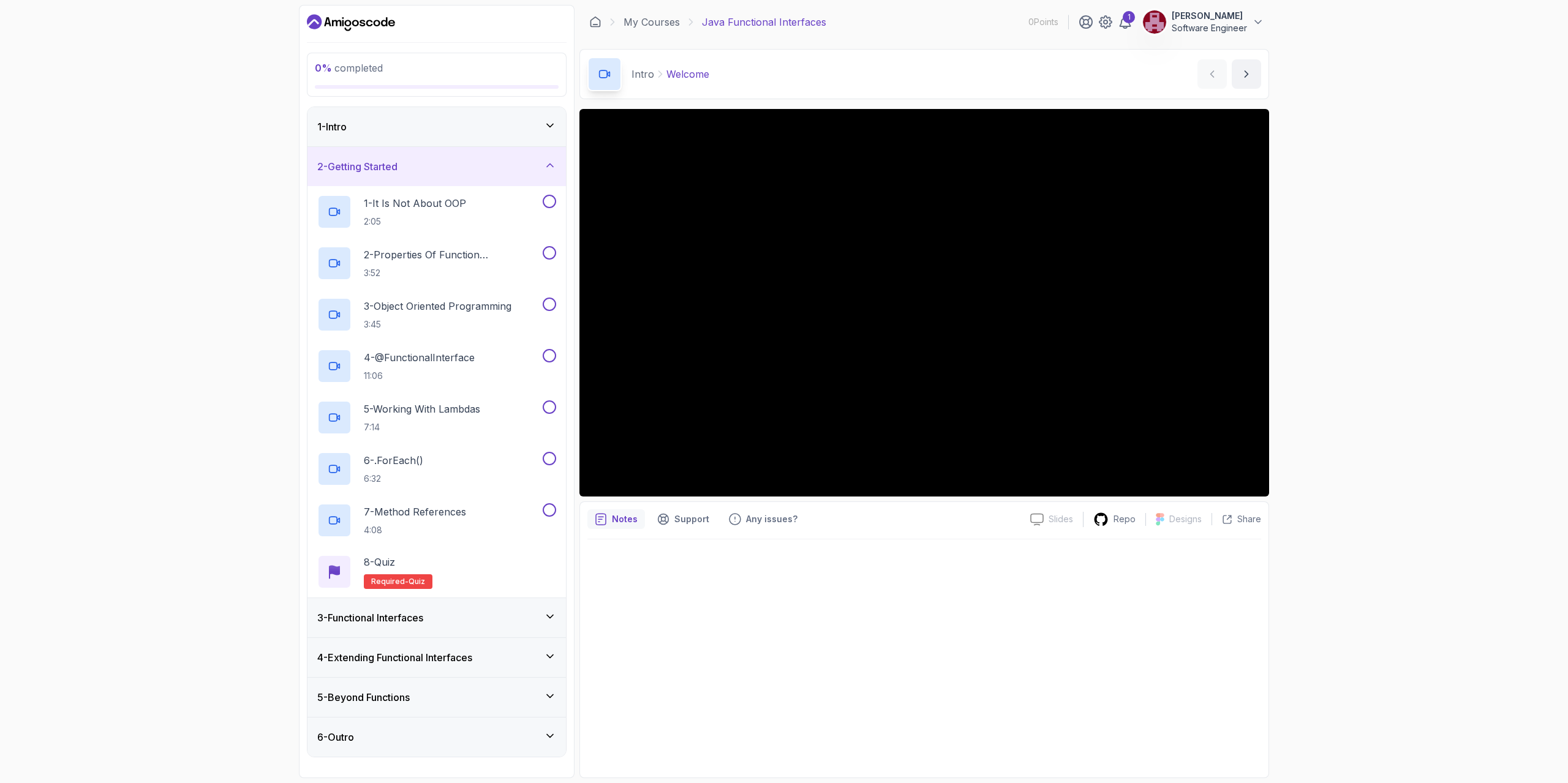
click at [326, 18] on icon "Dashboard" at bounding box center [327, 22] width 7 height 9
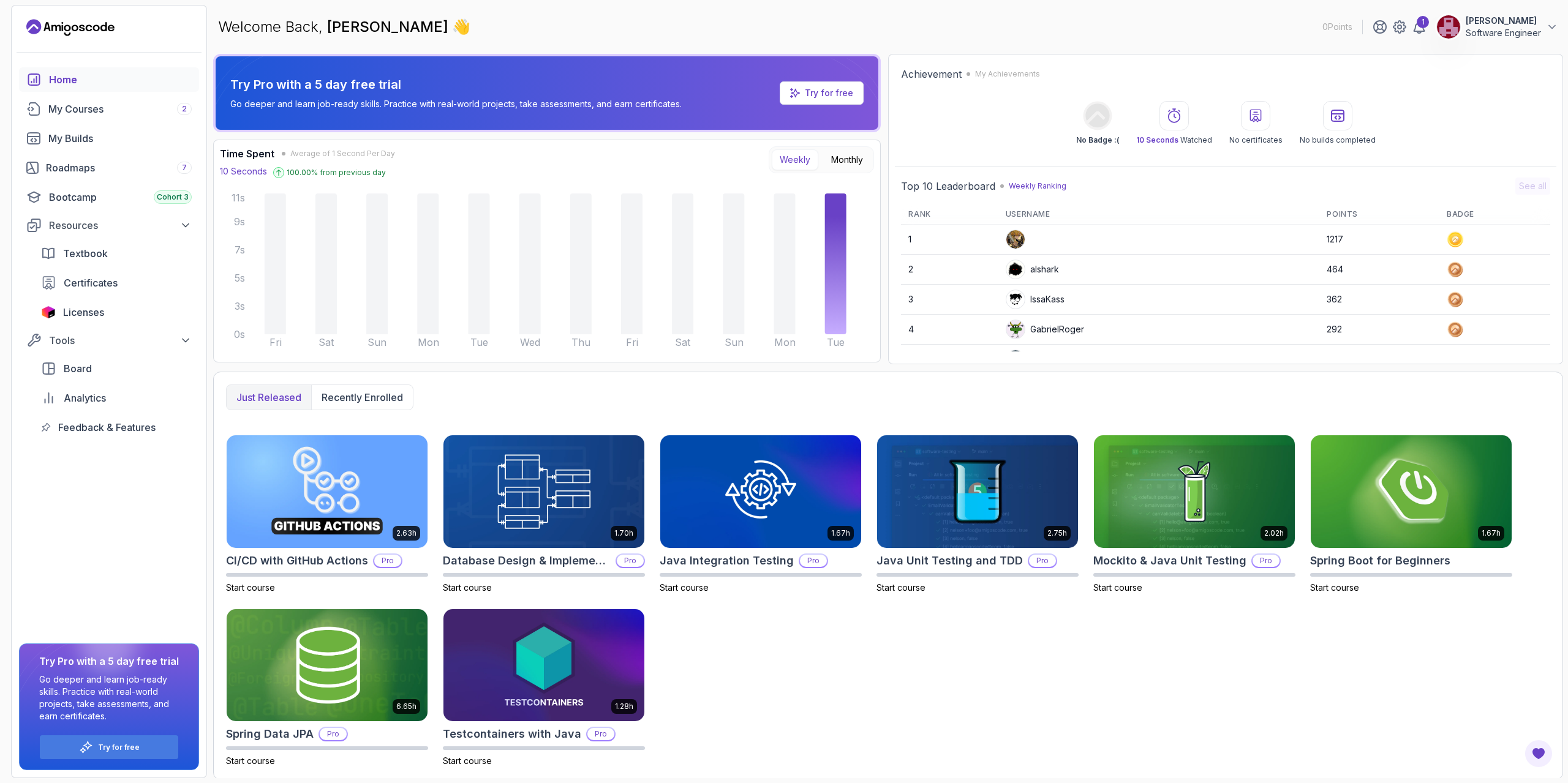
click at [77, 76] on div "Home" at bounding box center [120, 80] width 142 height 15
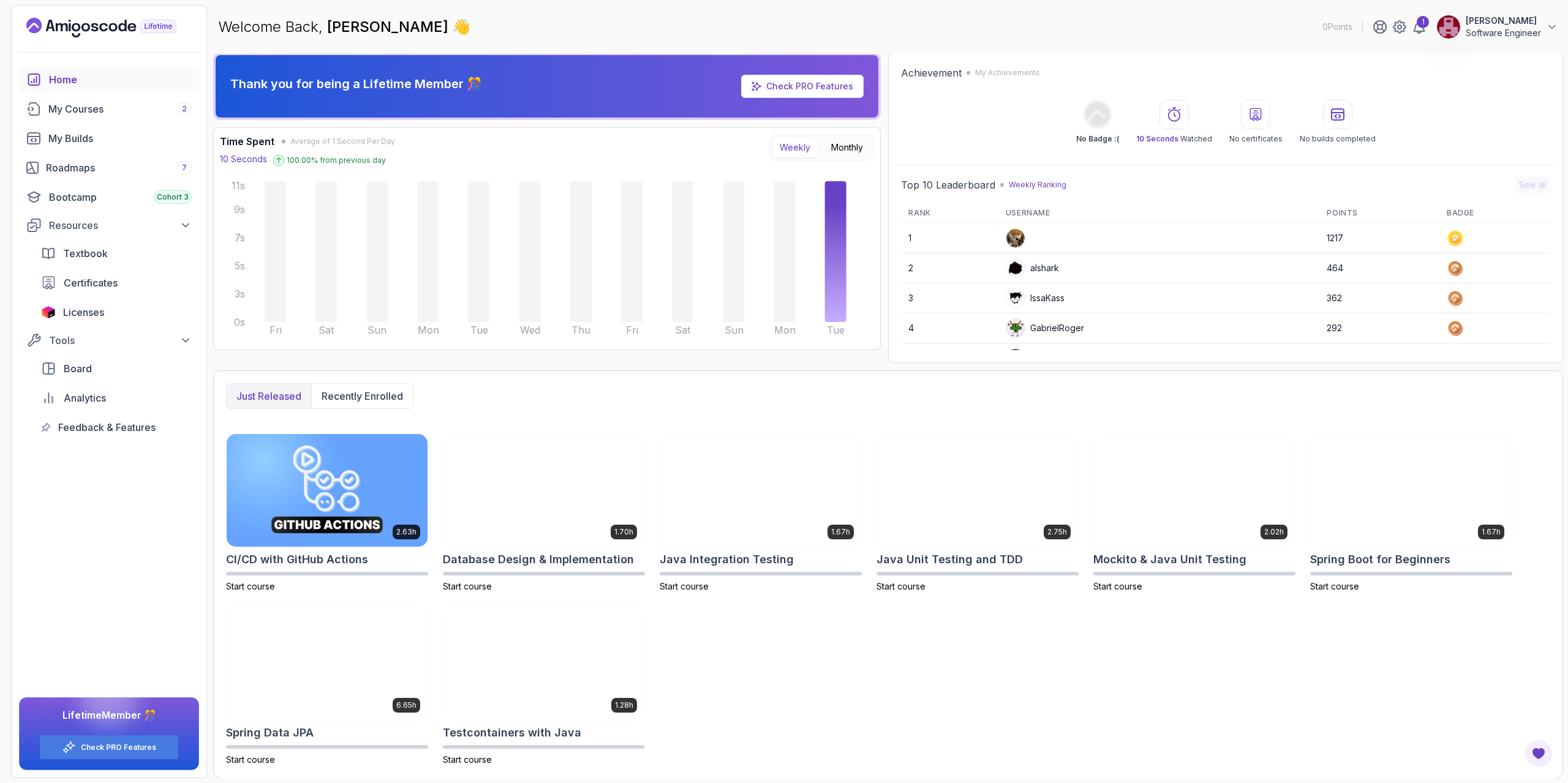
scroll to position [2, 0]
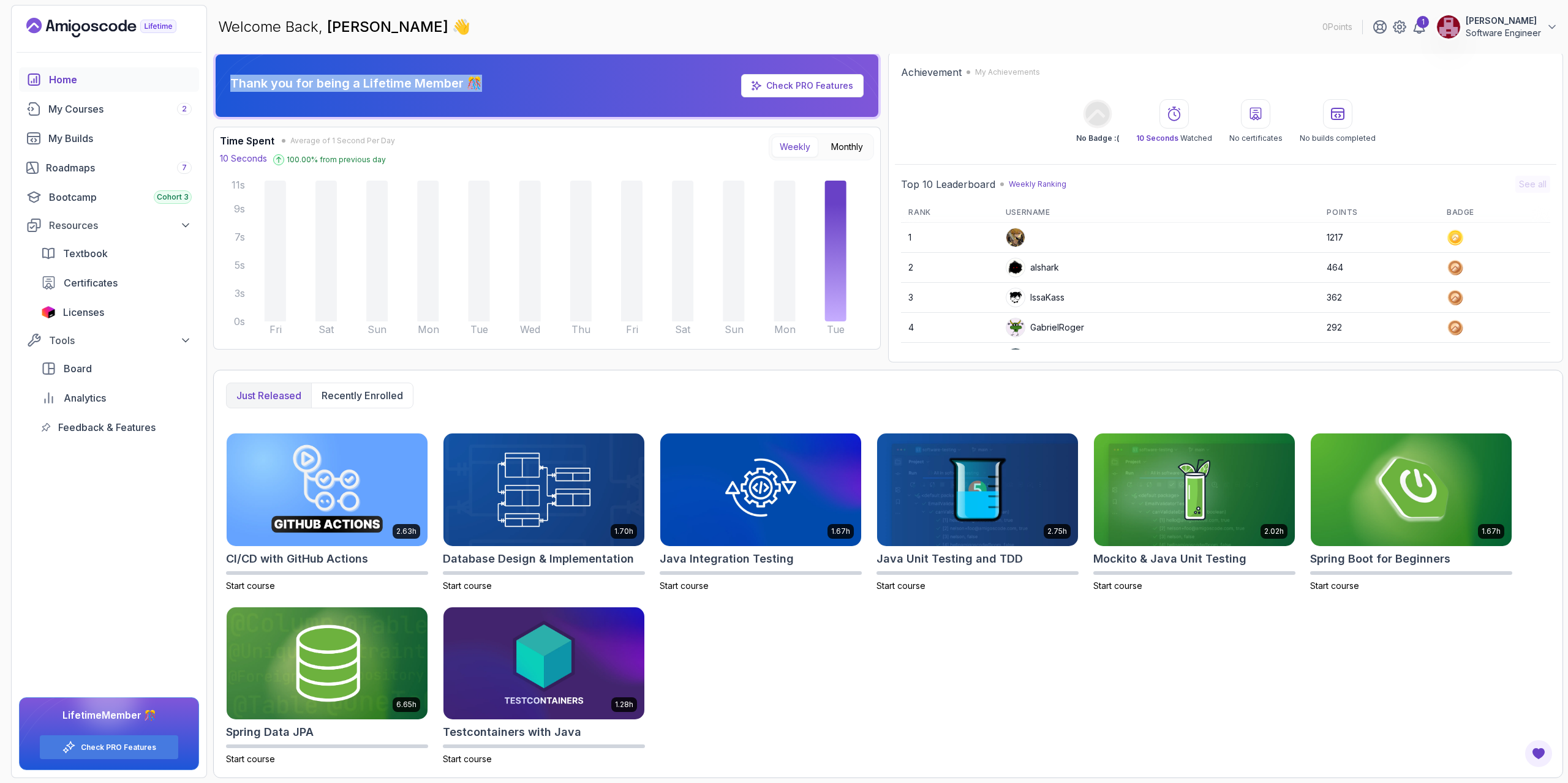
drag, startPoint x: 481, startPoint y: 80, endPoint x: 222, endPoint y: 86, distance: 259.1
click at [222, 86] on div "Thank you for being a Lifetime Member 🎊 Check PRO Features" at bounding box center [547, 86] width 667 height 67
click at [222, 86] on icon at bounding box center [247, 88] width 64 height 68
drag, startPoint x: 229, startPoint y: 82, endPoint x: 527, endPoint y: 77, distance: 298.0
click at [527, 77] on div "Thank you for being a Lifetime Member 🎊 Check PRO Features" at bounding box center [547, 86] width 667 height 67
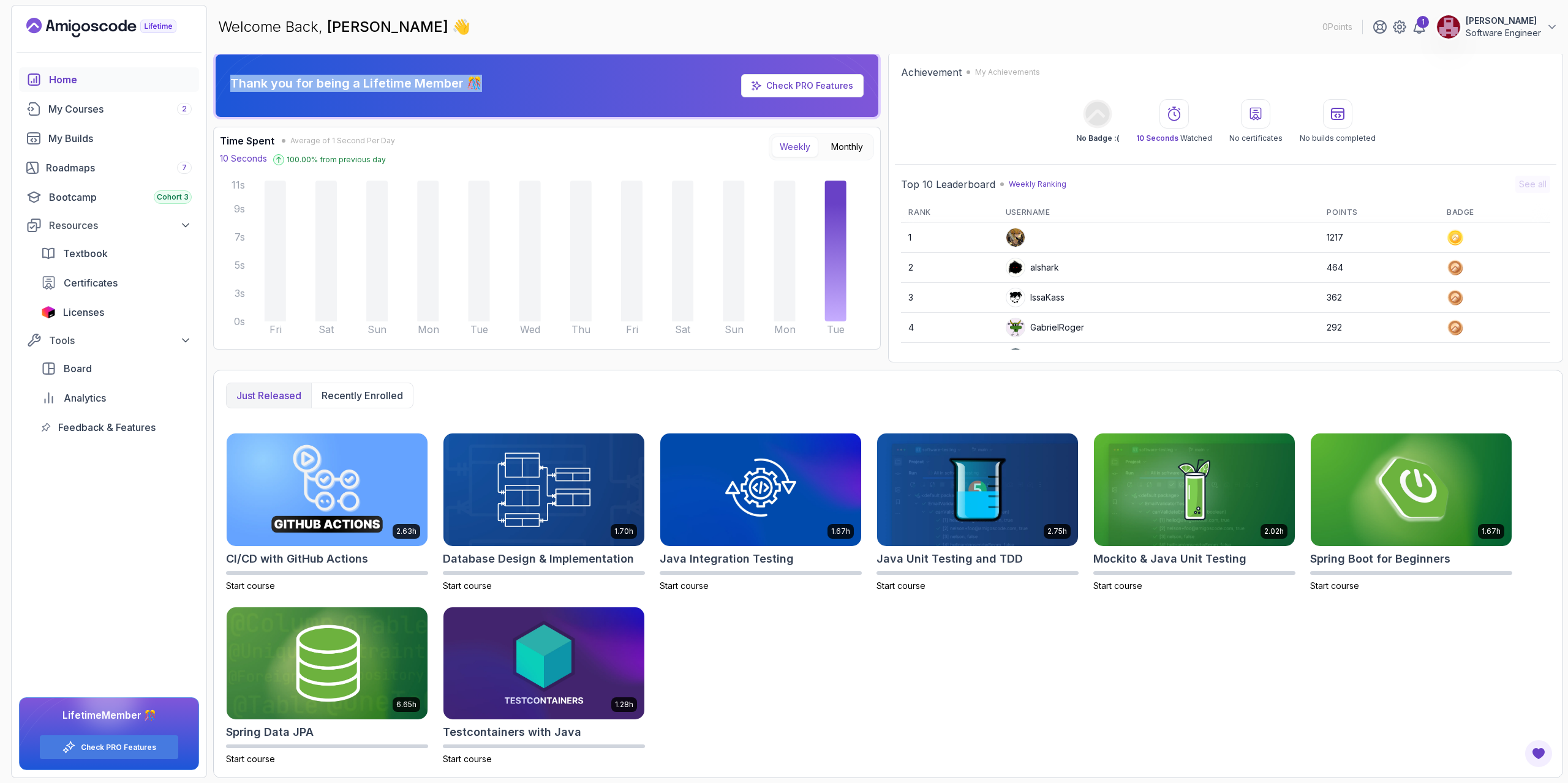
click at [484, 80] on div "Thank you for being a Lifetime Member 🎊 Check PRO Features" at bounding box center [547, 86] width 653 height 43
